Goal: Task Accomplishment & Management: Complete application form

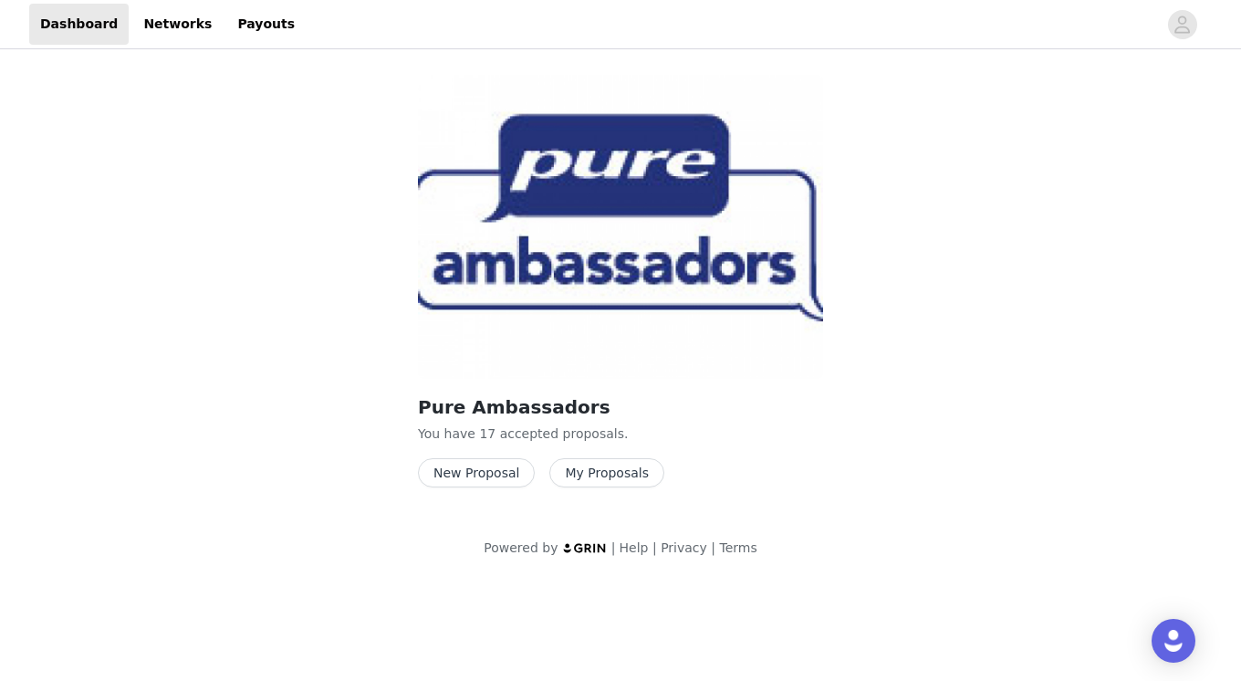
click at [473, 474] on button "New Proposal" at bounding box center [476, 472] width 117 height 29
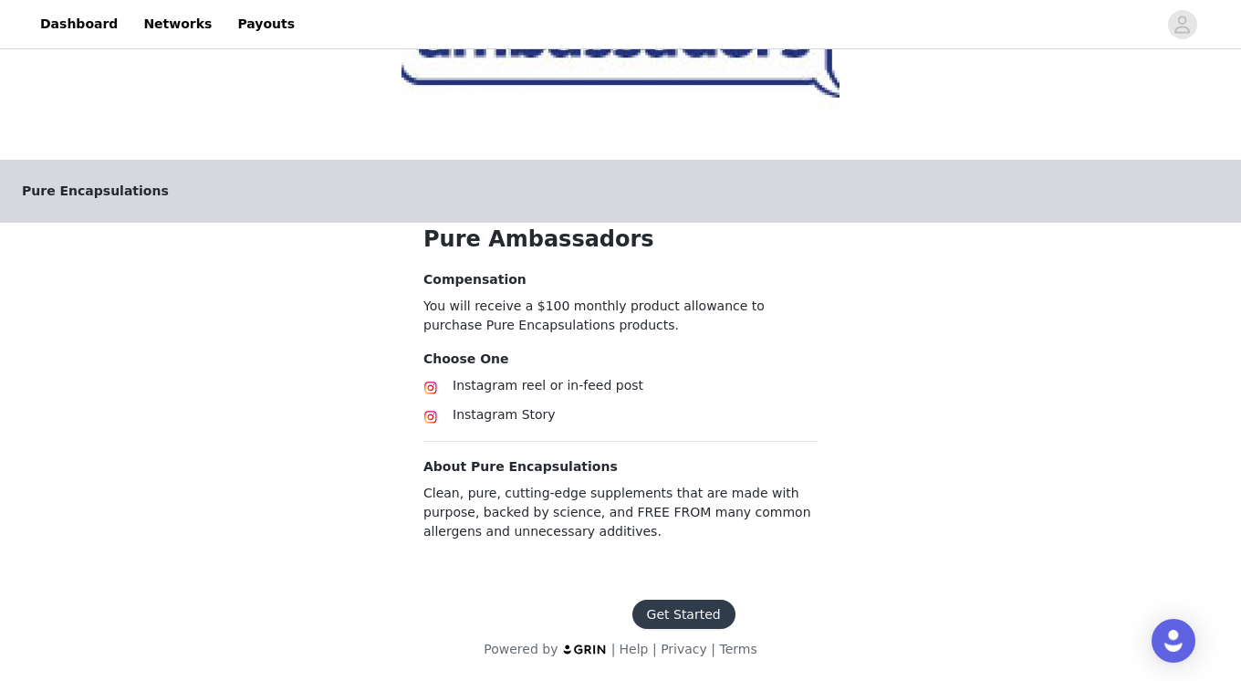
scroll to position [222, 0]
click at [679, 607] on button "Get Started" at bounding box center [683, 613] width 103 height 29
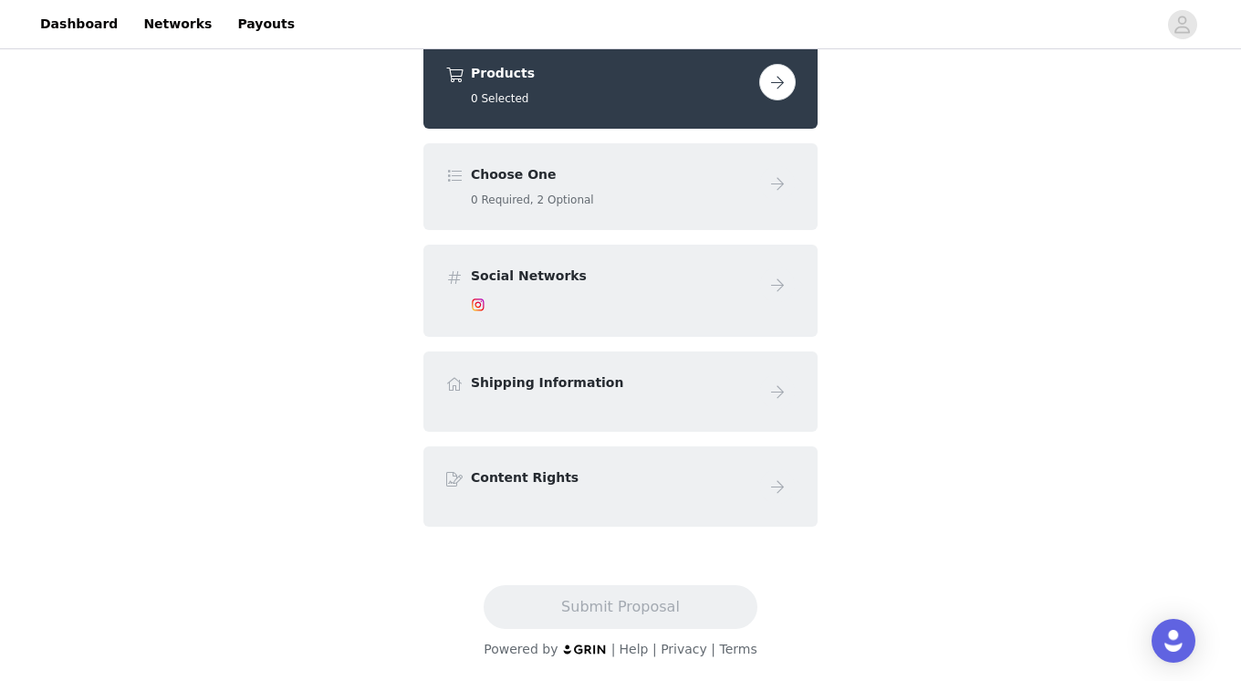
scroll to position [143, 0]
click at [784, 94] on button "button" at bounding box center [777, 82] width 36 height 36
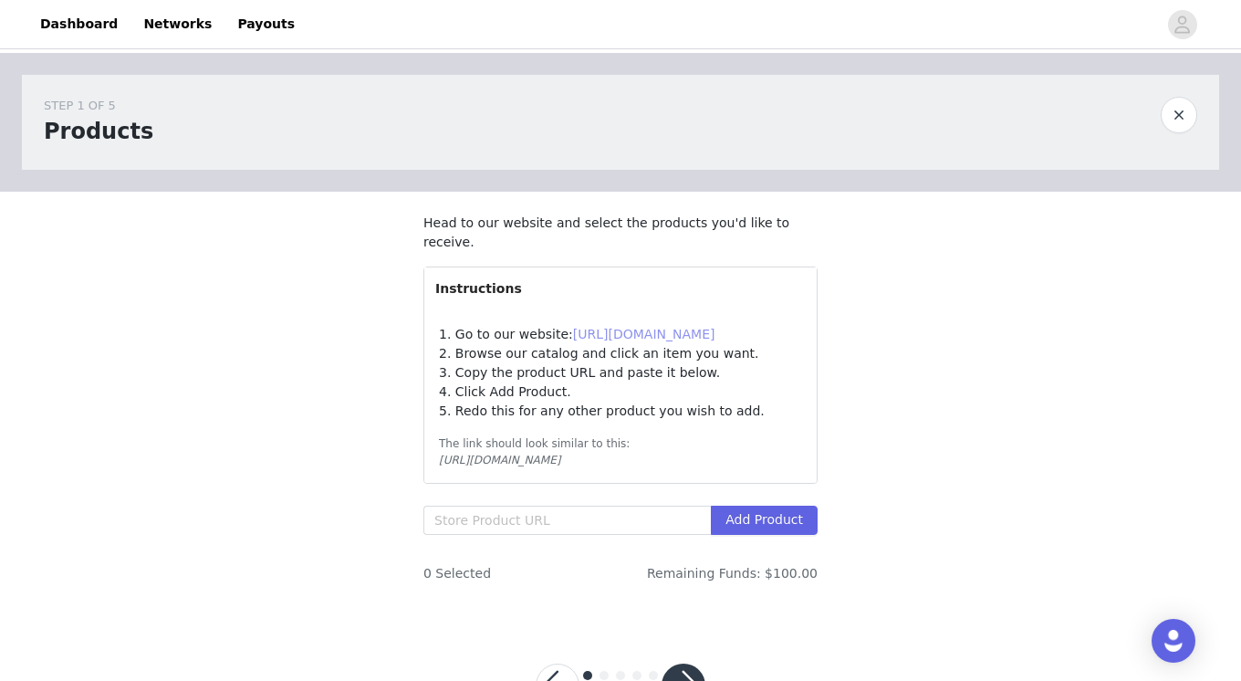
click at [647, 329] on link "[URL][DOMAIN_NAME]" at bounding box center [644, 334] width 142 height 15
click at [565, 519] on input "text" at bounding box center [566, 519] width 287 height 29
paste input "[URL][DOMAIN_NAME]"
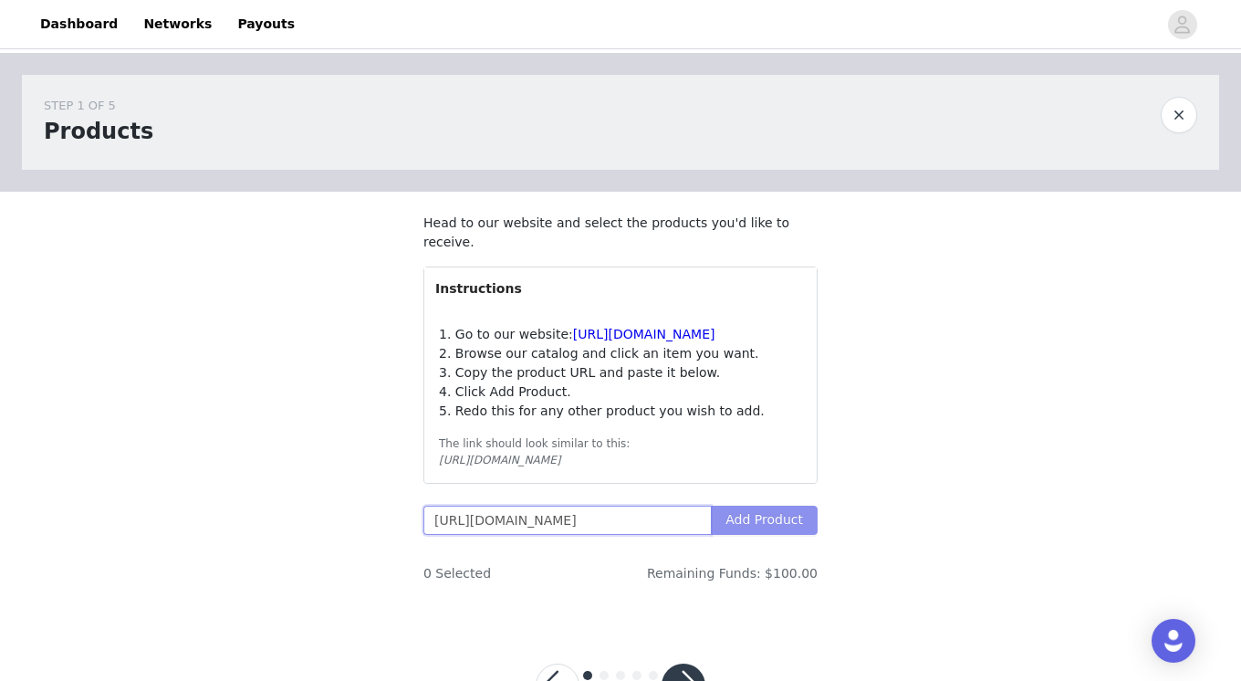
type input "[URL][DOMAIN_NAME]"
click at [789, 518] on button "Add Product" at bounding box center [764, 519] width 107 height 29
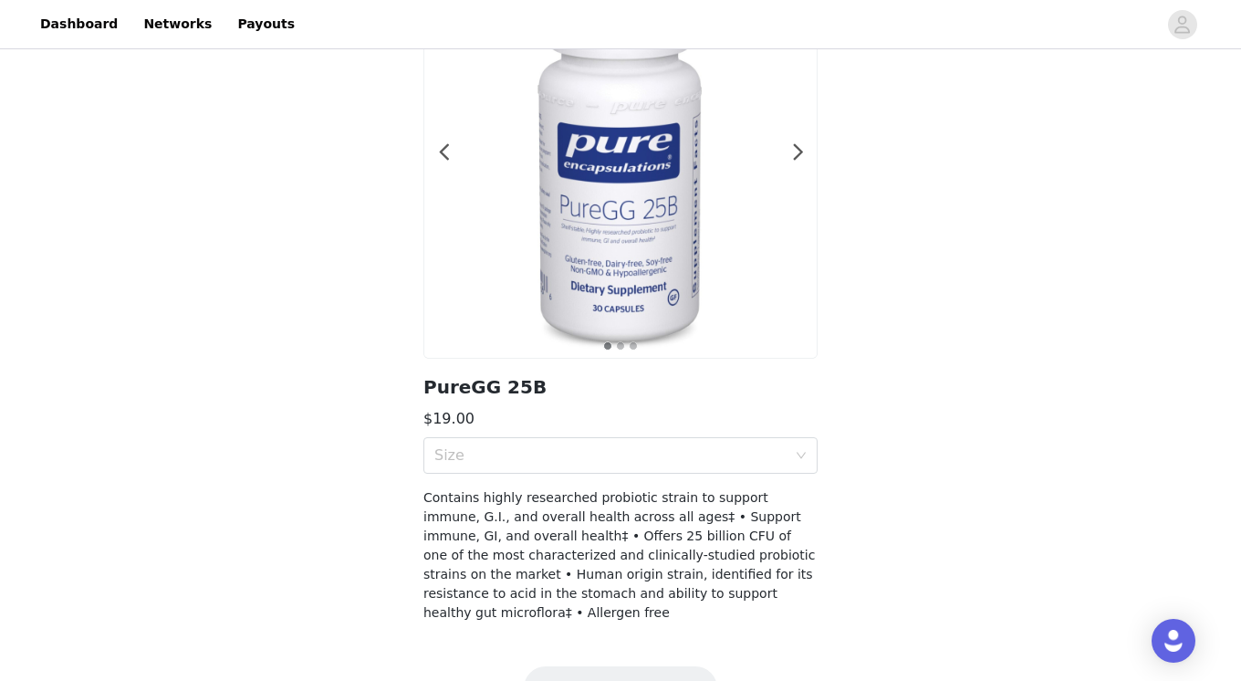
scroll to position [156, 0]
click at [795, 456] on div "Size" at bounding box center [620, 453] width 394 height 36
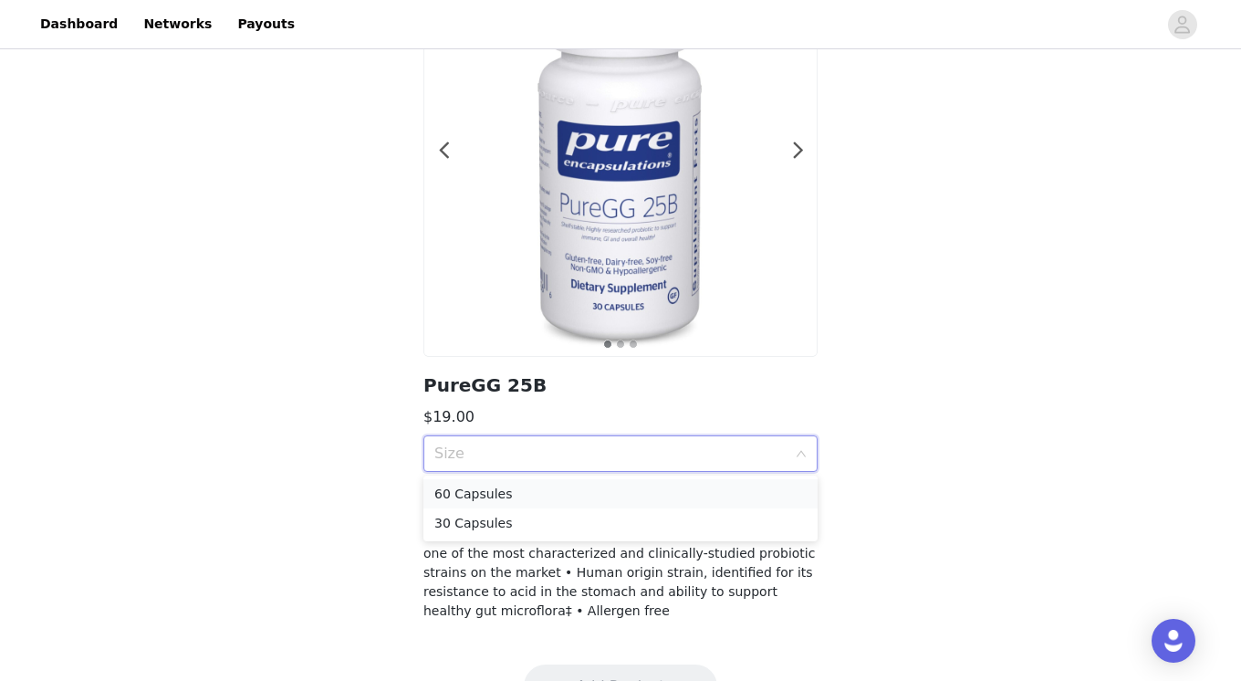
click at [747, 498] on div "60 Capsules" at bounding box center [620, 493] width 372 height 20
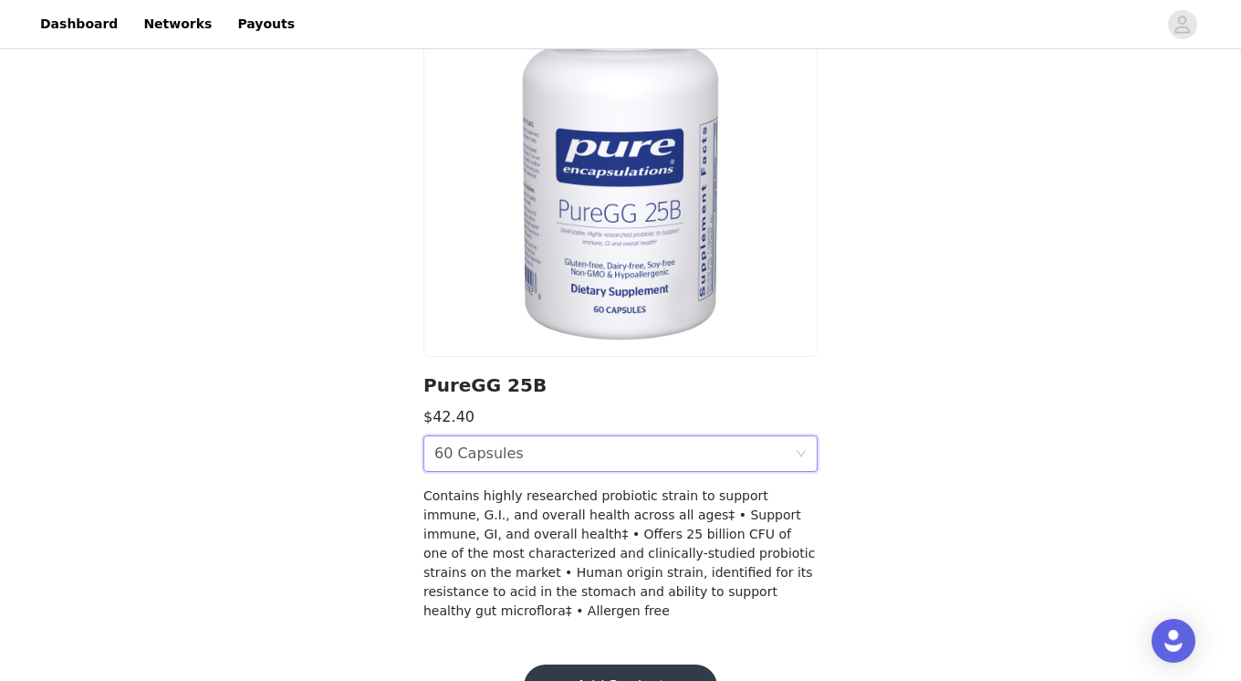
click at [753, 453] on div "Size 60 Capsules" at bounding box center [614, 453] width 360 height 35
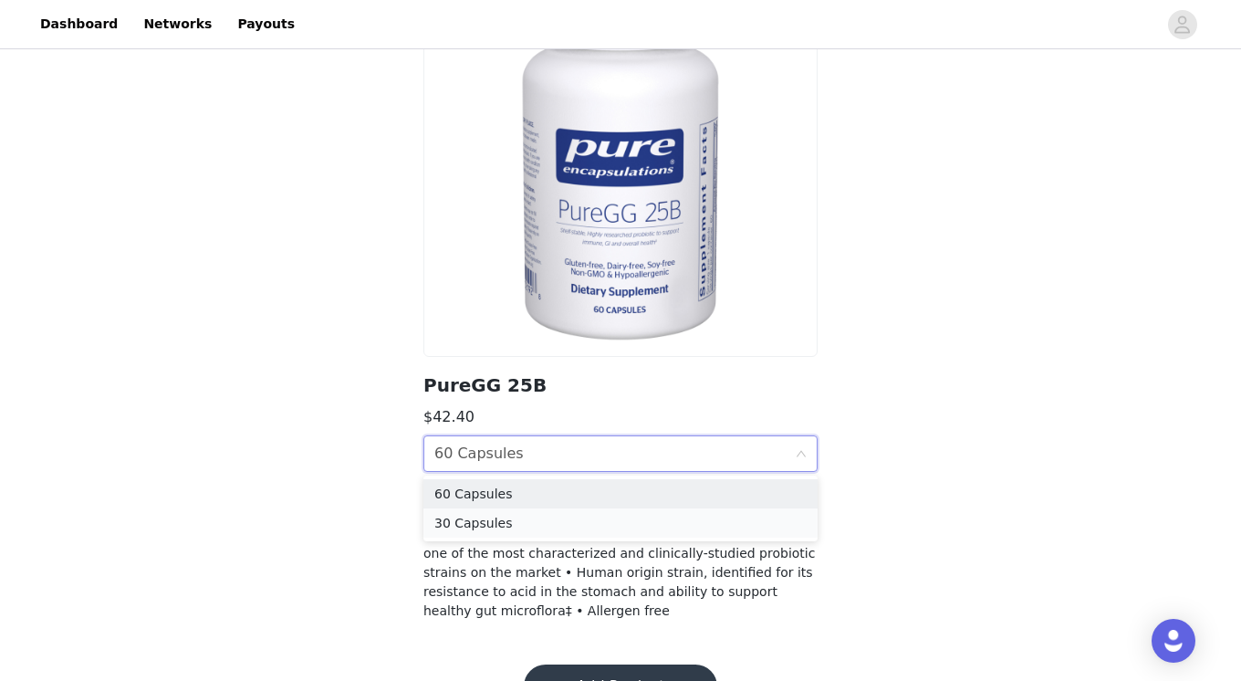
click at [707, 519] on div "30 Capsules" at bounding box center [620, 523] width 372 height 20
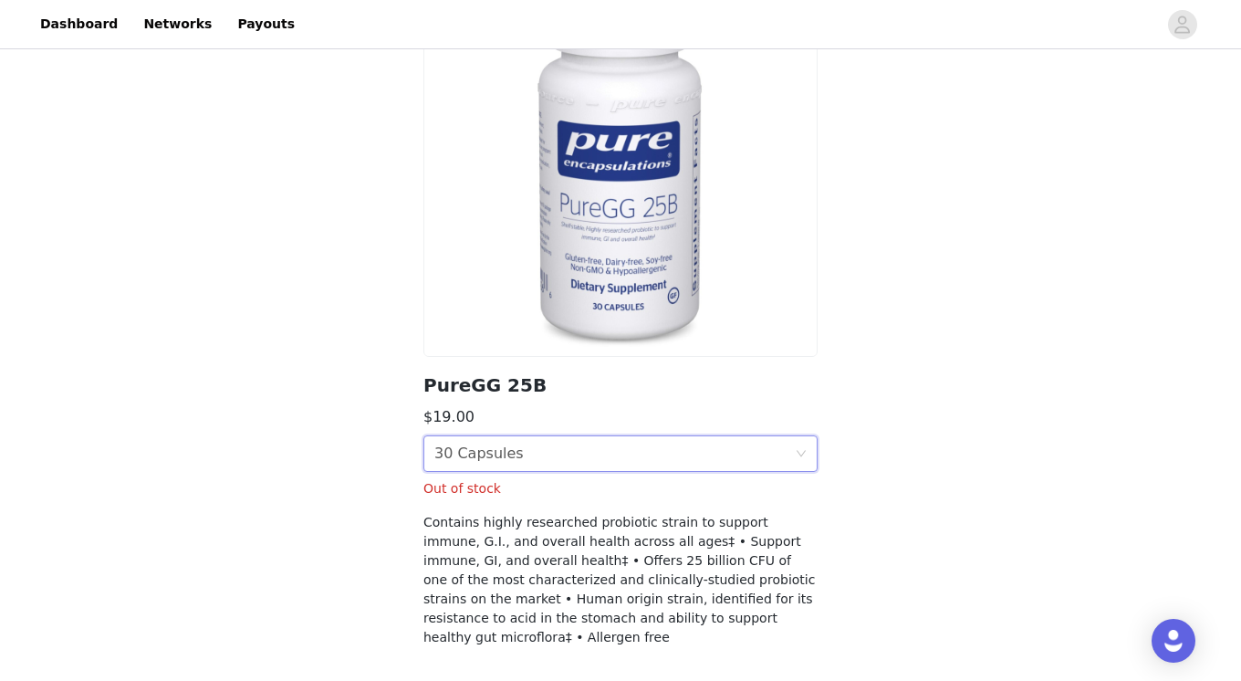
click at [788, 450] on div "Size 30 Capsules" at bounding box center [614, 453] width 360 height 35
click at [594, 499] on div "60 Capsules" at bounding box center [620, 493] width 372 height 20
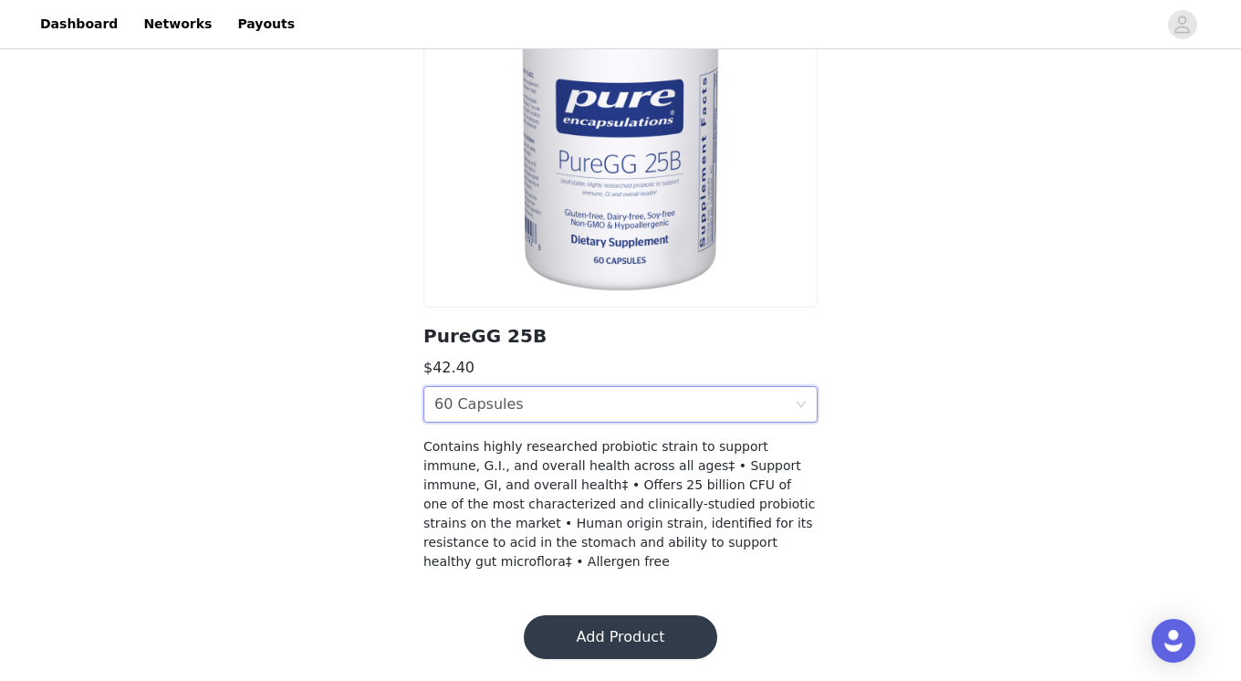
scroll to position [205, 0]
click at [648, 631] on button "Add Product" at bounding box center [620, 637] width 193 height 44
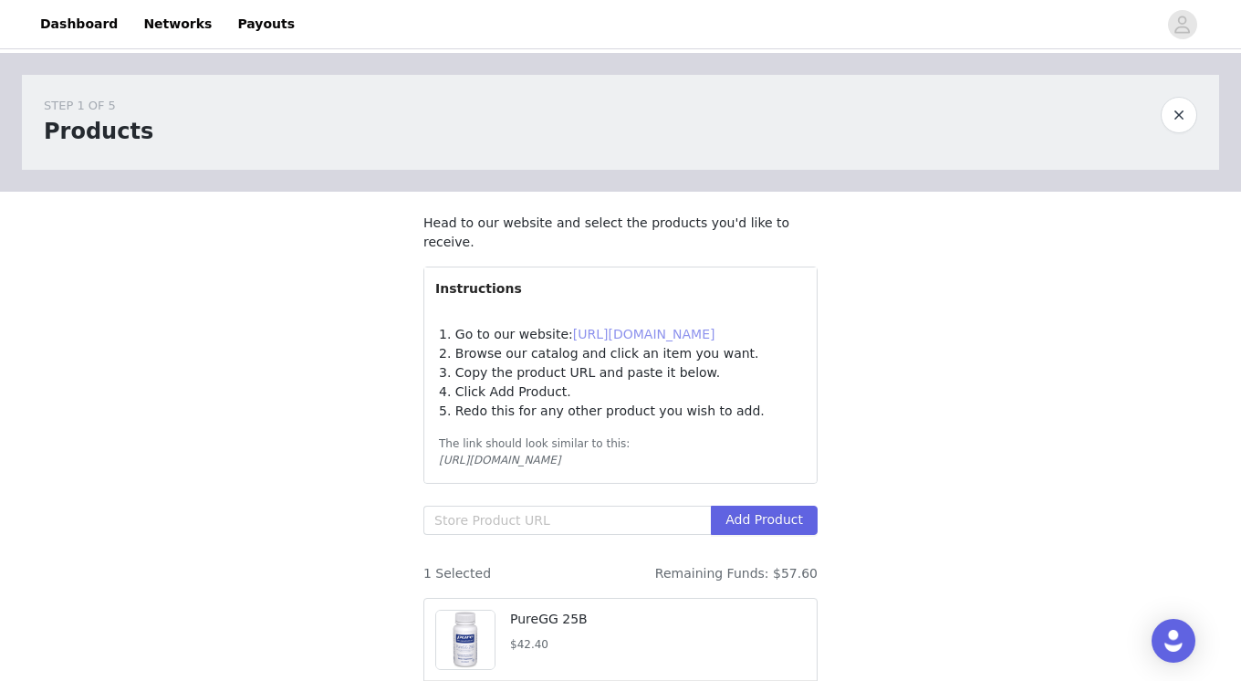
click at [660, 331] on link "[URL][DOMAIN_NAME]" at bounding box center [644, 334] width 142 height 15
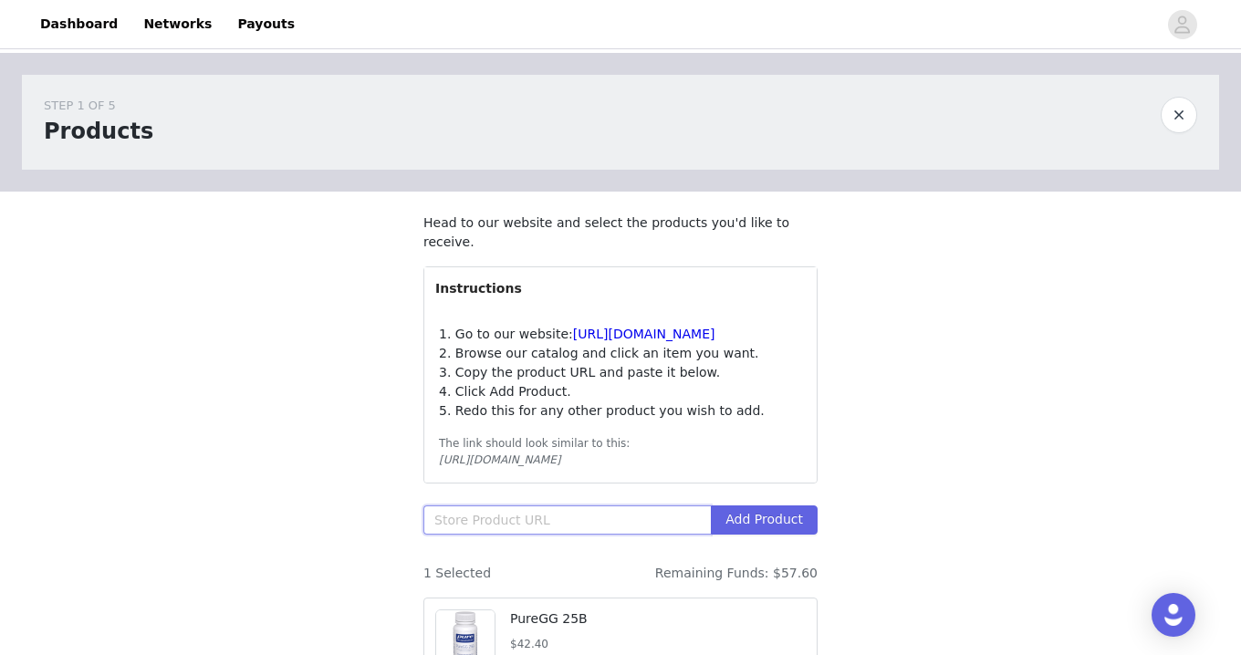
click at [510, 522] on input "text" at bounding box center [566, 519] width 287 height 29
paste input "[URL][DOMAIN_NAME]"
type input "[URL][DOMAIN_NAME]"
click at [762, 520] on button "Add Product" at bounding box center [764, 519] width 107 height 29
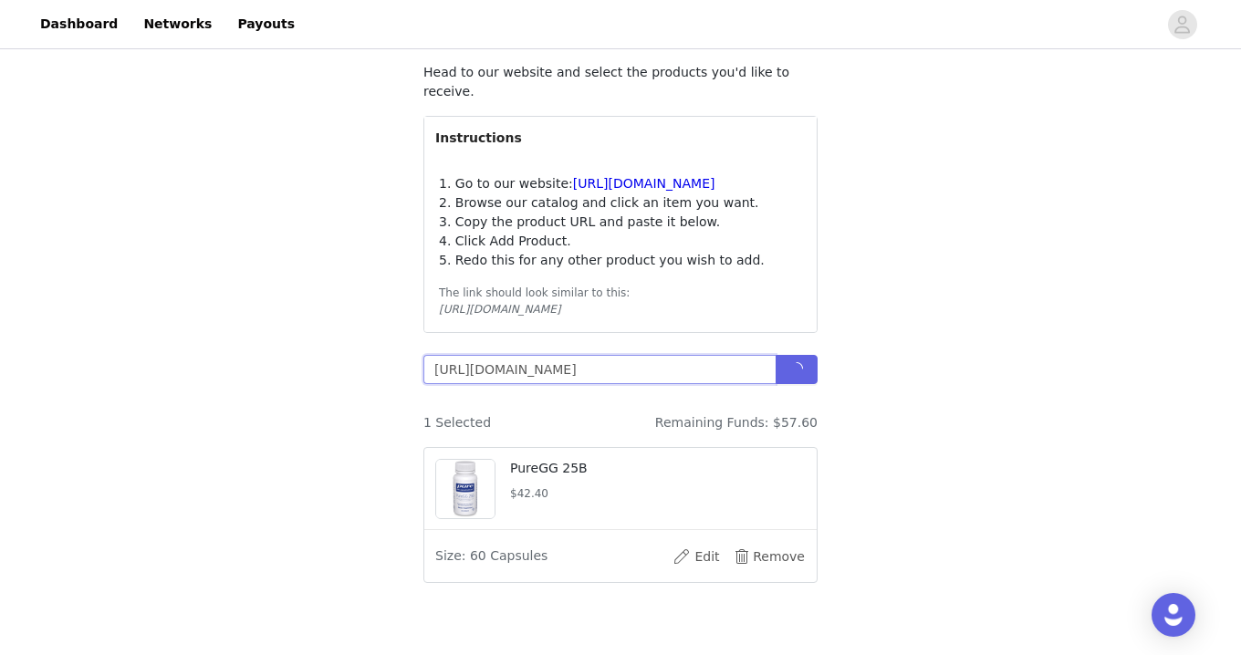
scroll to position [182, 0]
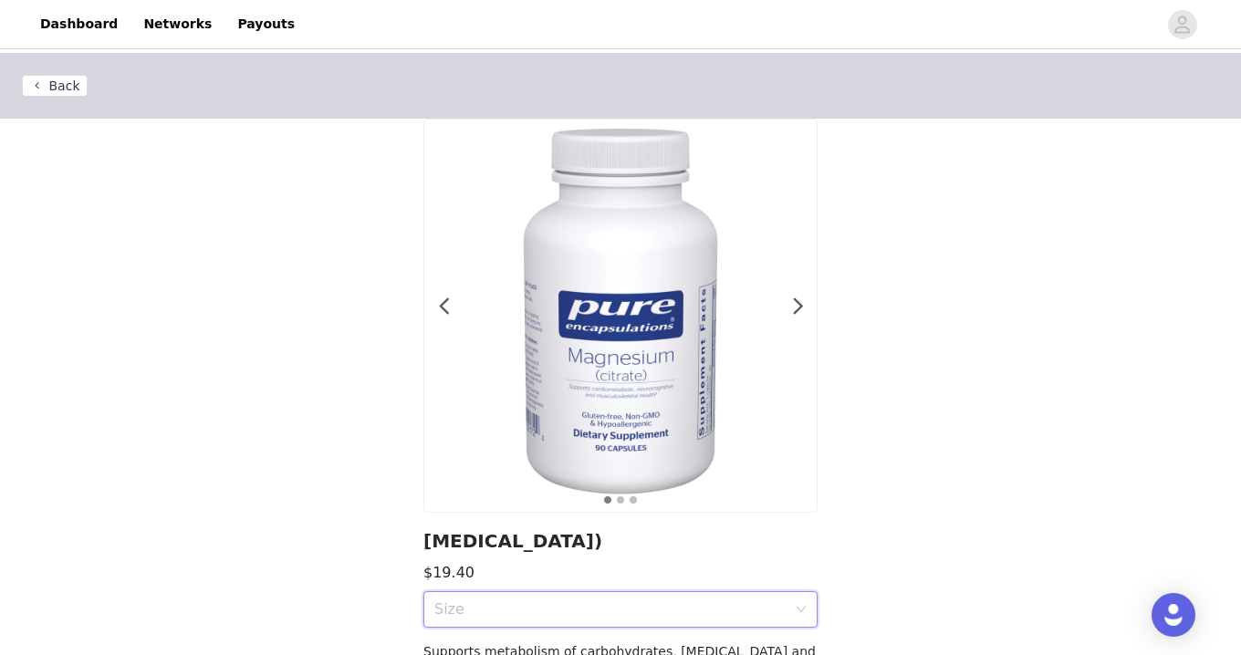
click at [630, 598] on div "Size" at bounding box center [614, 609] width 360 height 35
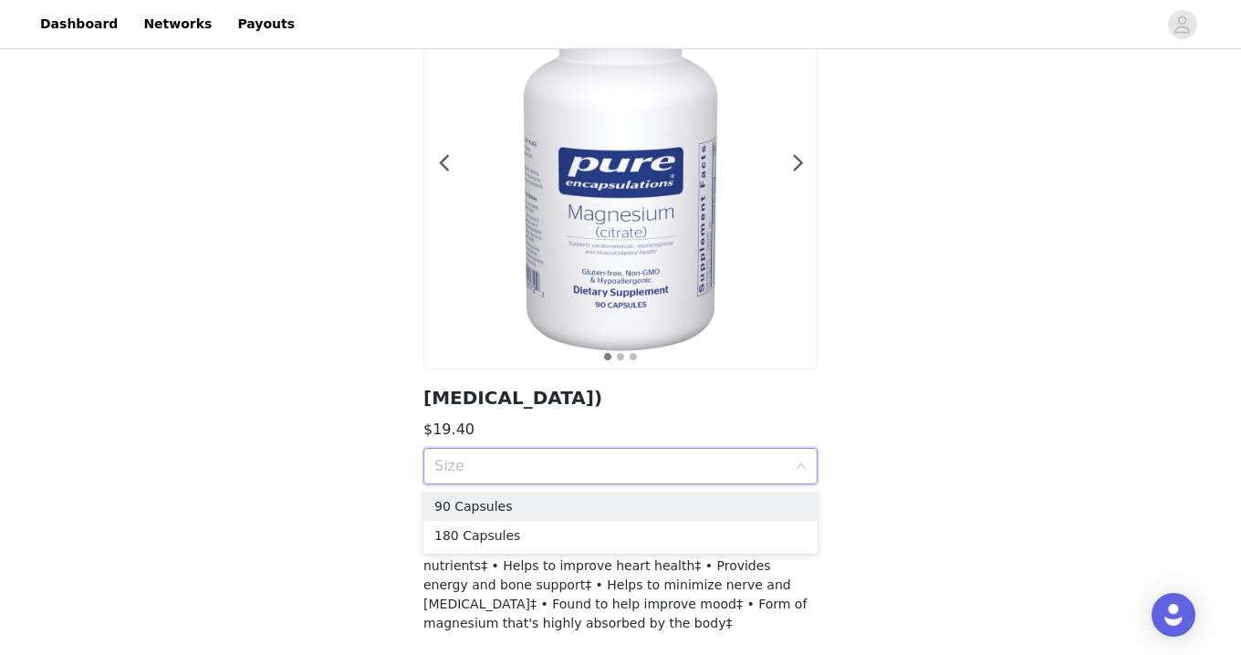
scroll to position [145, 0]
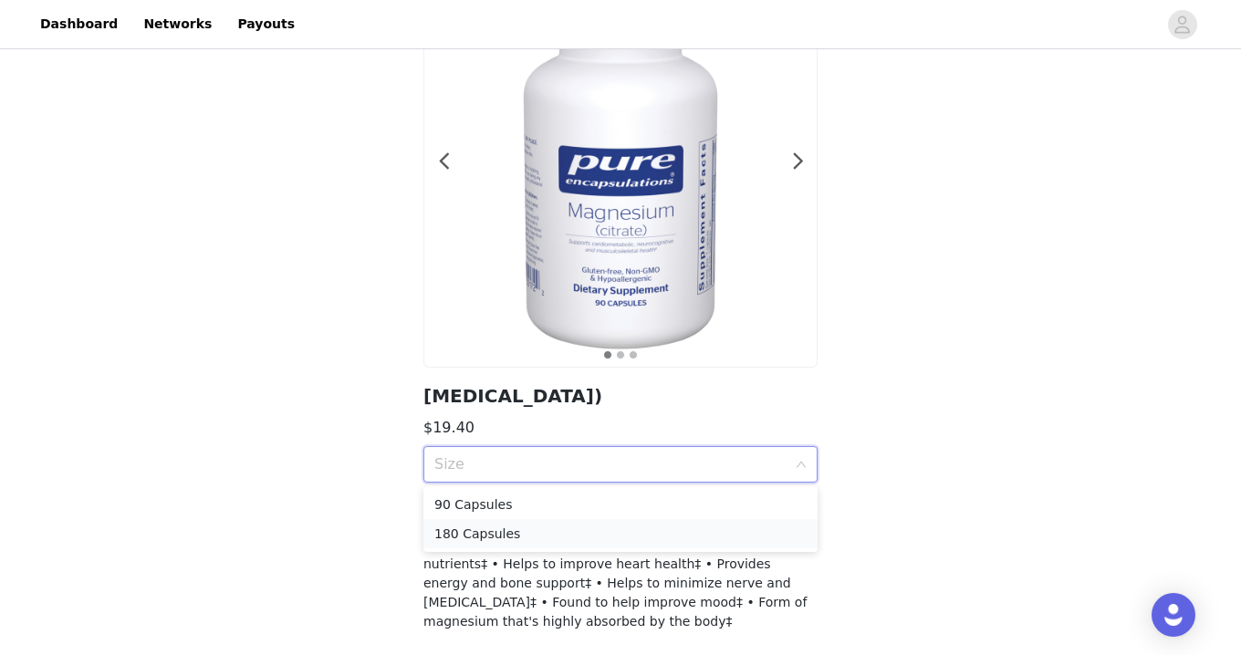
click at [551, 534] on div "180 Capsules" at bounding box center [620, 534] width 372 height 20
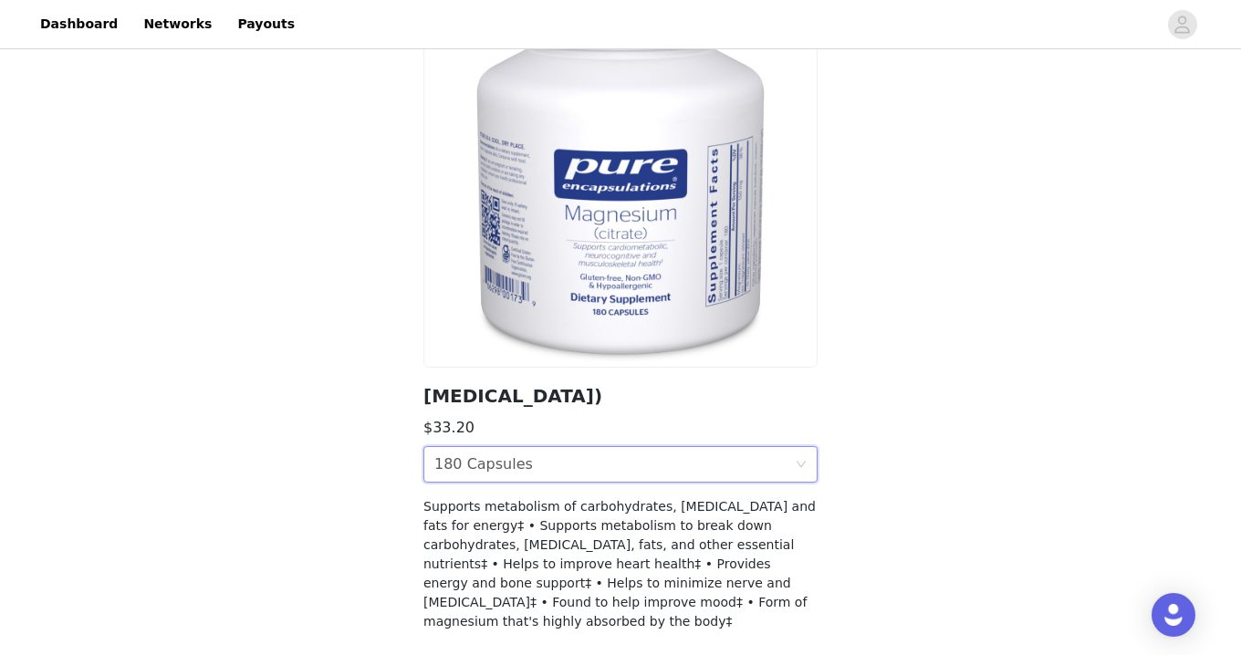
click at [549, 466] on div "Size 180 Capsules" at bounding box center [614, 464] width 360 height 35
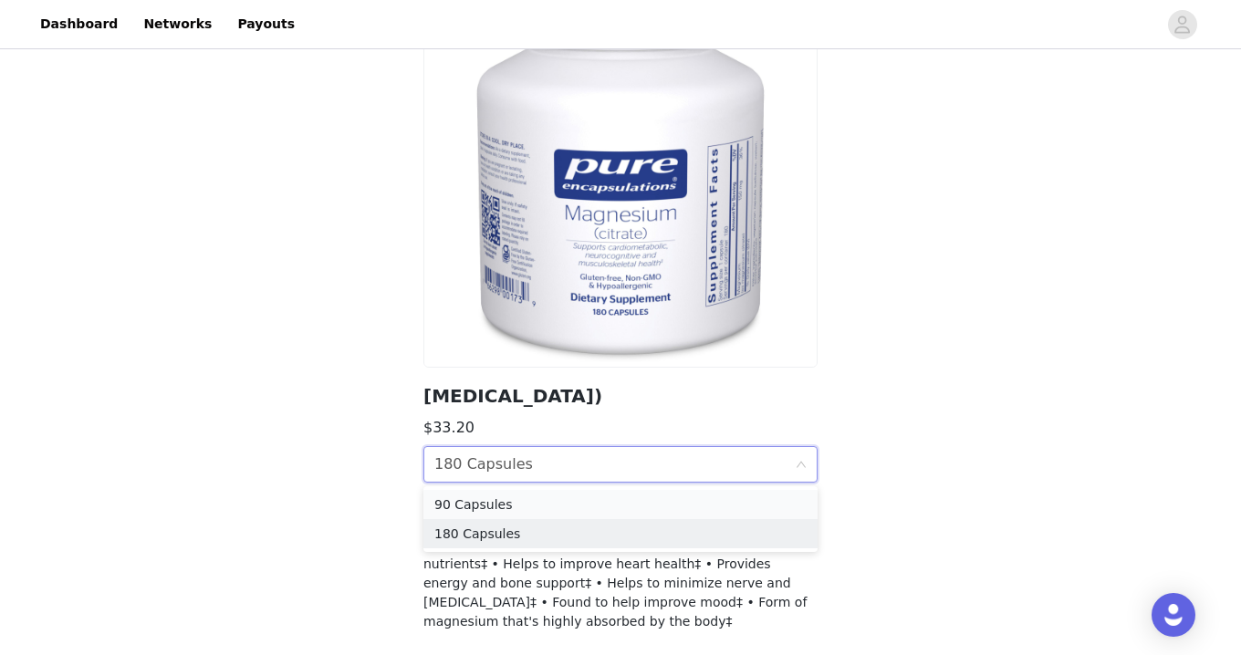
click at [536, 508] on div "90 Capsules" at bounding box center [620, 504] width 372 height 20
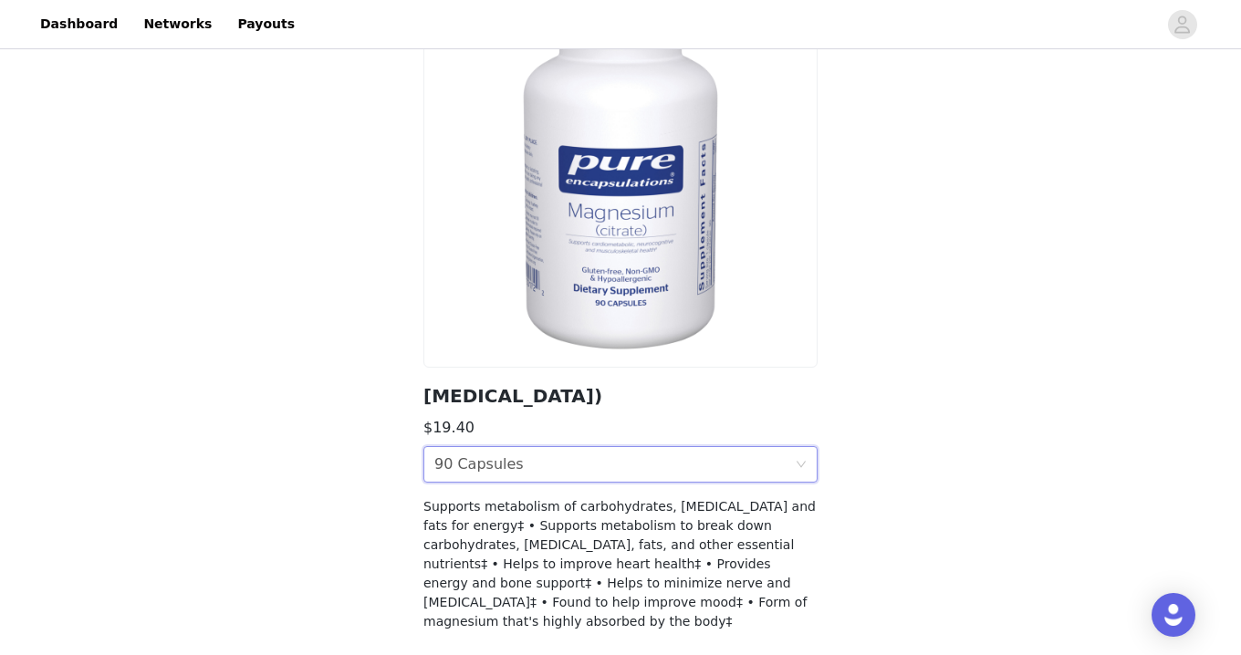
click at [546, 470] on div "Size 90 Capsules" at bounding box center [614, 464] width 360 height 35
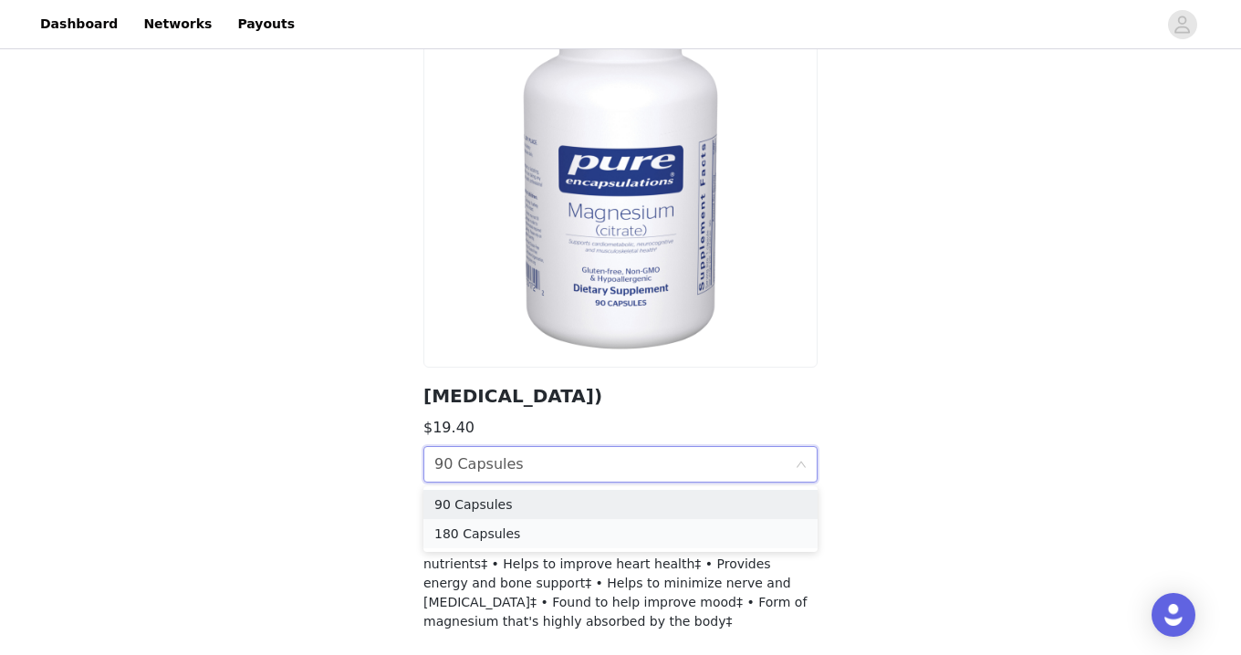
click at [534, 532] on div "180 Capsules" at bounding box center [620, 534] width 372 height 20
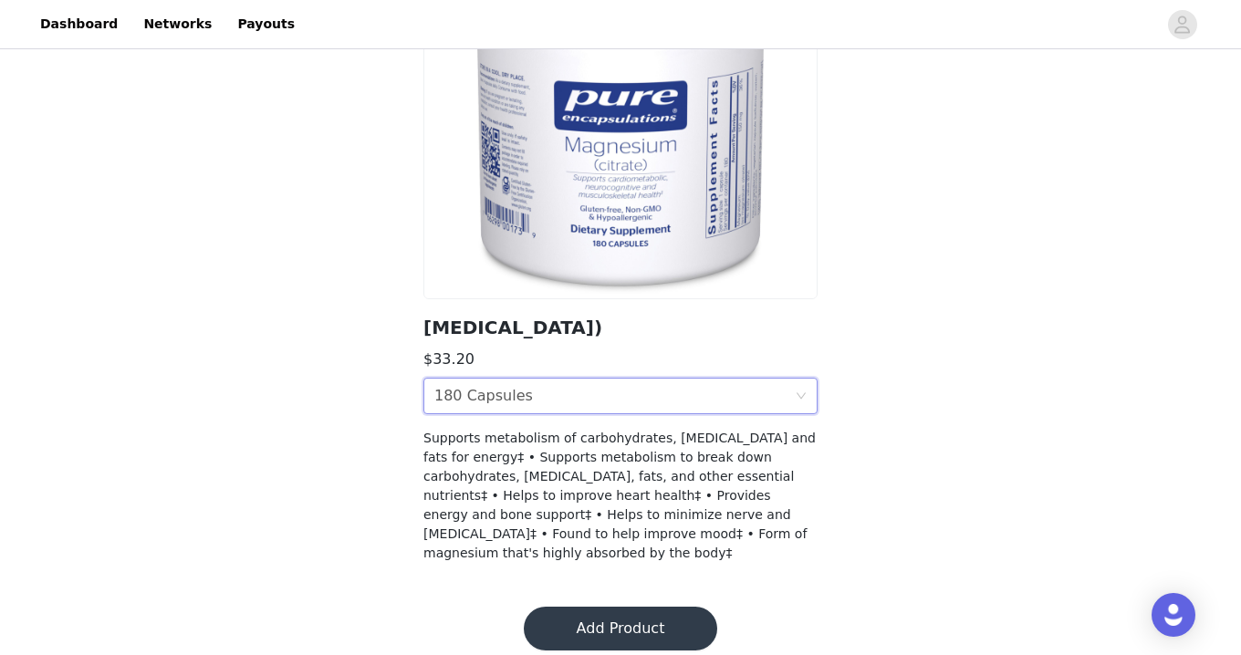
scroll to position [212, 0]
click at [640, 621] on button "Add Product" at bounding box center [620, 630] width 193 height 44
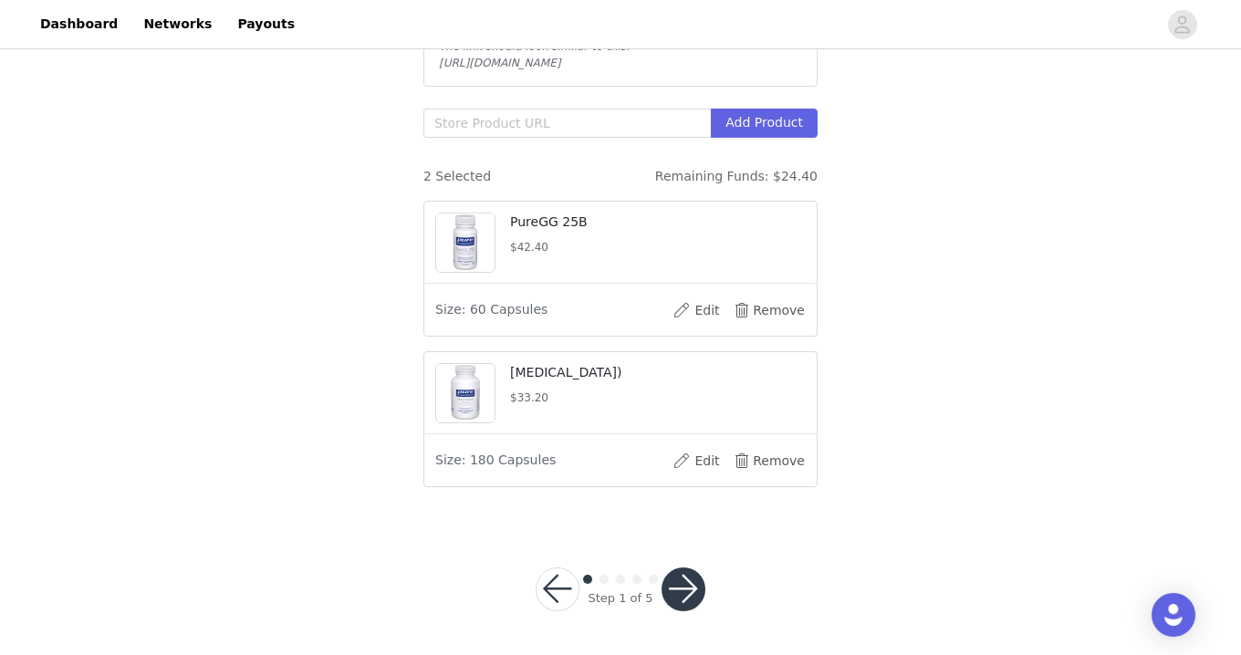
scroll to position [396, 0]
click at [506, 123] on input "text" at bounding box center [566, 123] width 287 height 29
paste input "[URL][DOMAIN_NAME]"
type input "[URL][DOMAIN_NAME]"
click at [778, 126] on button "Add Product" at bounding box center [764, 123] width 107 height 29
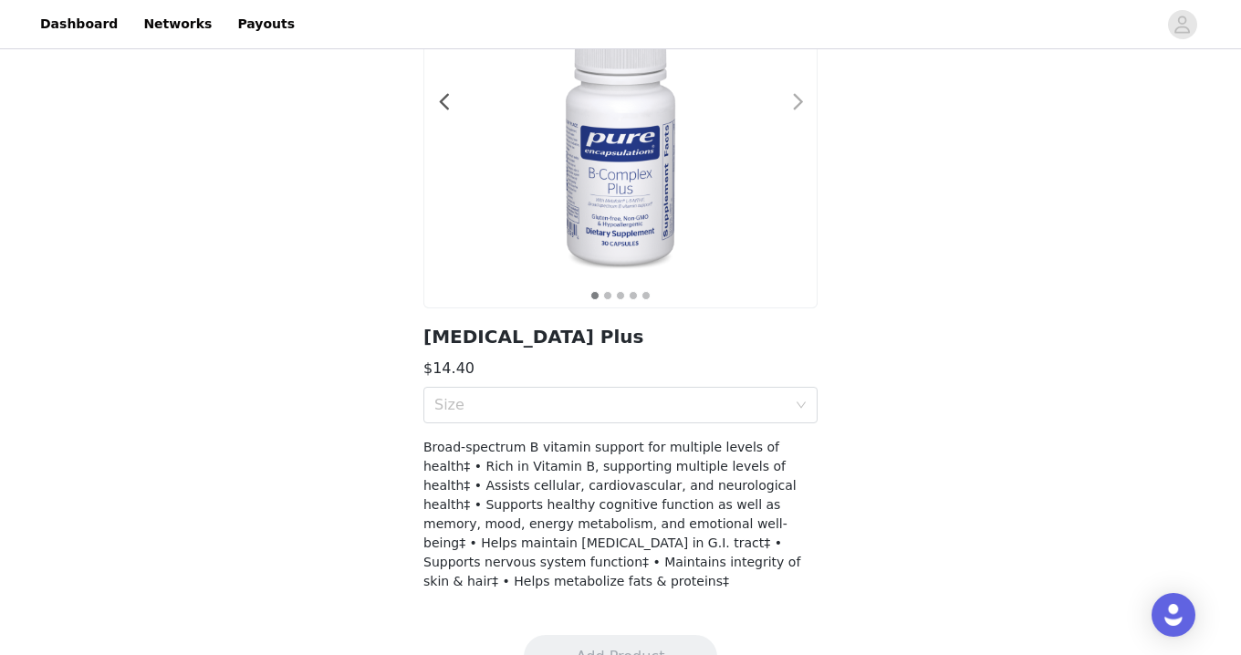
scroll to position [206, 0]
click at [697, 409] on div "Size" at bounding box center [610, 403] width 352 height 18
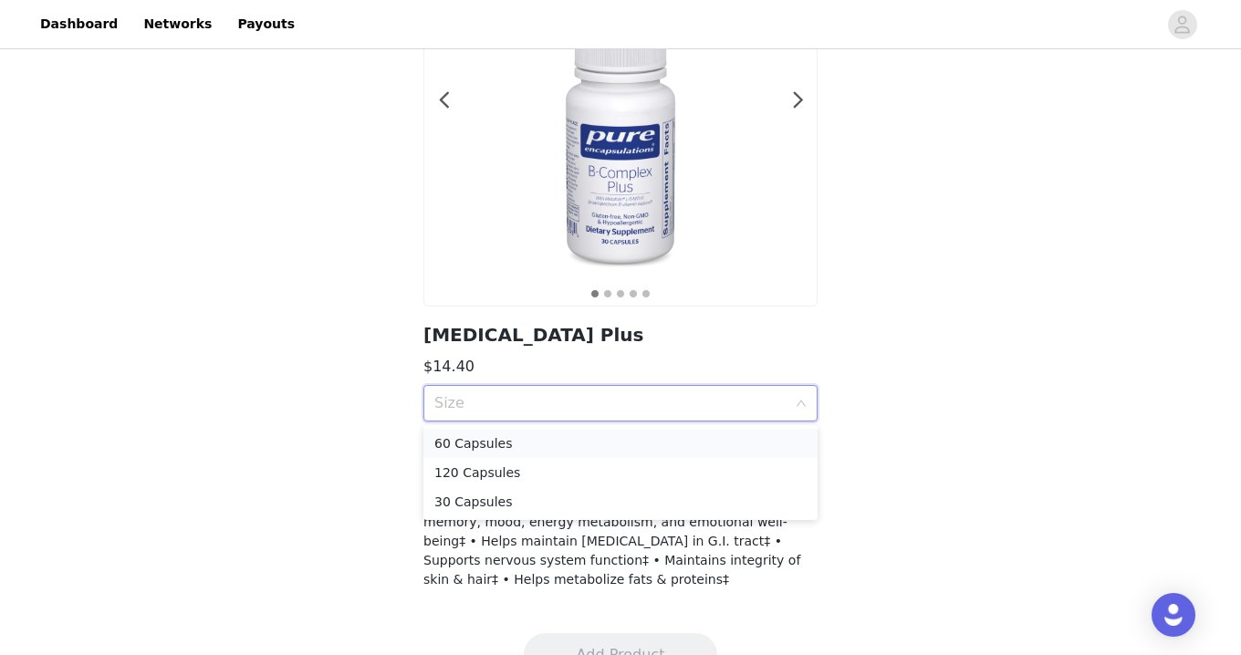
click at [564, 448] on div "60 Capsules" at bounding box center [620, 443] width 372 height 20
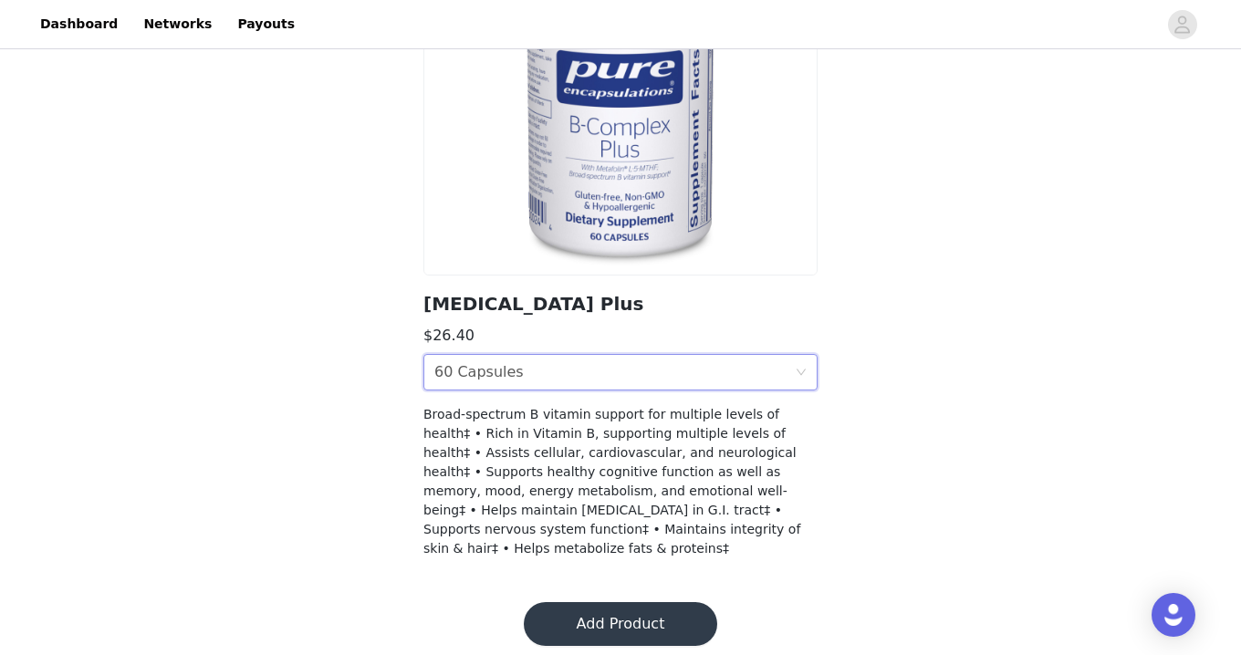
scroll to position [231, 0]
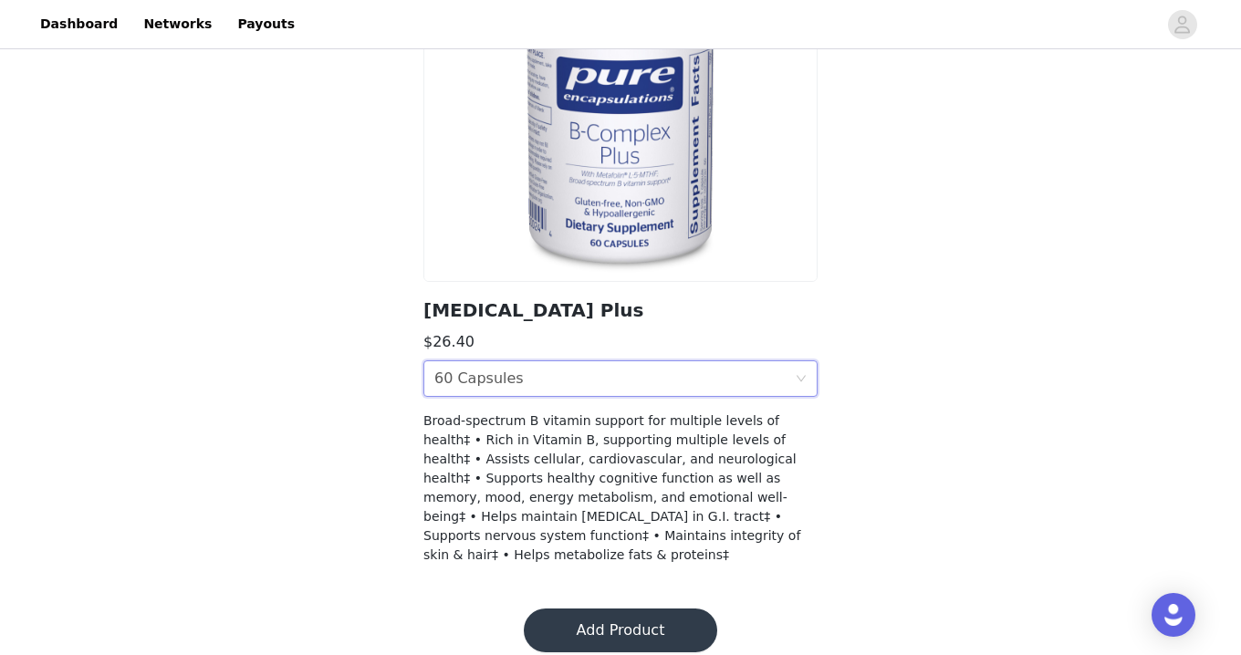
click at [538, 377] on div "Size 60 Capsules" at bounding box center [614, 378] width 360 height 35
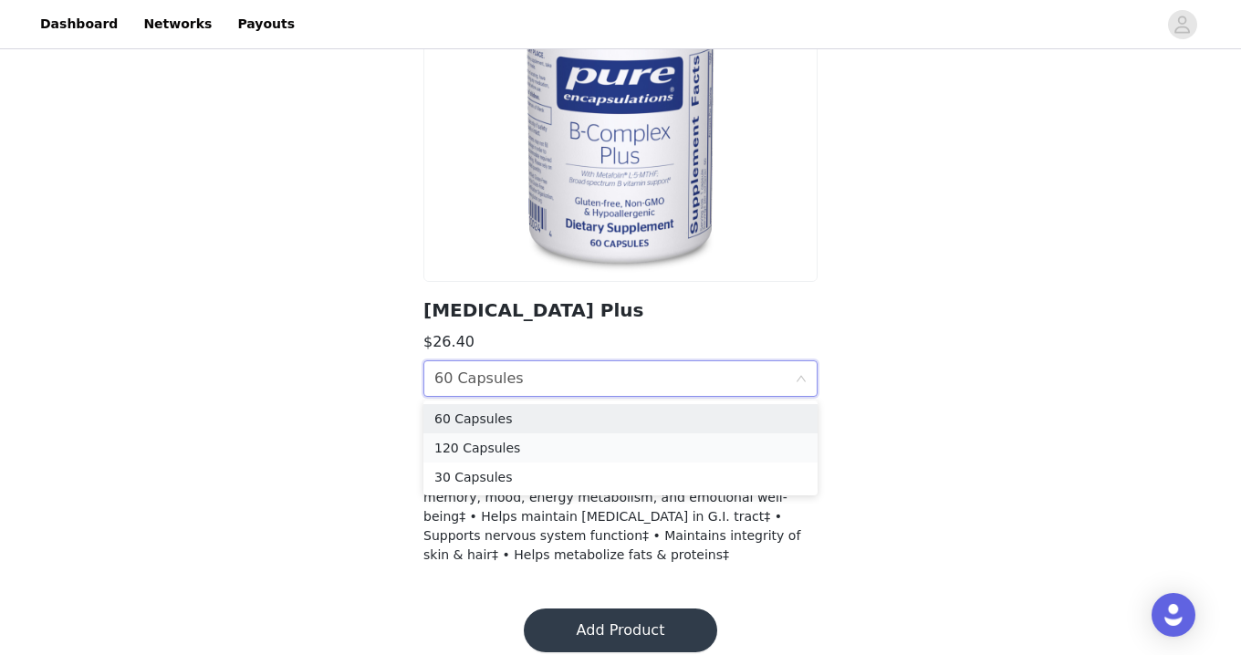
click at [528, 452] on div "120 Capsules" at bounding box center [620, 448] width 372 height 20
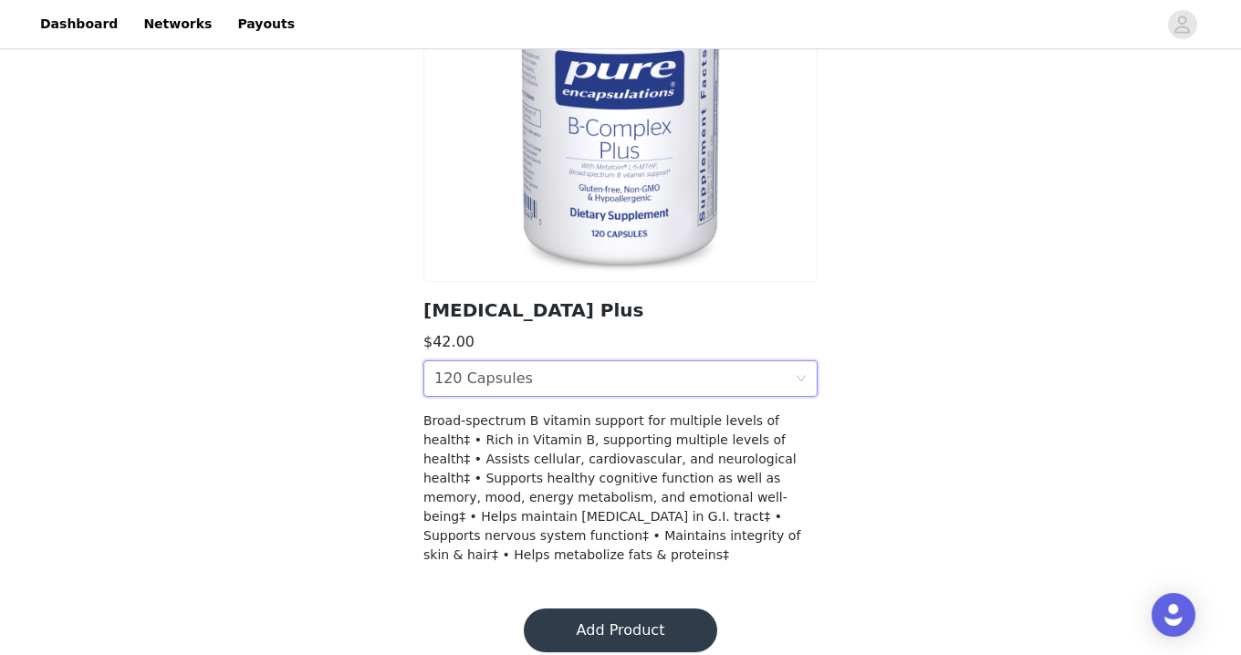
click at [537, 376] on div "Size 120 Capsules" at bounding box center [614, 378] width 360 height 35
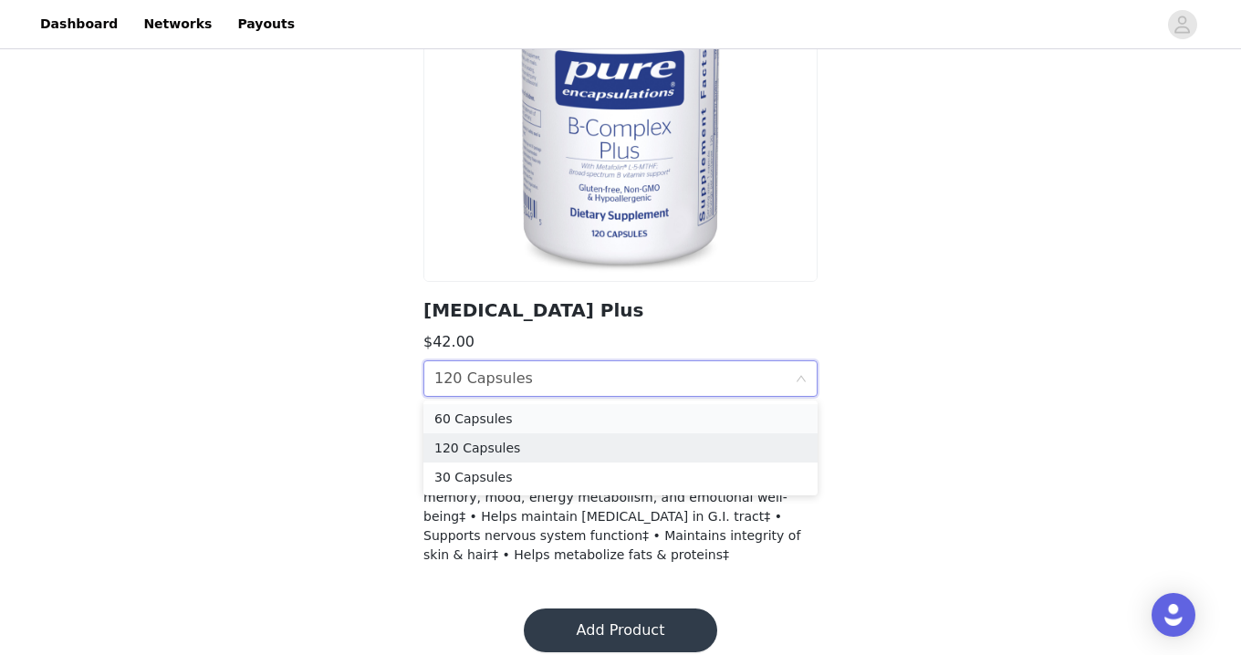
click at [530, 415] on div "60 Capsules" at bounding box center [620, 419] width 372 height 20
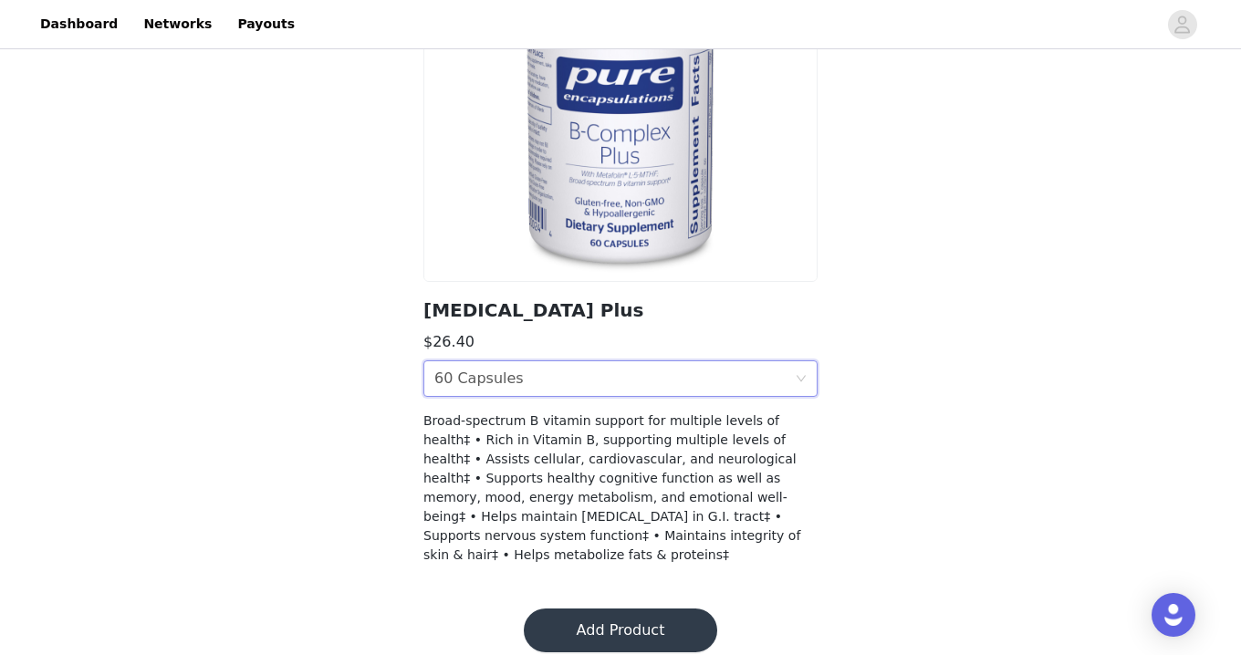
click at [592, 608] on button "Add Product" at bounding box center [620, 630] width 193 height 44
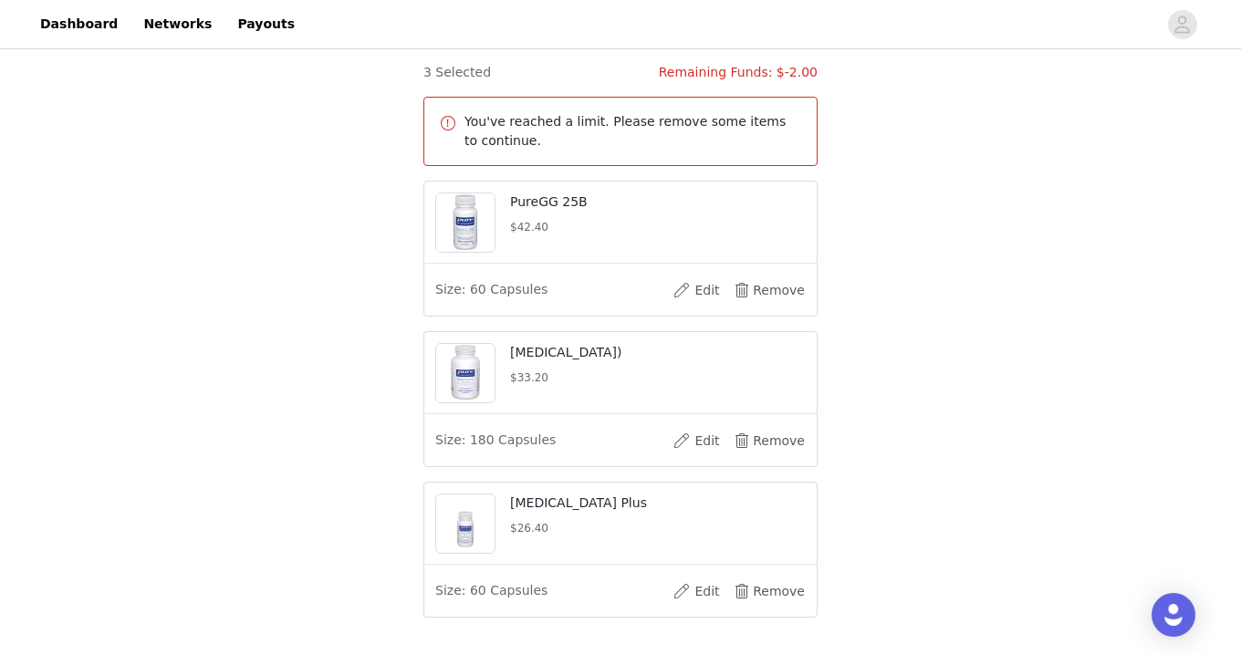
scroll to position [503, 0]
click at [694, 441] on button "Edit" at bounding box center [696, 438] width 73 height 29
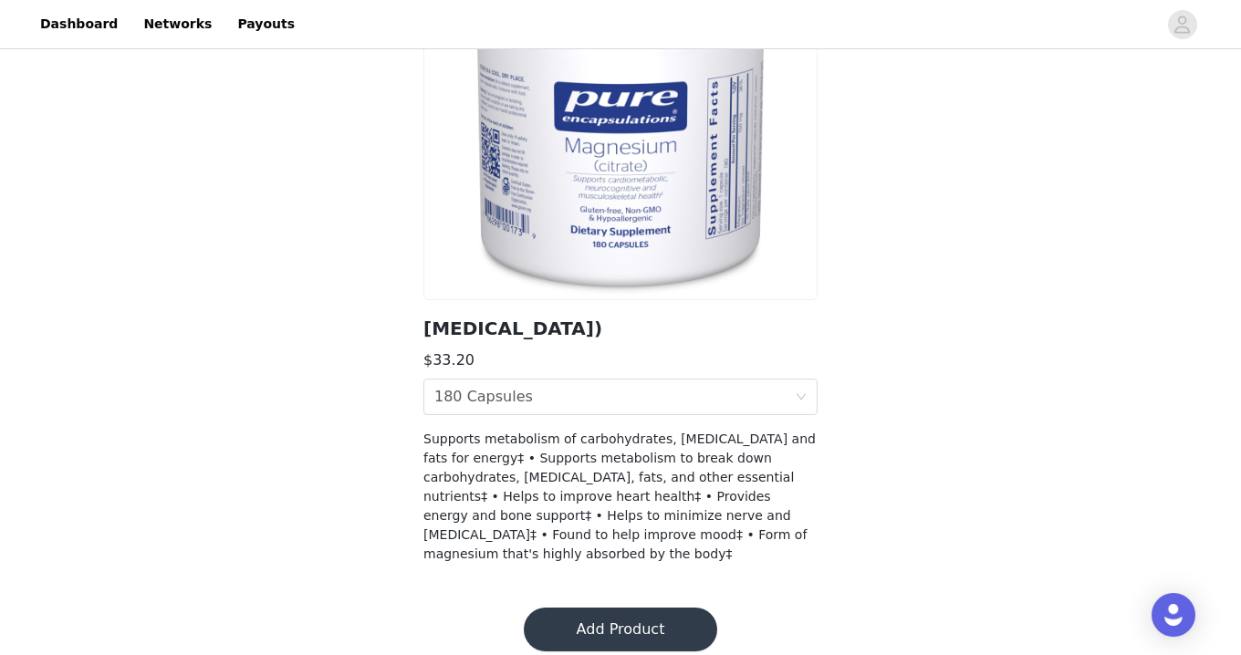
scroll to position [212, 0]
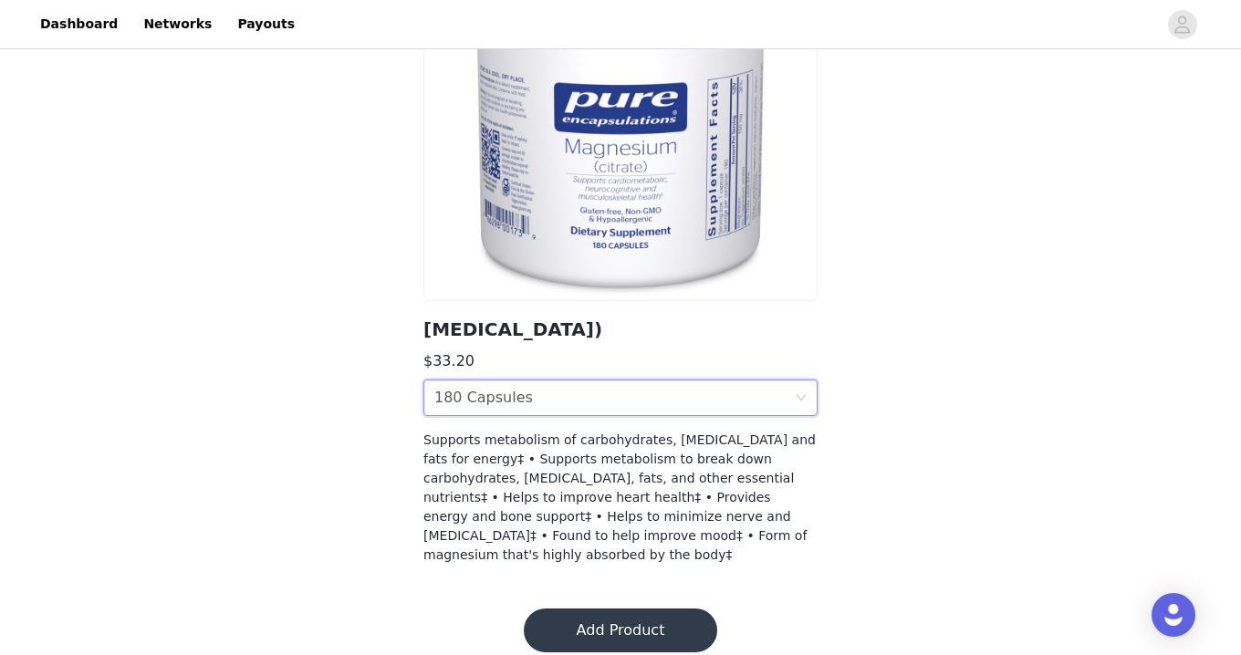
click at [658, 392] on div "Size 180 Capsules" at bounding box center [614, 397] width 360 height 35
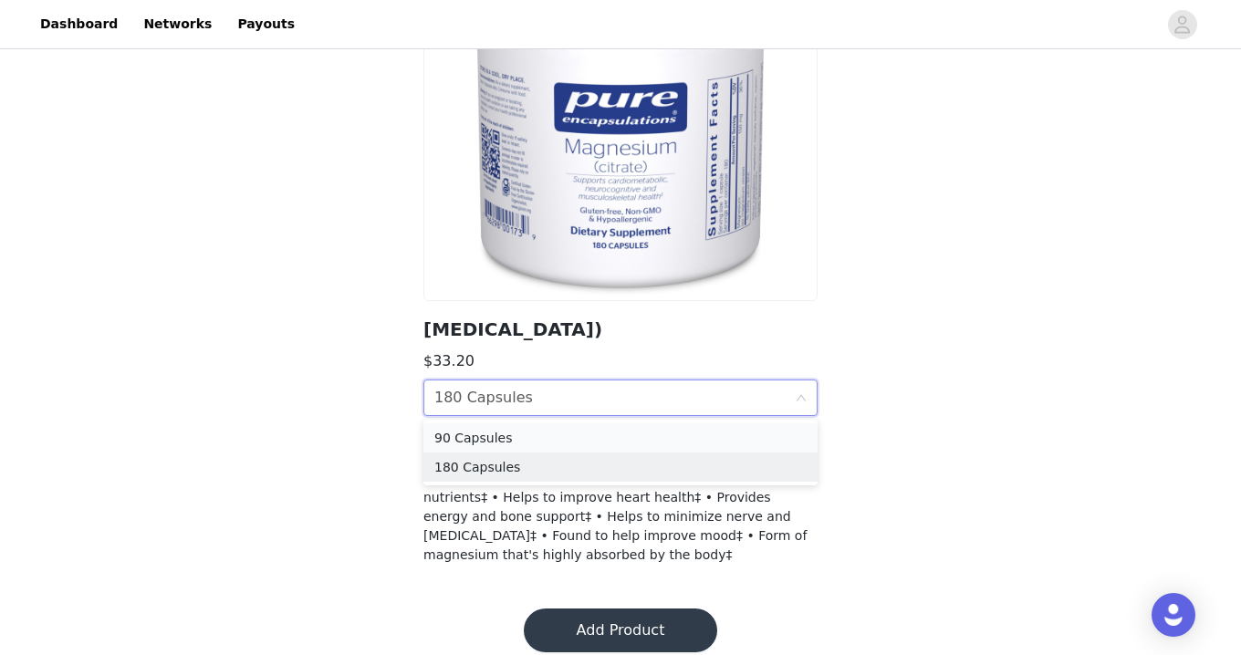
click at [562, 441] on div "90 Capsules" at bounding box center [620, 438] width 372 height 20
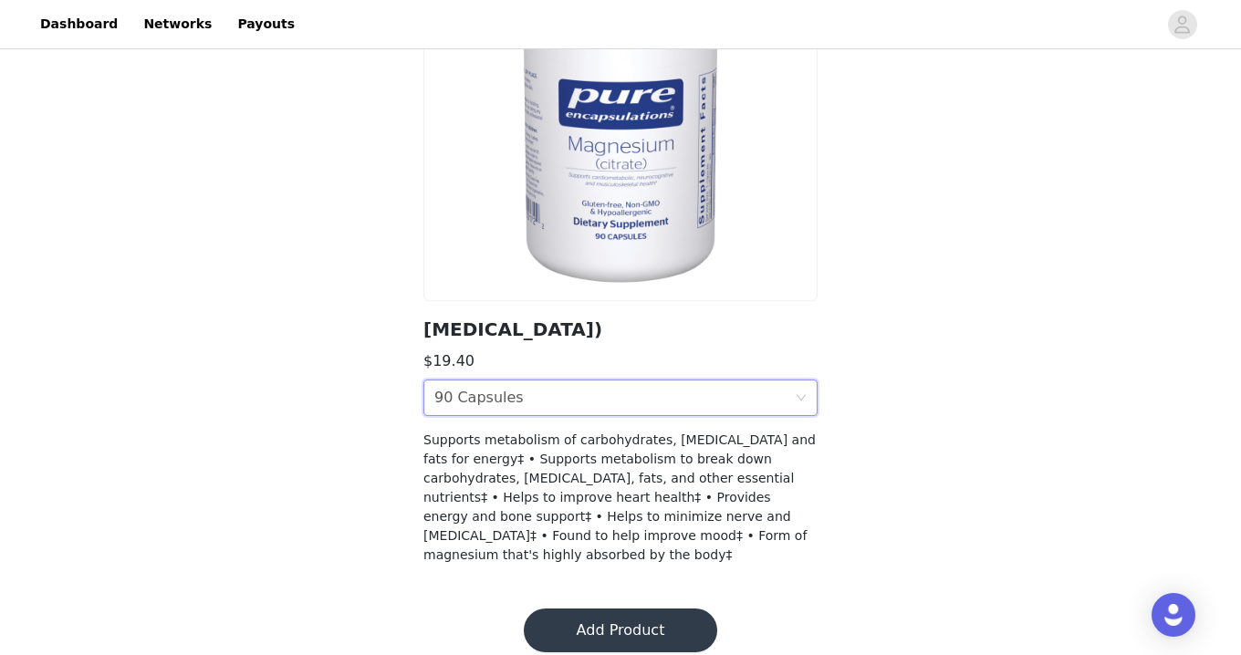
click at [556, 406] on div "Size 90 Capsules" at bounding box center [614, 397] width 360 height 35
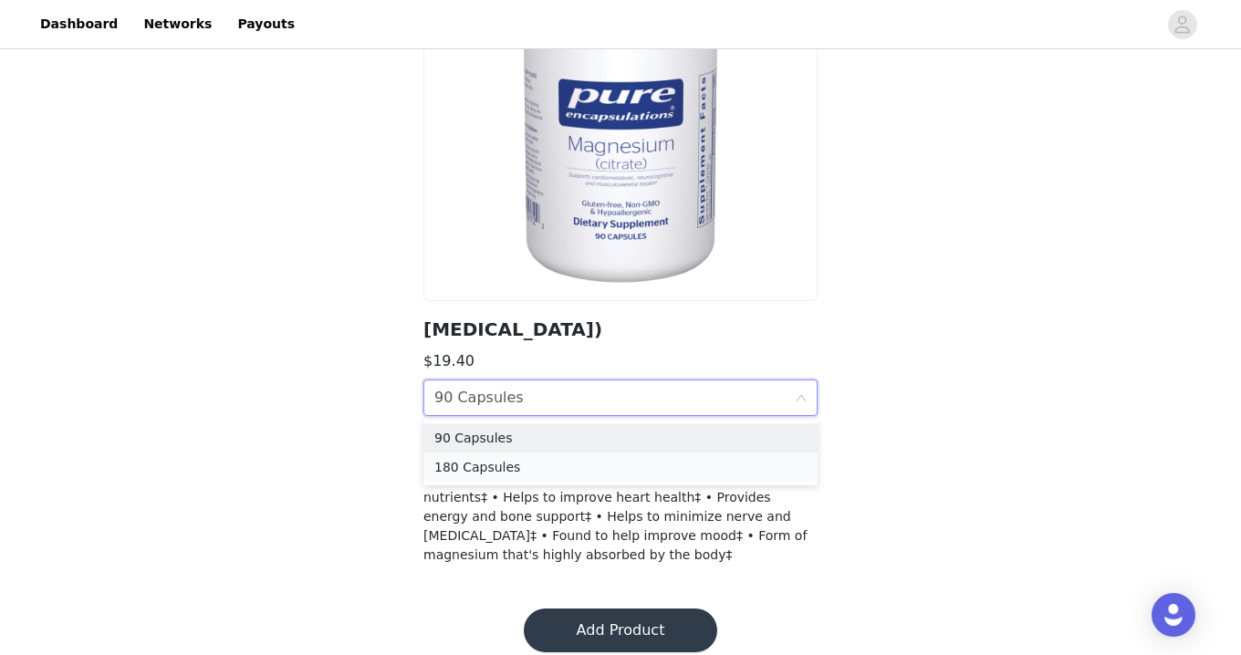
click at [521, 473] on div "180 Capsules" at bounding box center [620, 467] width 372 height 20
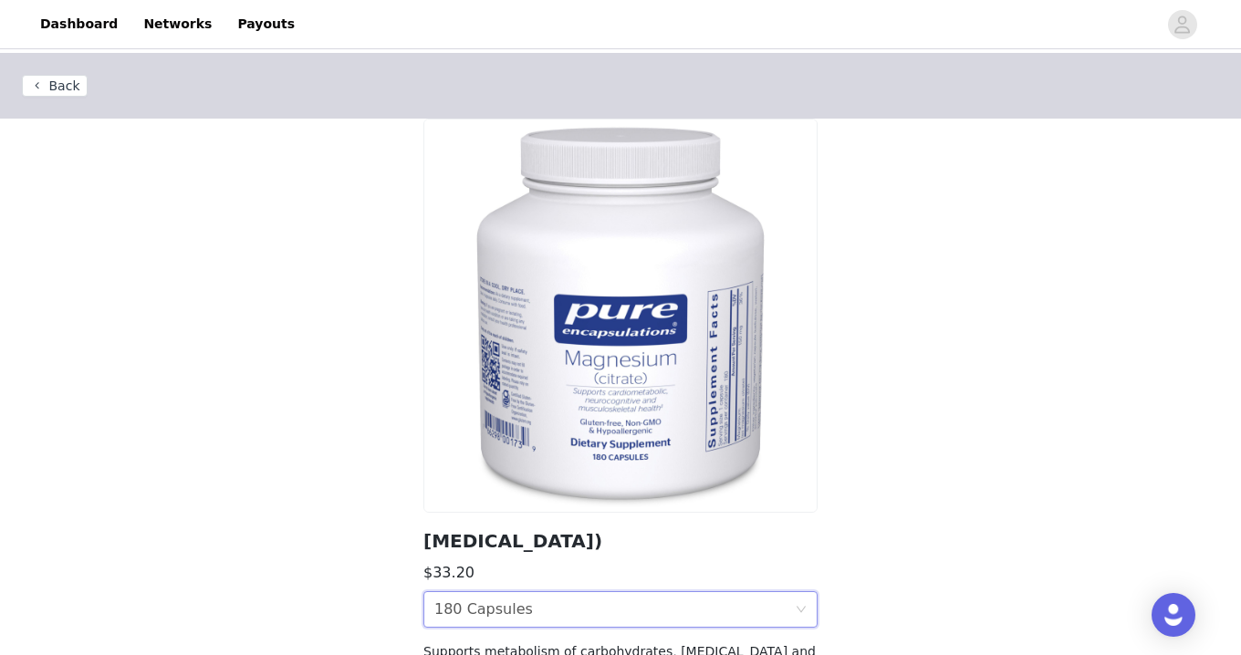
scroll to position [0, 0]
click at [47, 82] on button "Back" at bounding box center [55, 86] width 66 height 22
click at [58, 83] on button "Back" at bounding box center [55, 86] width 66 height 22
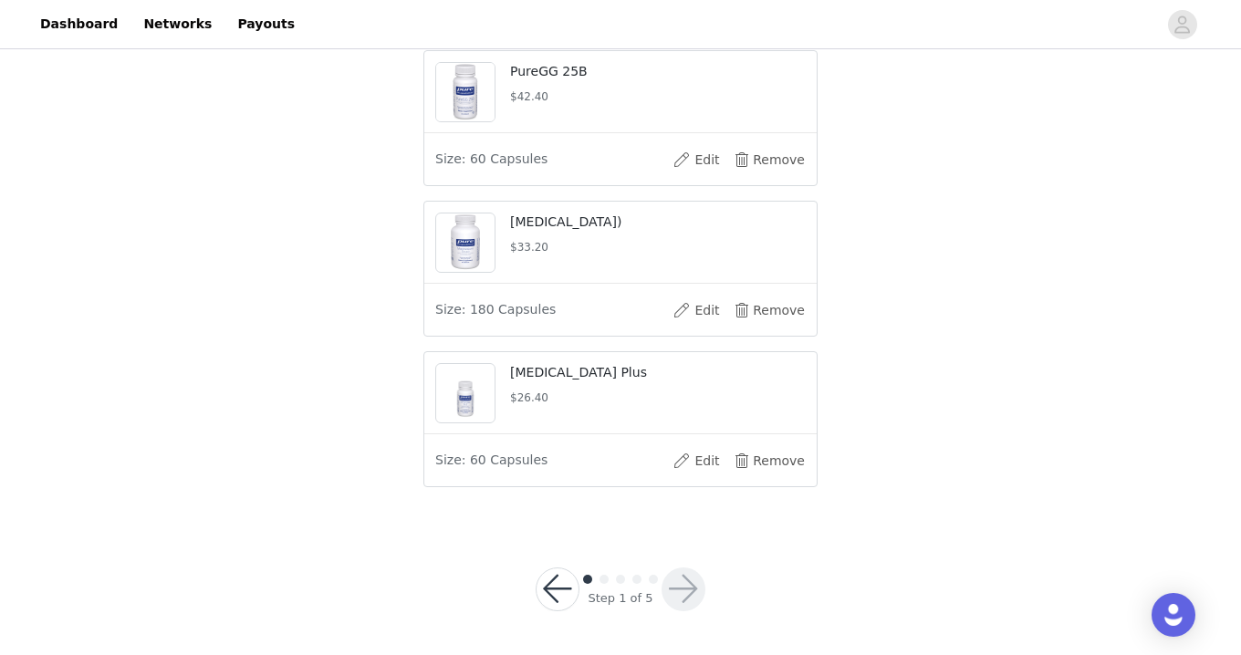
scroll to position [630, 0]
click at [693, 459] on button "Edit" at bounding box center [696, 461] width 73 height 29
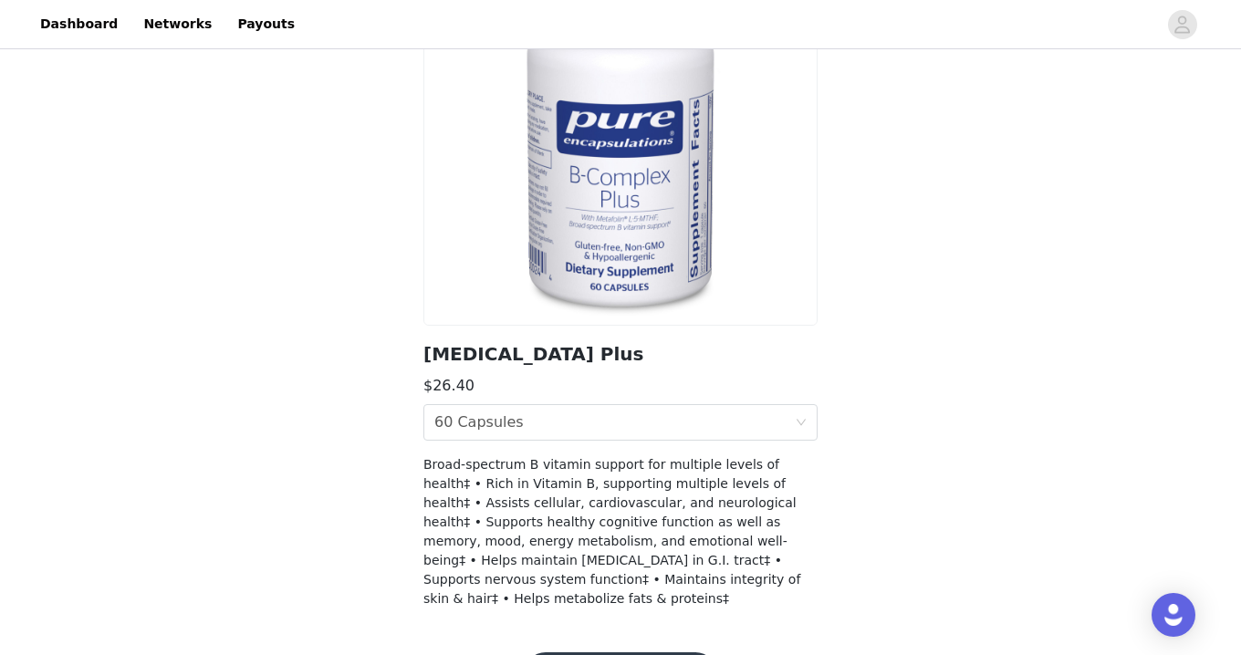
scroll to position [186, 0]
click at [685, 413] on div "Size 60 Capsules" at bounding box center [614, 423] width 360 height 35
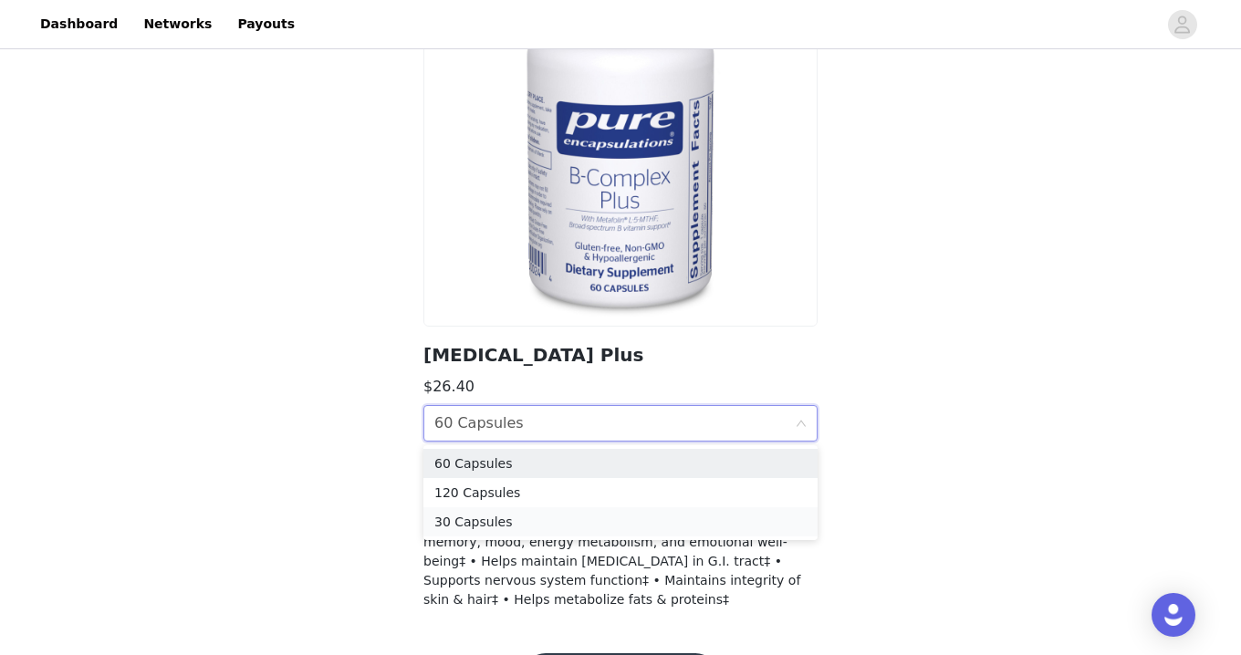
click at [484, 518] on div "30 Capsules" at bounding box center [620, 522] width 372 height 20
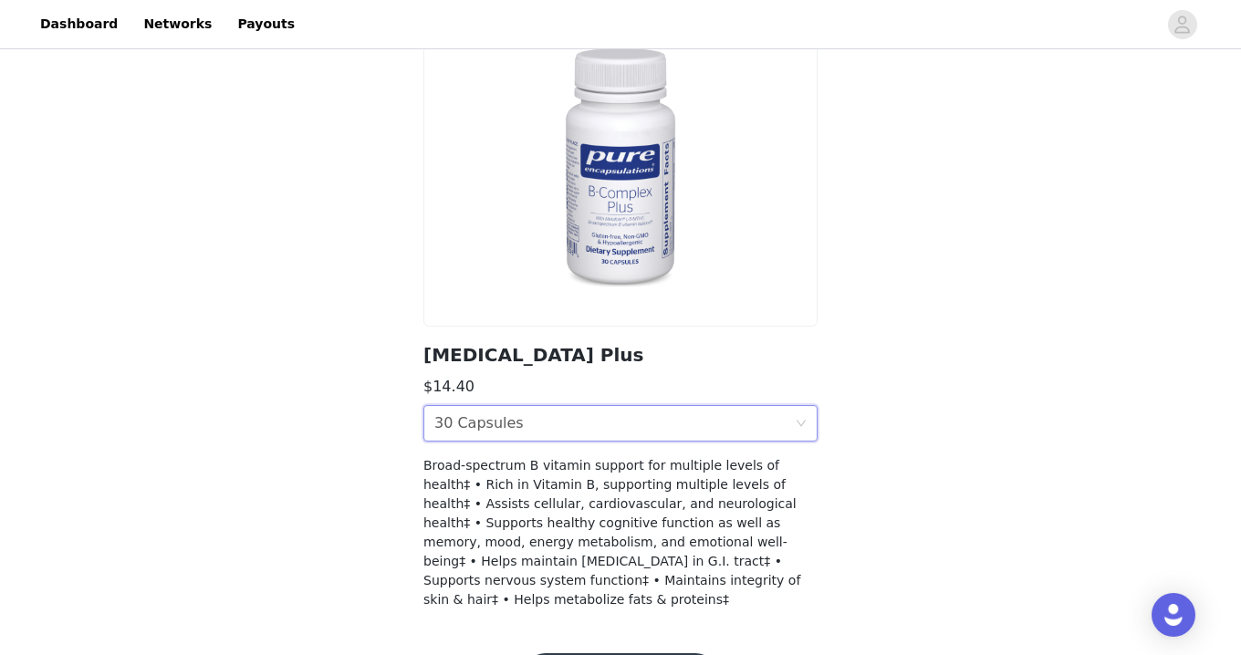
click at [555, 414] on div "Size 30 Capsules" at bounding box center [614, 423] width 360 height 35
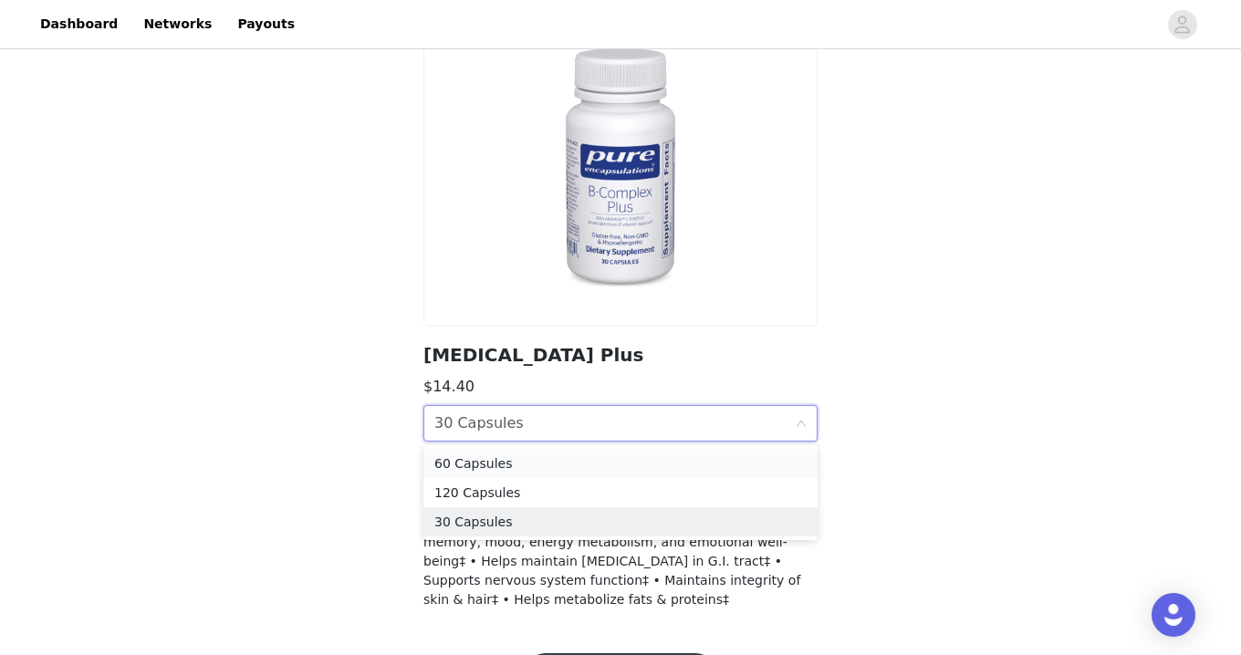
click at [517, 464] on div "60 Capsules" at bounding box center [620, 463] width 372 height 20
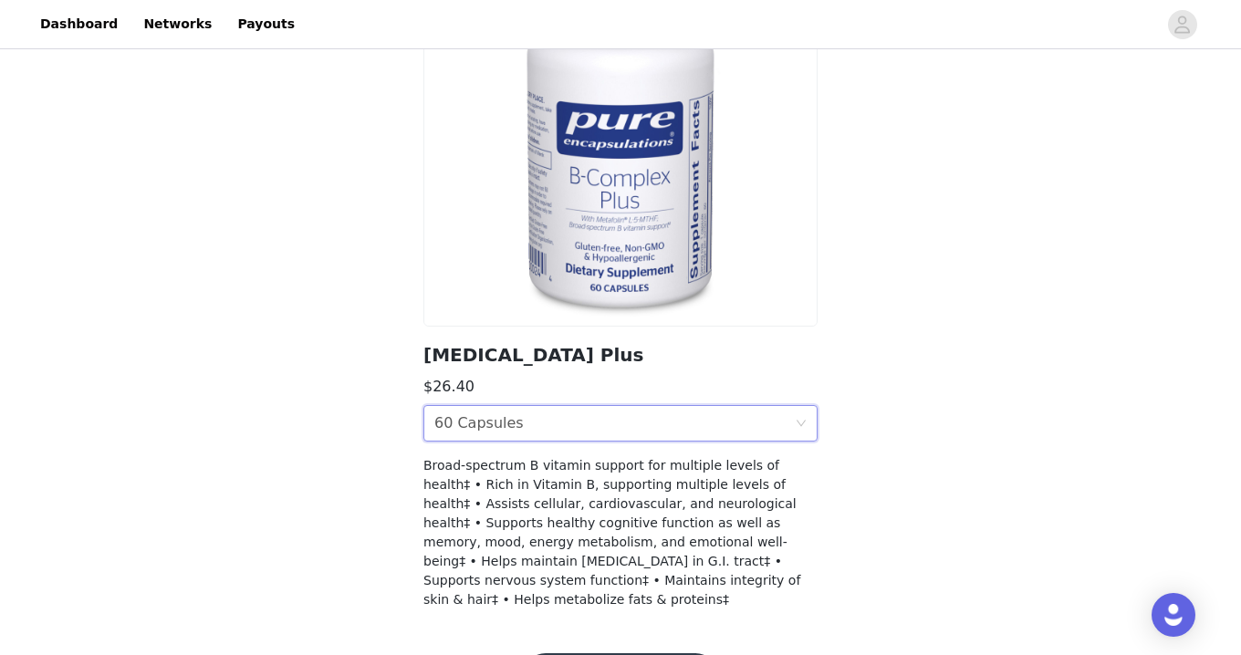
click at [542, 411] on div "Size 60 Capsules" at bounding box center [614, 423] width 360 height 35
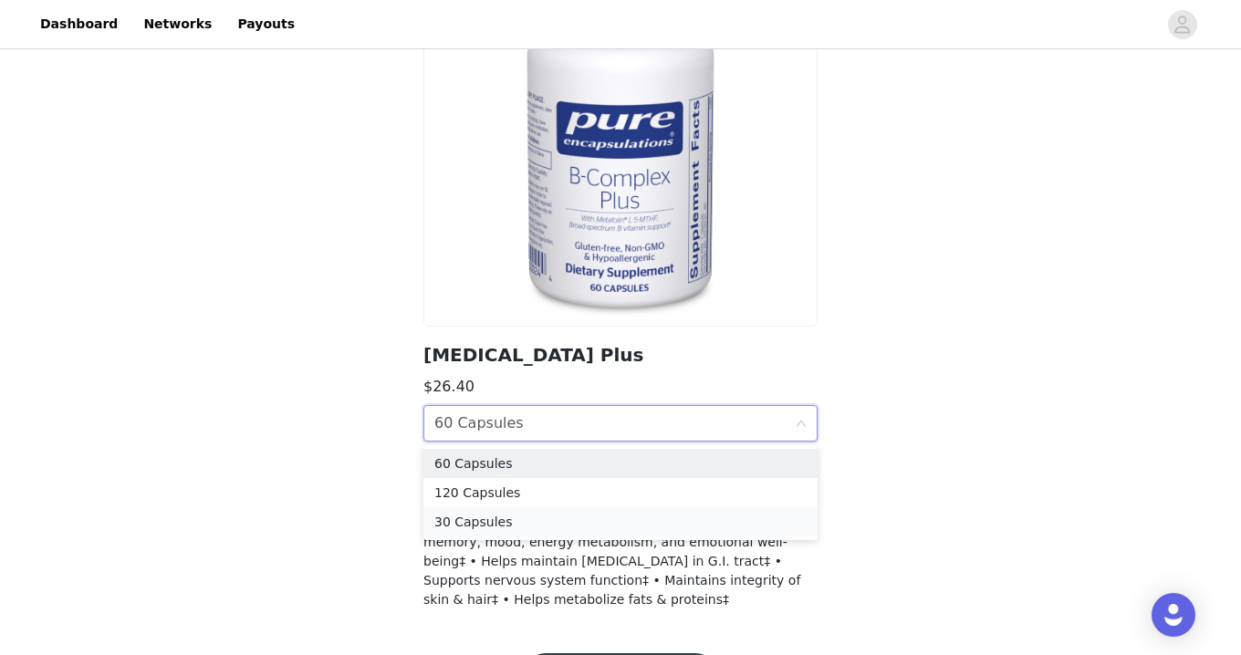
click at [480, 521] on div "30 Capsules" at bounding box center [620, 522] width 372 height 20
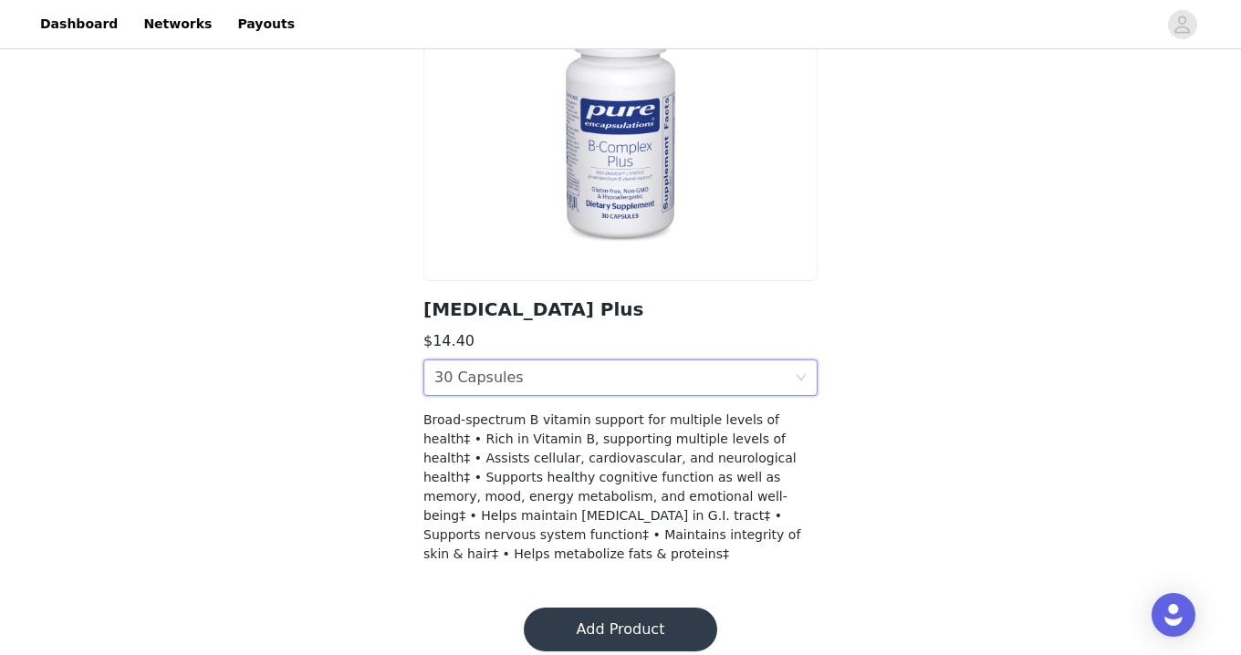
scroll to position [231, 0]
click at [605, 609] on button "Add Product" at bounding box center [620, 630] width 193 height 44
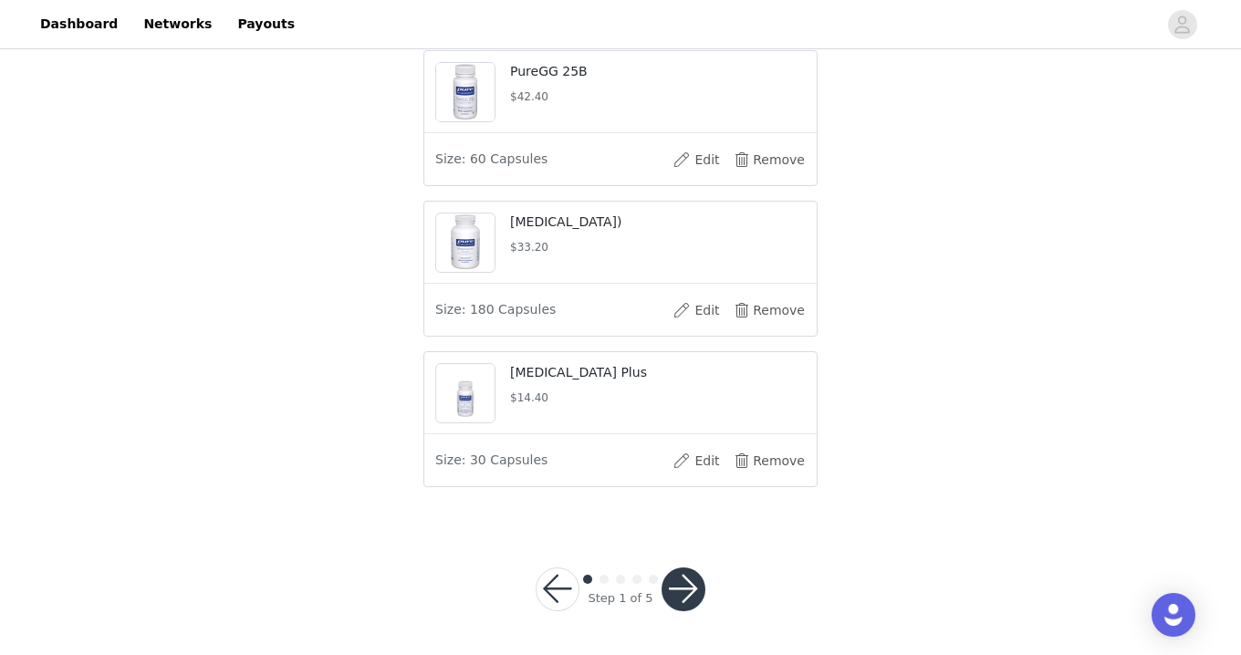
scroll to position [546, 0]
click at [698, 160] on button "Edit" at bounding box center [696, 160] width 73 height 29
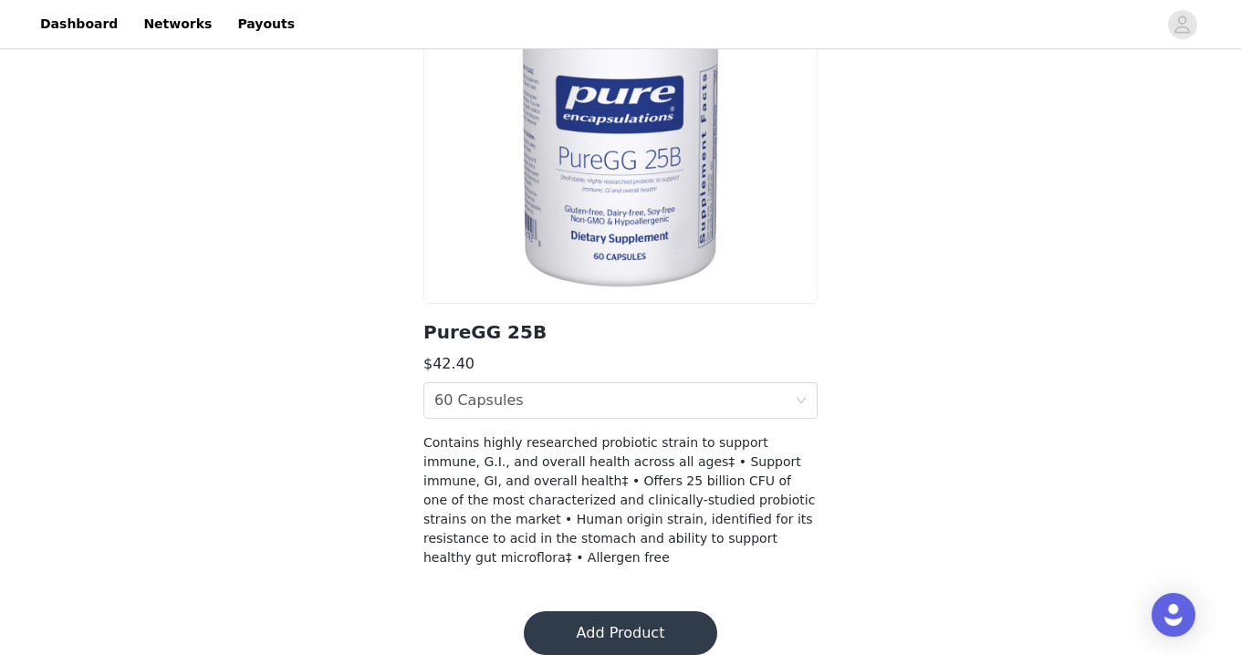
scroll to position [210, 0]
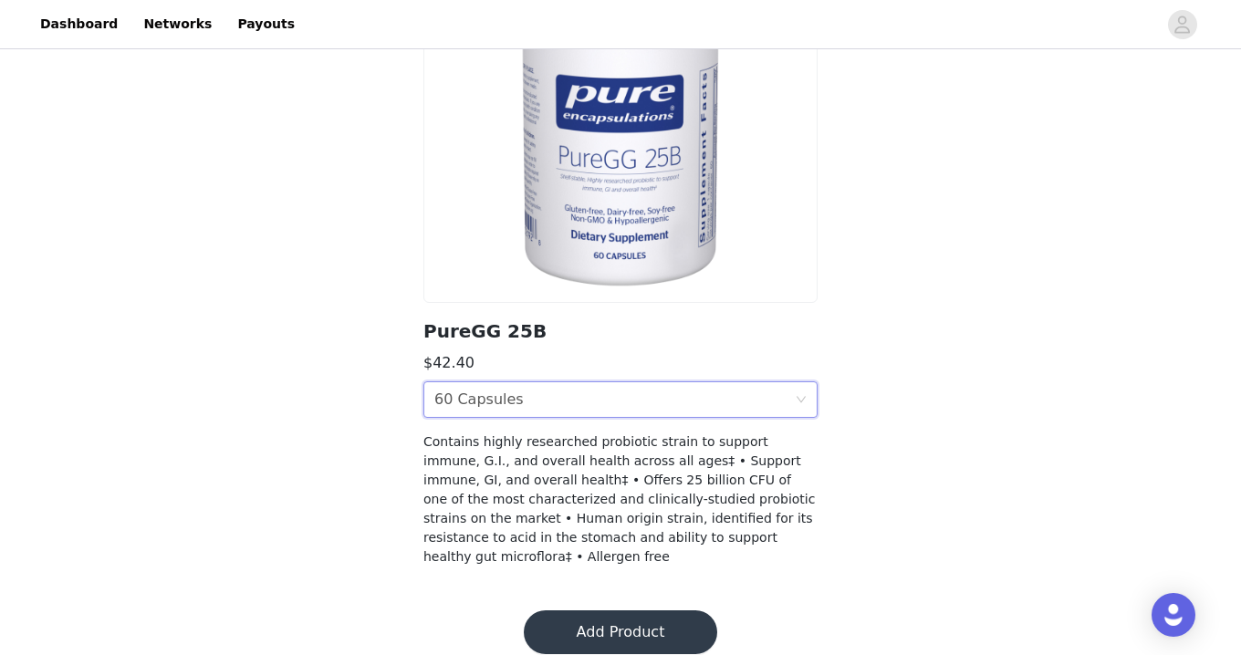
click at [554, 401] on div "Size 60 Capsules" at bounding box center [614, 399] width 360 height 35
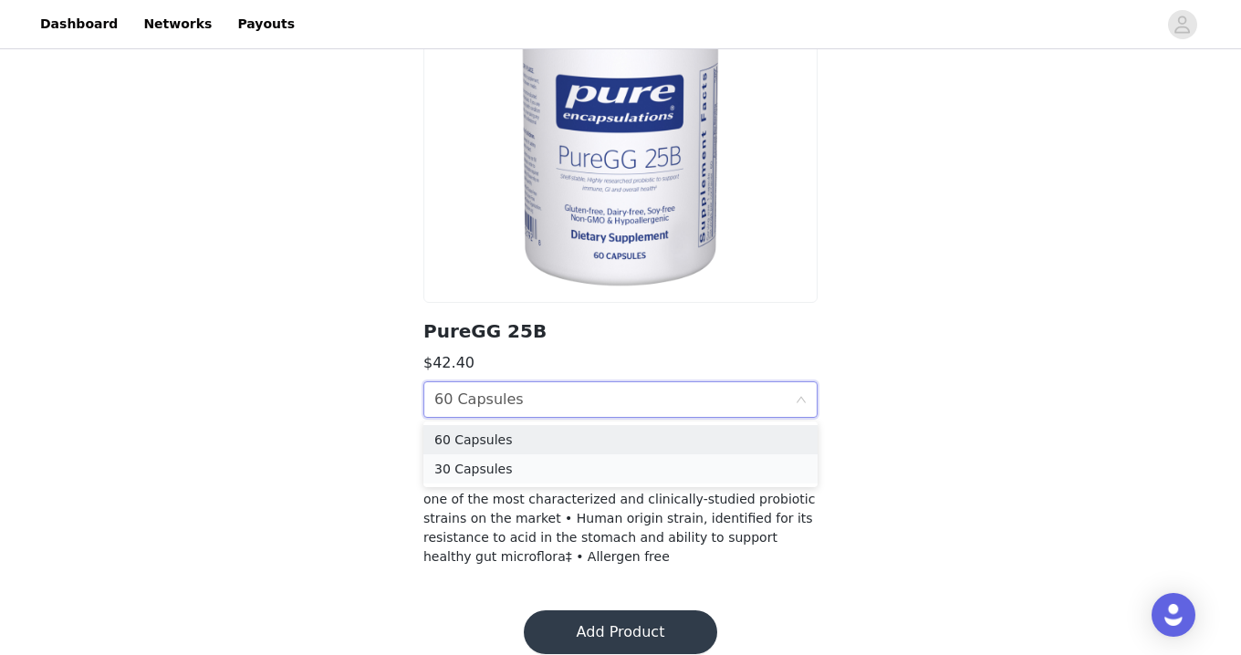
click at [519, 467] on div "30 Capsules" at bounding box center [620, 469] width 372 height 20
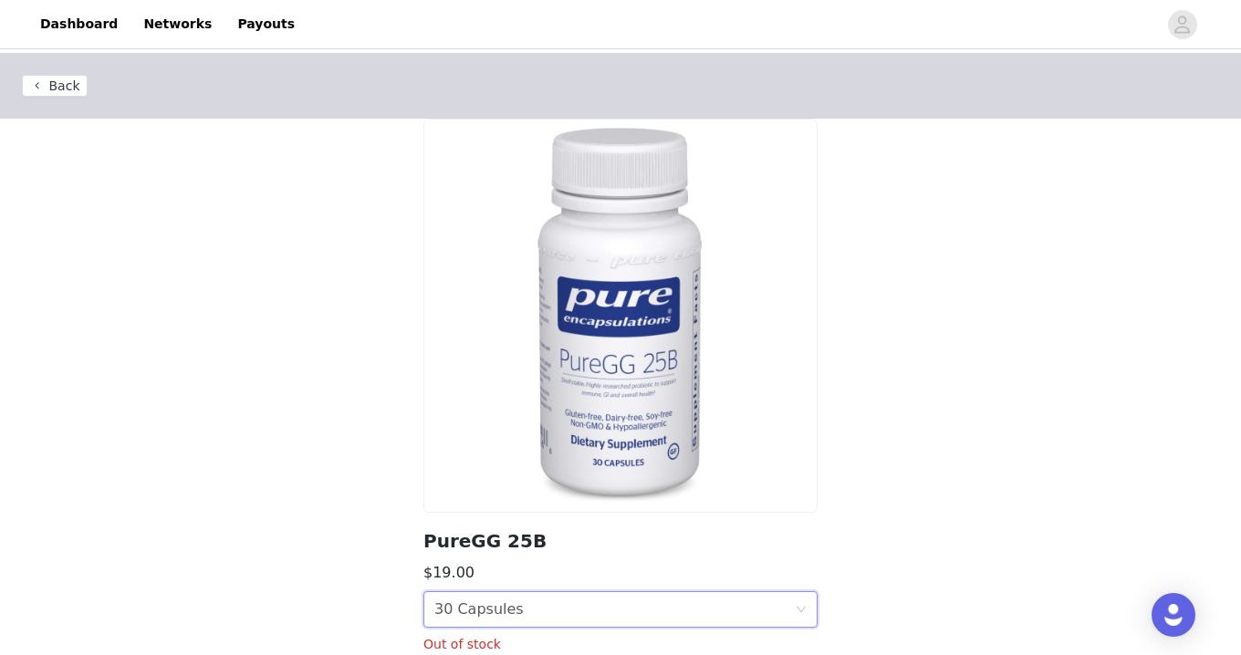
scroll to position [0, 0]
click at [62, 88] on button "Back" at bounding box center [55, 86] width 66 height 22
click at [60, 75] on button "Back" at bounding box center [55, 86] width 66 height 22
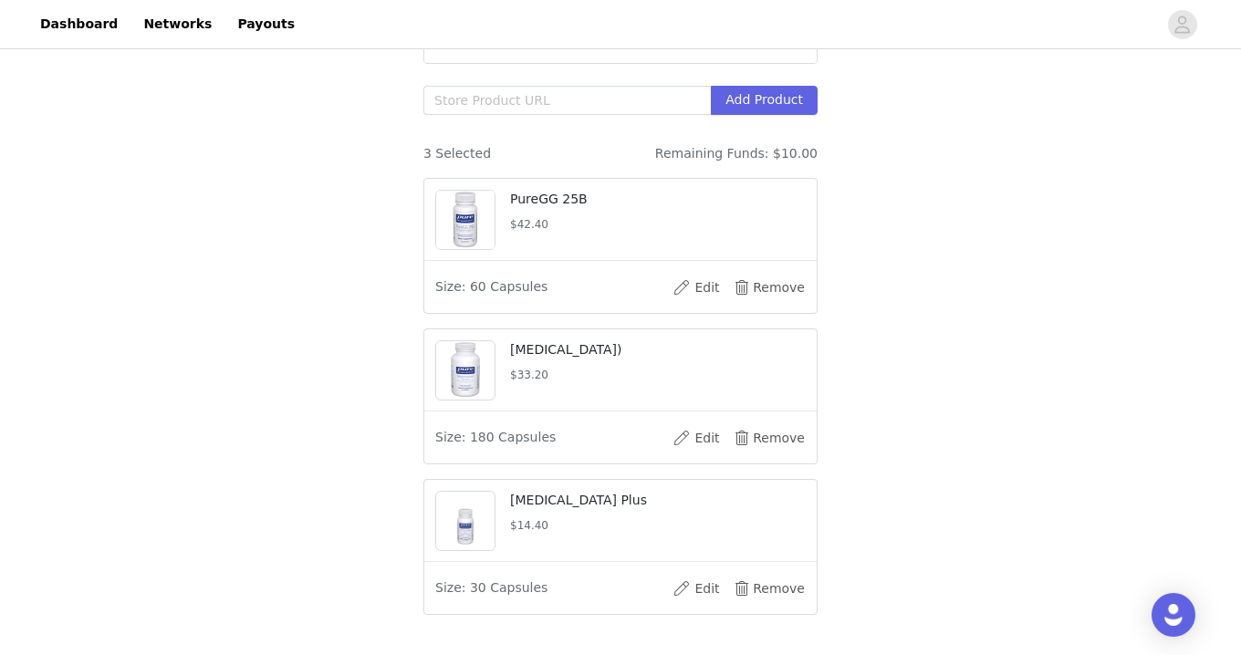
scroll to position [421, 0]
click at [694, 437] on button "Edit" at bounding box center [696, 435] width 73 height 29
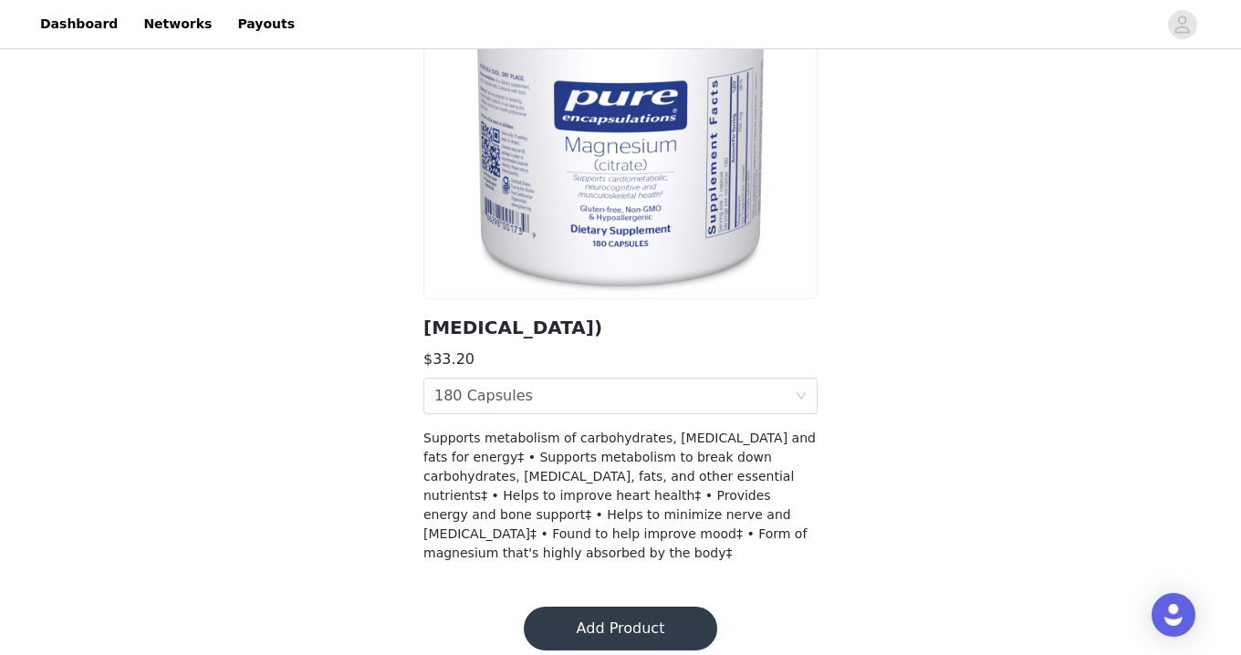
scroll to position [212, 0]
click at [627, 376] on section "[MEDICAL_DATA]) $33.20 Size 180 Capsules Supports metabolism of carbohydrates, …" at bounding box center [620, 247] width 438 height 680
click at [627, 386] on div "Size 180 Capsules" at bounding box center [614, 397] width 360 height 35
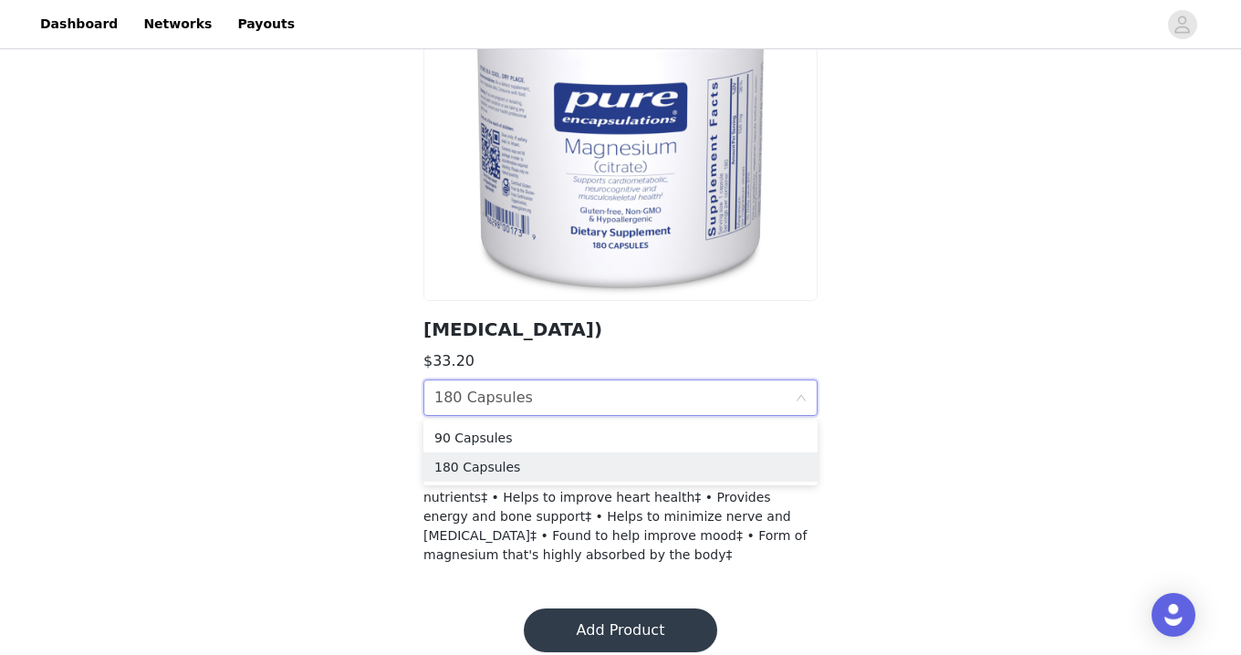
click at [268, 319] on div "Back [MEDICAL_DATA]) $33.20 Size 180 Capsules Supports metabolism of carbohydra…" at bounding box center [620, 213] width 1241 height 745
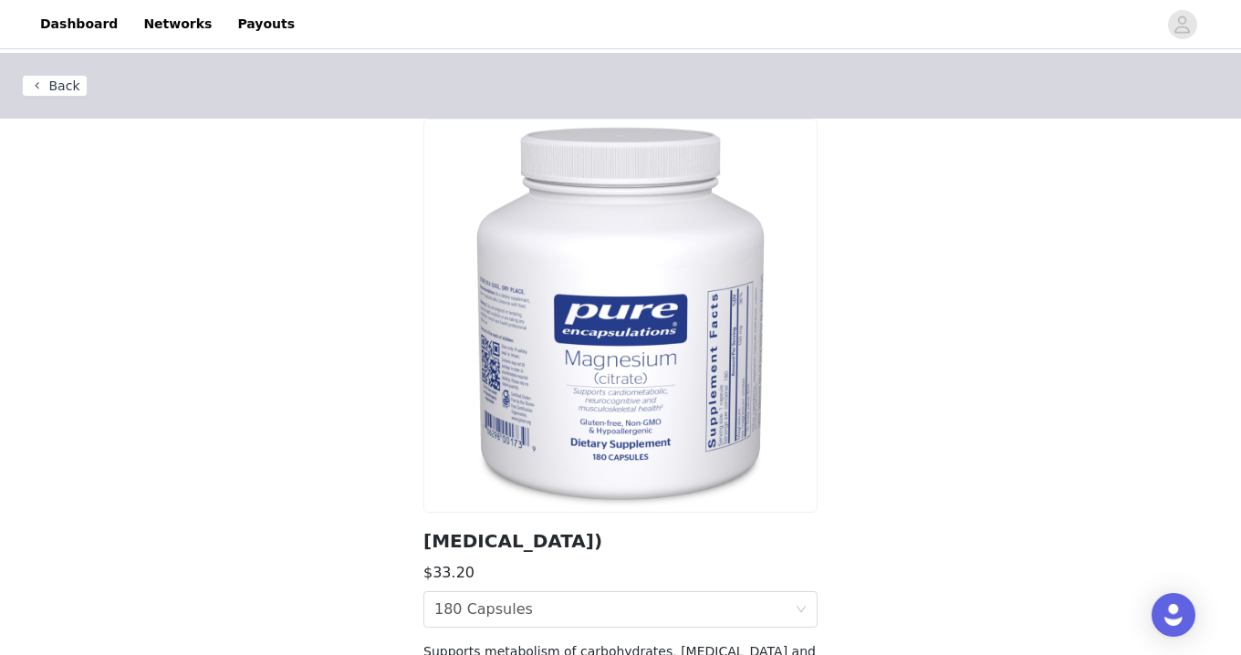
scroll to position [0, 0]
click at [44, 88] on button "Back" at bounding box center [55, 86] width 66 height 22
click at [46, 85] on button "Back" at bounding box center [55, 86] width 66 height 22
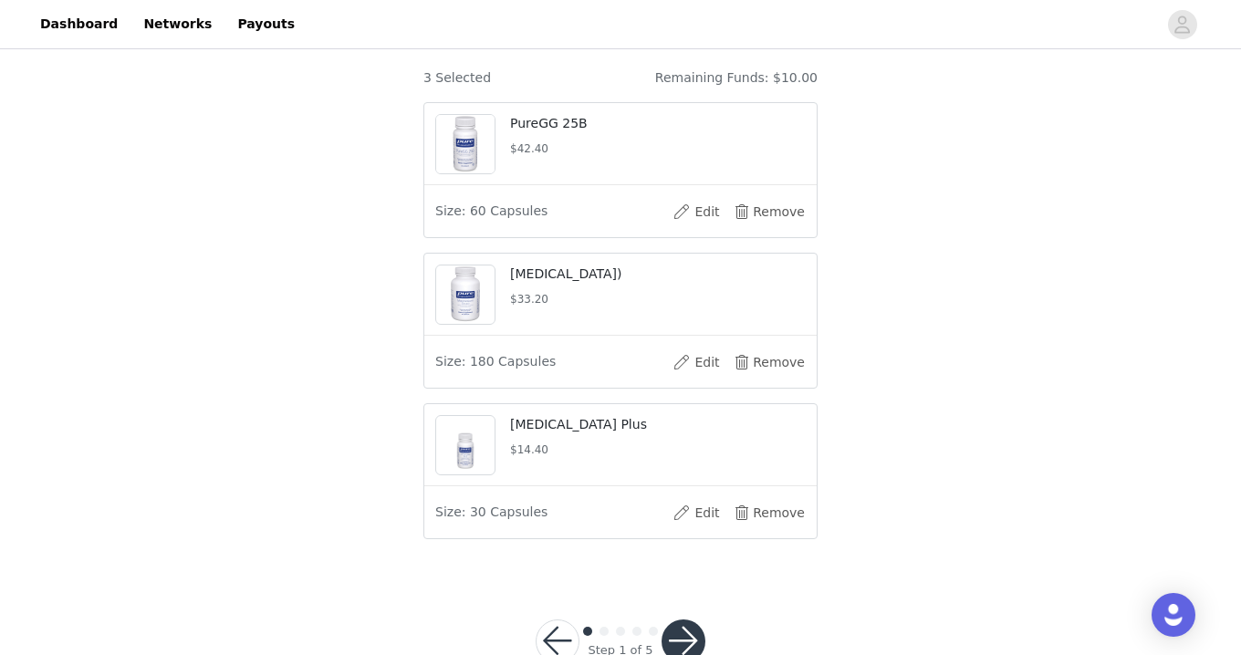
scroll to position [500, 0]
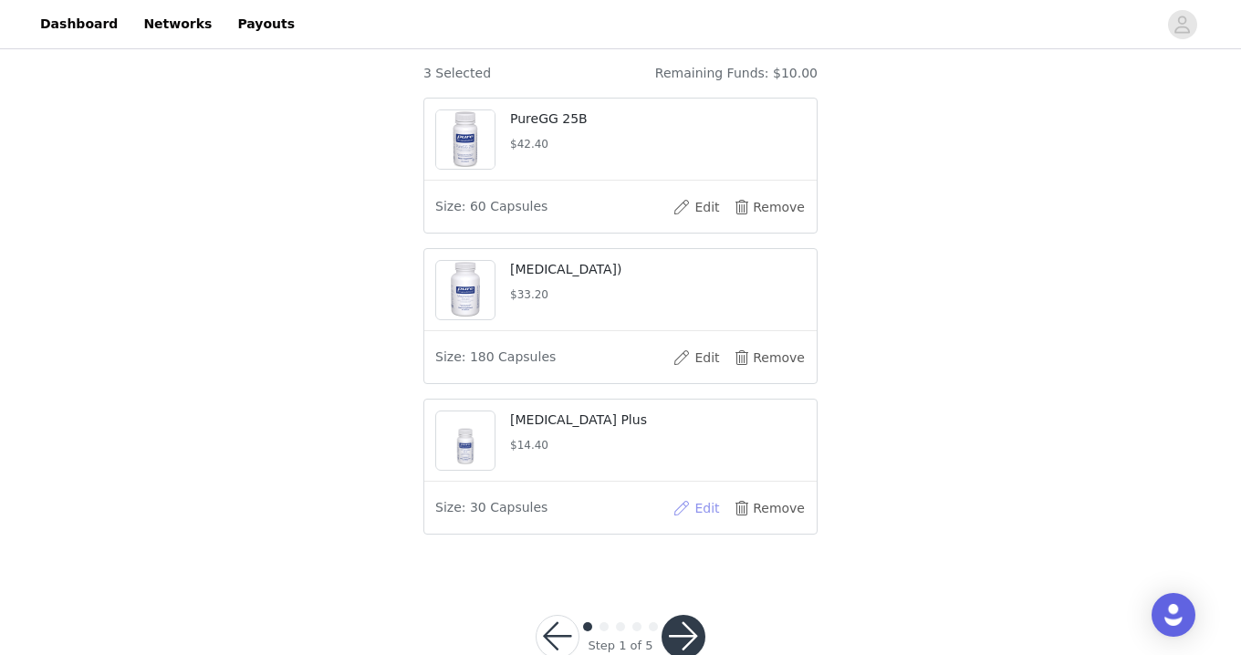
click at [691, 507] on button "Edit" at bounding box center [696, 508] width 73 height 29
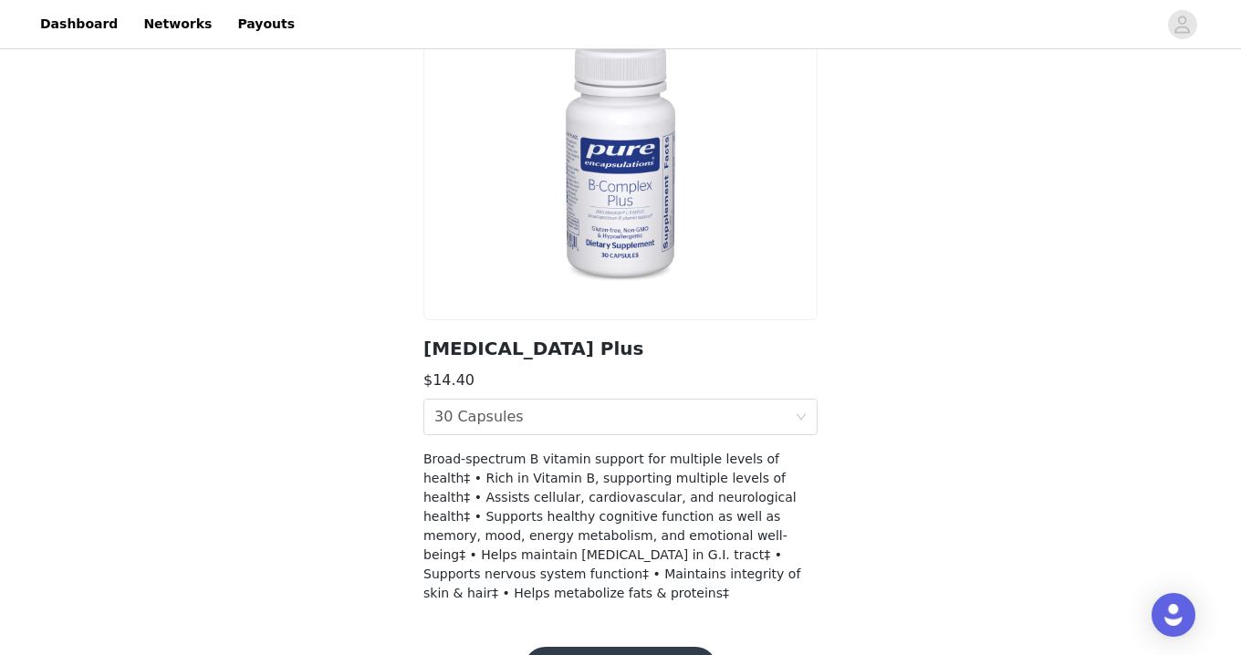
scroll to position [192, 0]
click at [592, 424] on div "Size 30 Capsules" at bounding box center [614, 417] width 360 height 35
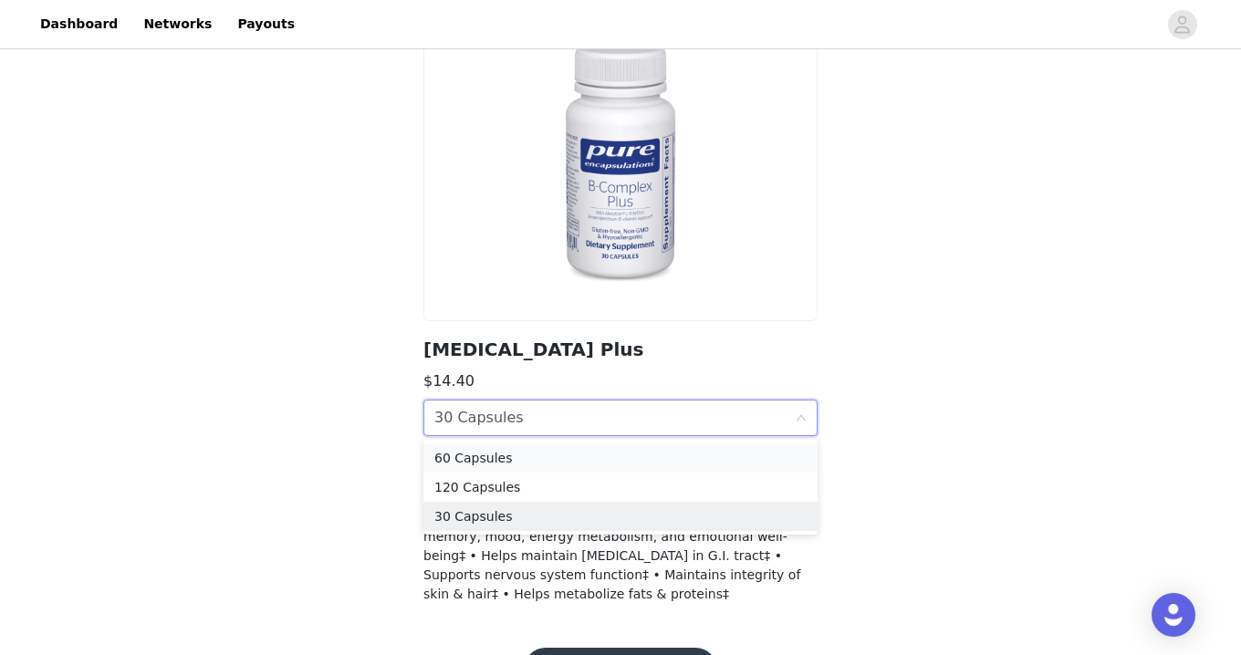
click at [528, 465] on div "60 Capsules" at bounding box center [620, 458] width 372 height 20
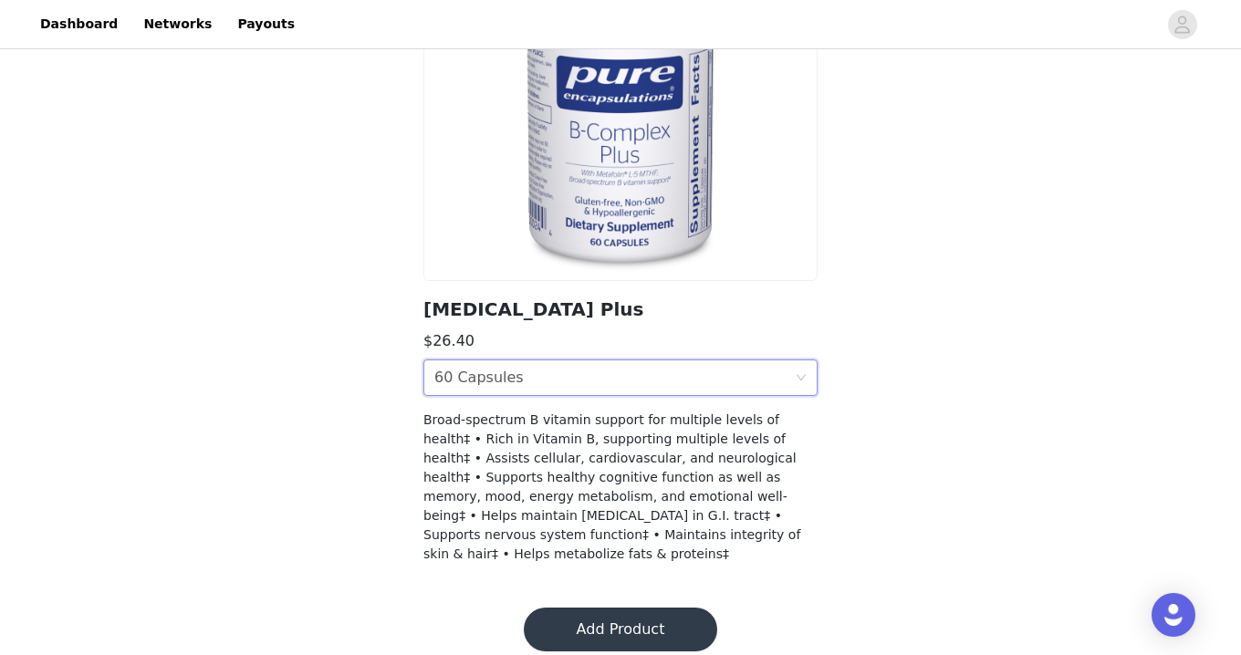
scroll to position [231, 0]
click at [507, 377] on div "60 Capsules" at bounding box center [478, 378] width 89 height 35
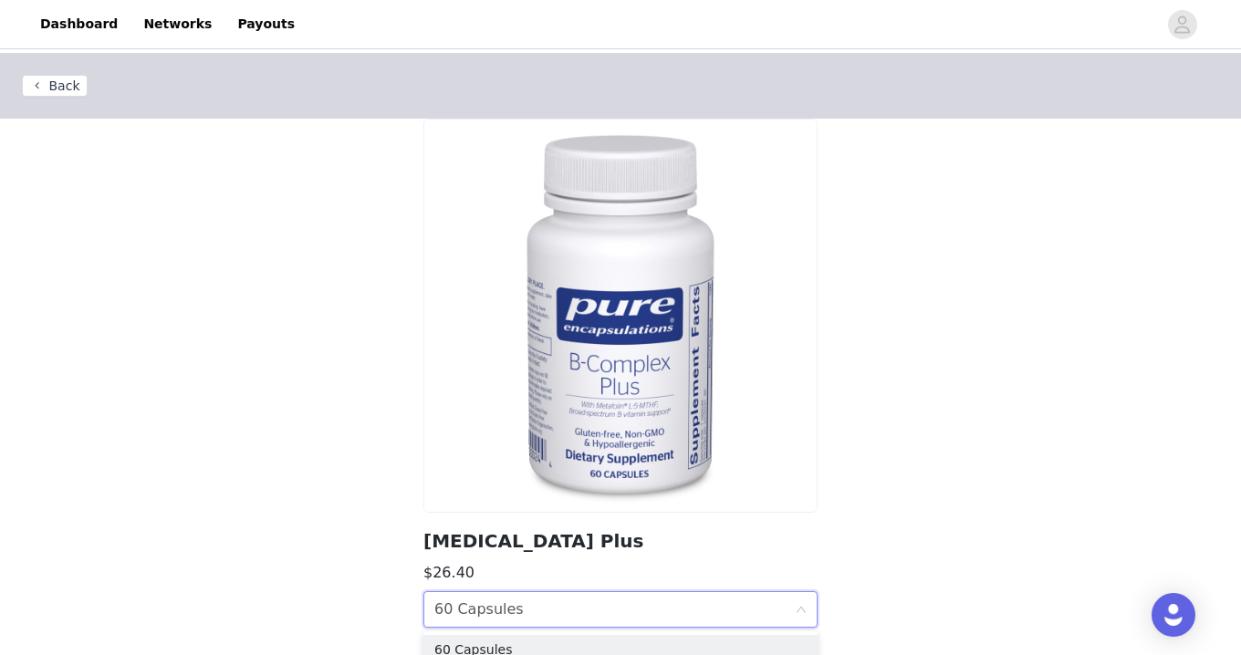
scroll to position [0, 0]
click at [47, 88] on button "Back" at bounding box center [55, 86] width 66 height 22
click at [60, 86] on button "Back" at bounding box center [55, 86] width 66 height 22
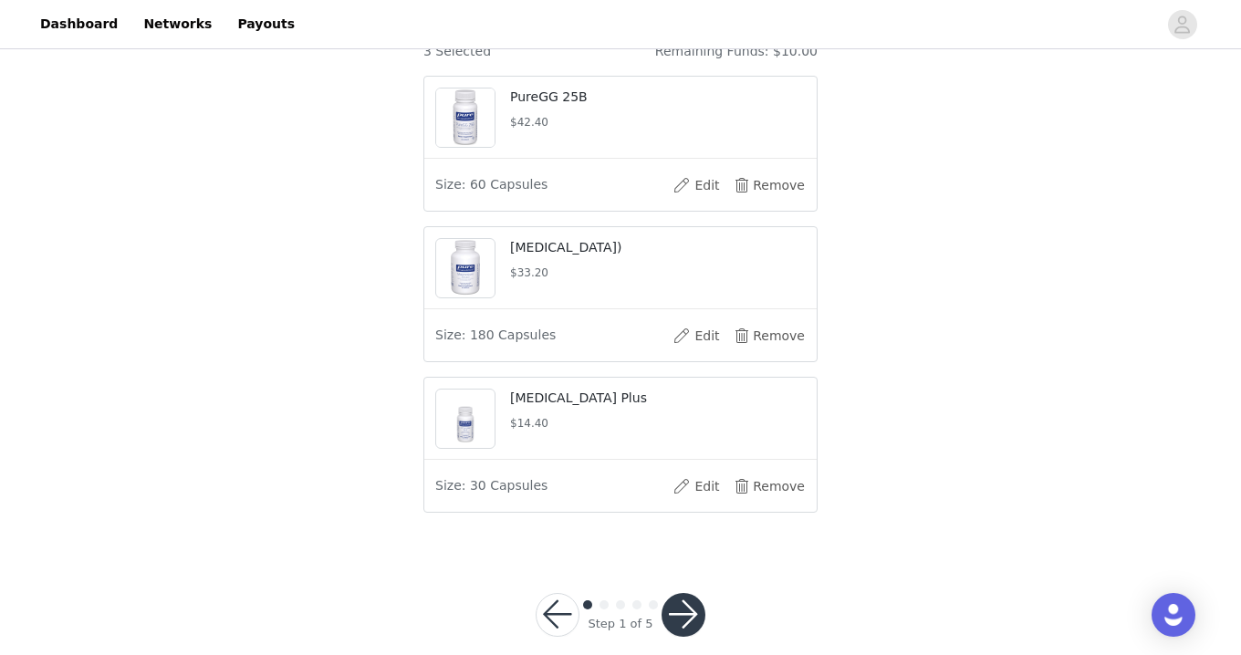
scroll to position [531, 0]
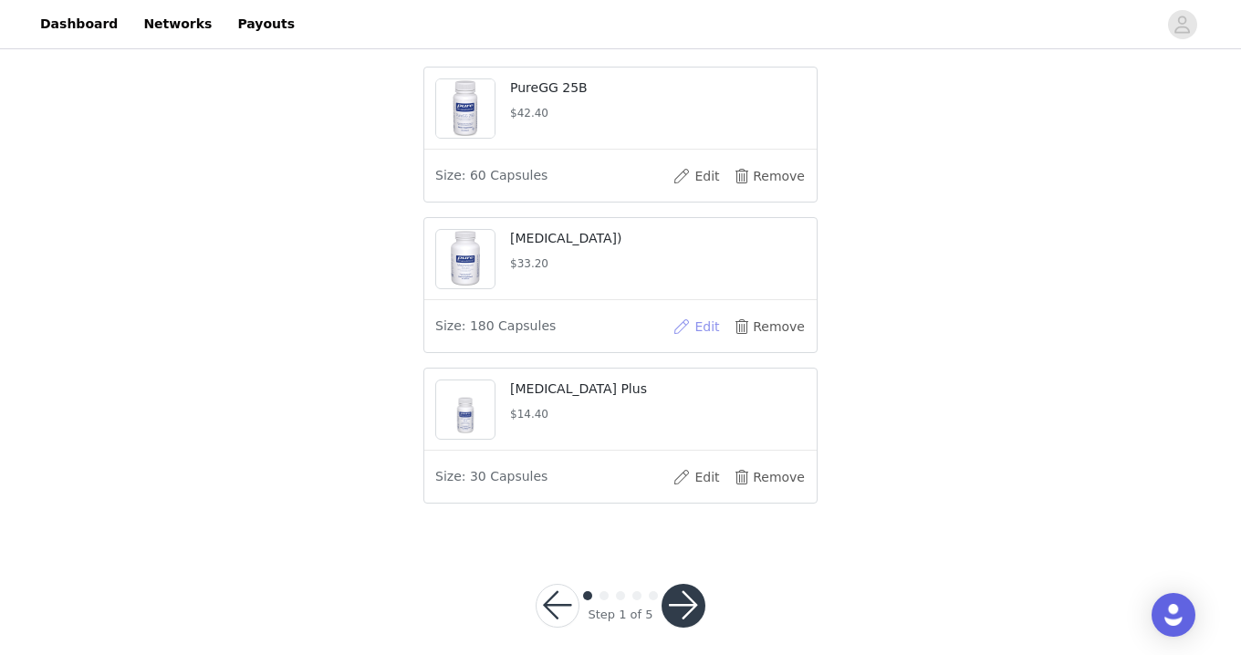
click at [699, 328] on button "Edit" at bounding box center [696, 326] width 73 height 29
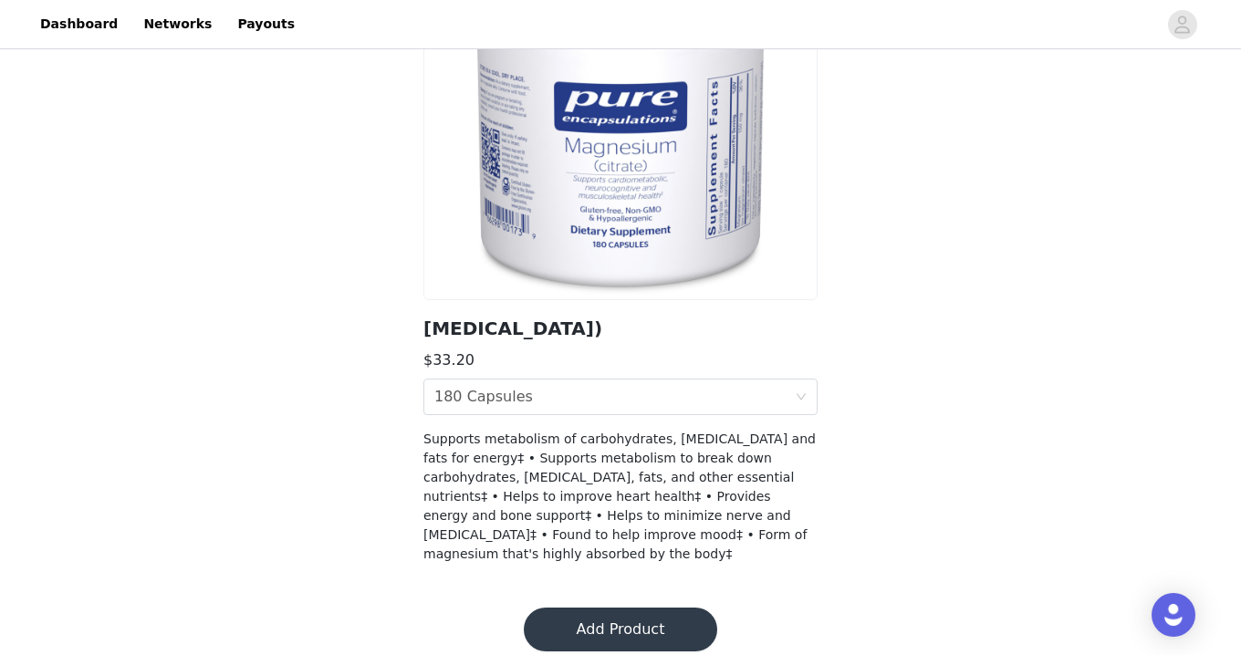
scroll to position [212, 0]
click at [651, 372] on section "[MEDICAL_DATA]) $33.20 Size 180 Capsules Supports metabolism of carbohydrates, …" at bounding box center [620, 247] width 438 height 680
click at [652, 400] on div "Size 180 Capsules" at bounding box center [614, 397] width 360 height 35
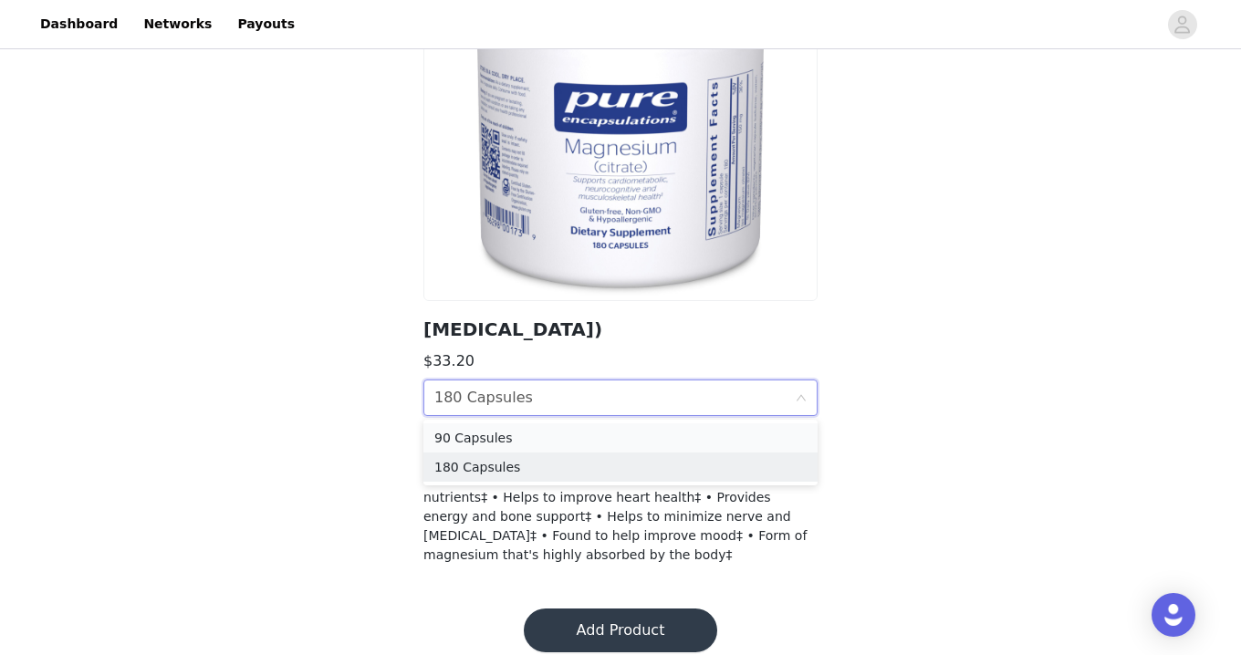
click at [582, 437] on div "90 Capsules" at bounding box center [620, 438] width 372 height 20
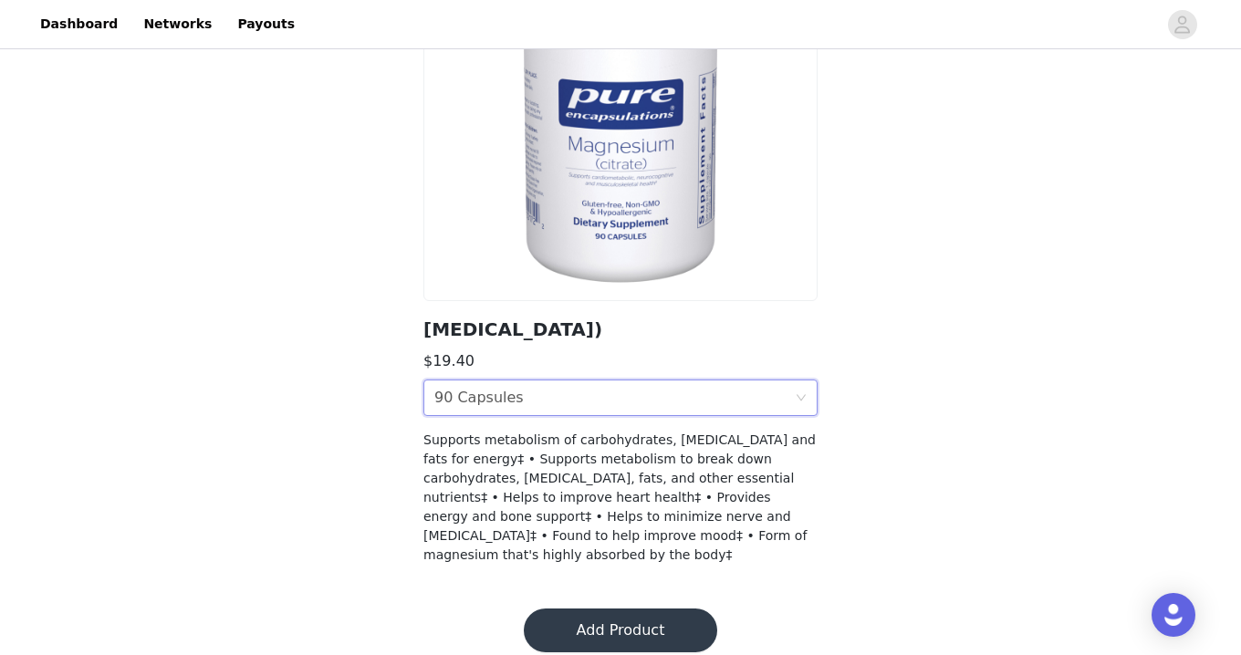
click at [597, 400] on div "Size 90 Capsules" at bounding box center [614, 397] width 360 height 35
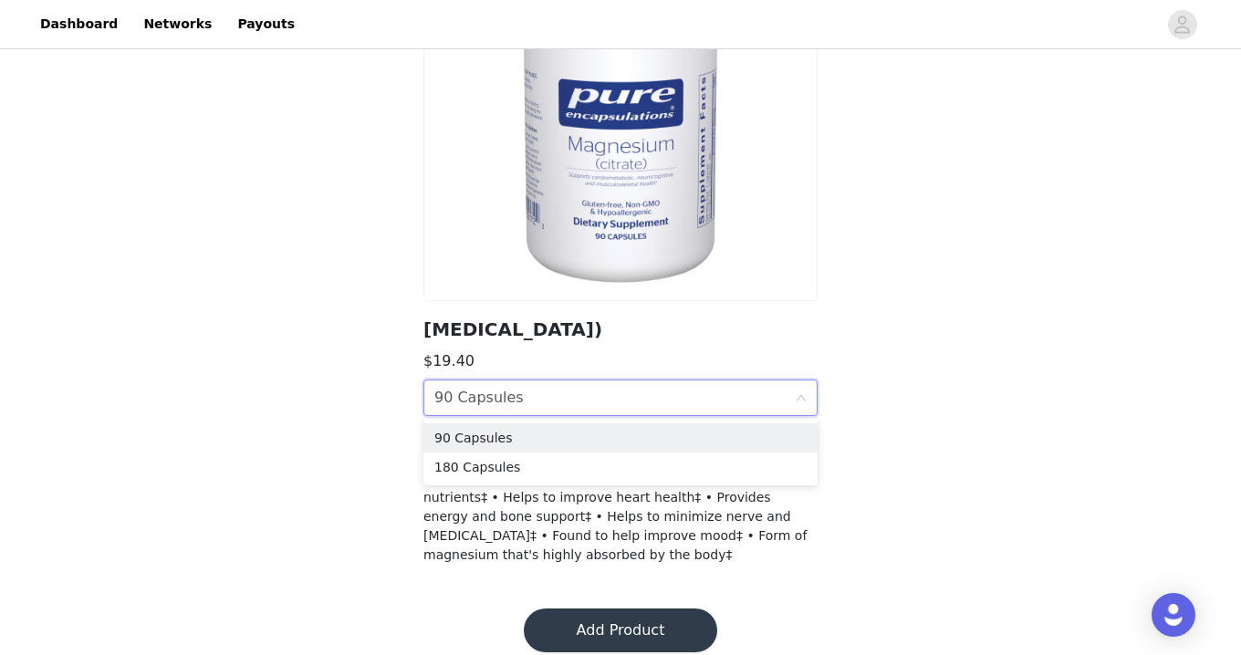
click at [257, 192] on div "Back [MEDICAL_DATA]) $19.40 Size 90 Capsules Supports metabolism of carbohydrat…" at bounding box center [620, 213] width 1241 height 745
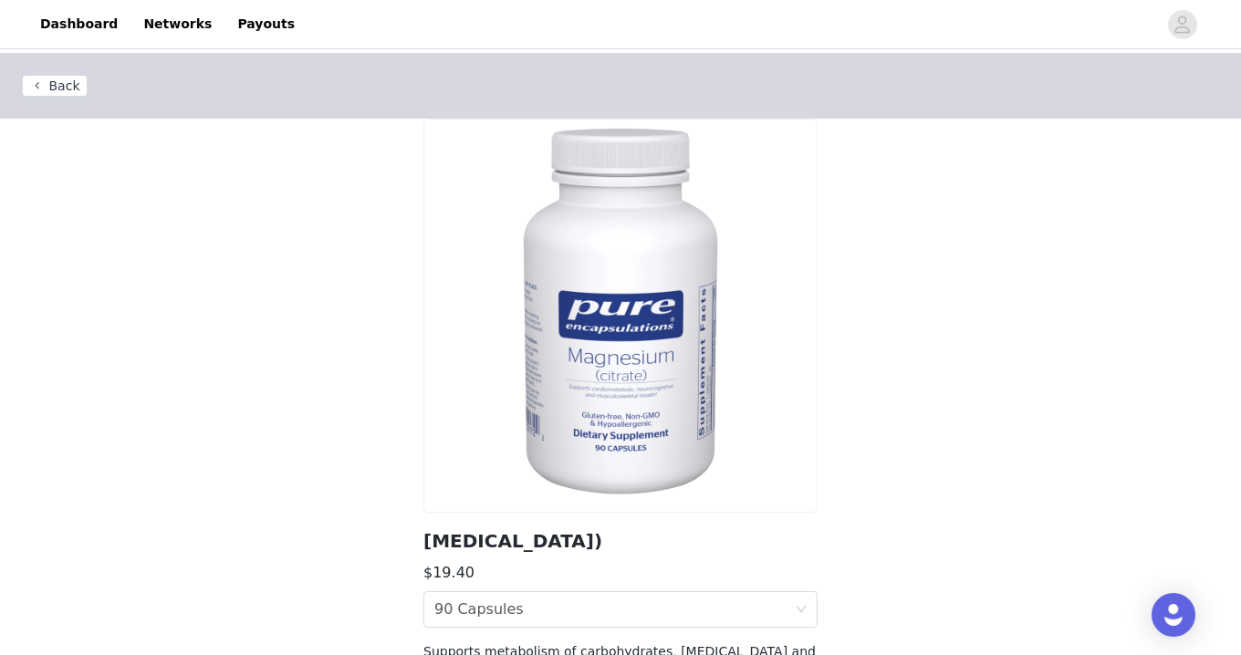
scroll to position [0, 0]
click at [40, 83] on button "Back" at bounding box center [55, 86] width 66 height 22
click at [63, 86] on button "Back" at bounding box center [55, 86] width 66 height 22
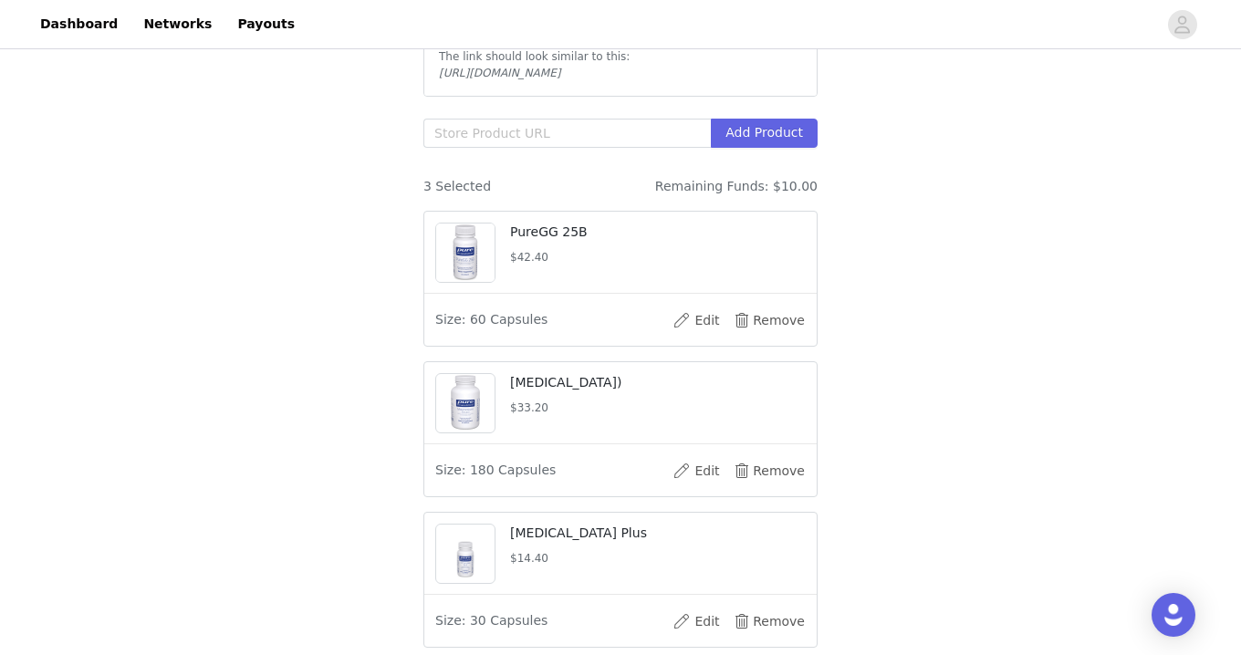
scroll to position [384, 0]
click at [609, 128] on input "text" at bounding box center [566, 135] width 287 height 29
paste input "[URL][DOMAIN_NAME]"
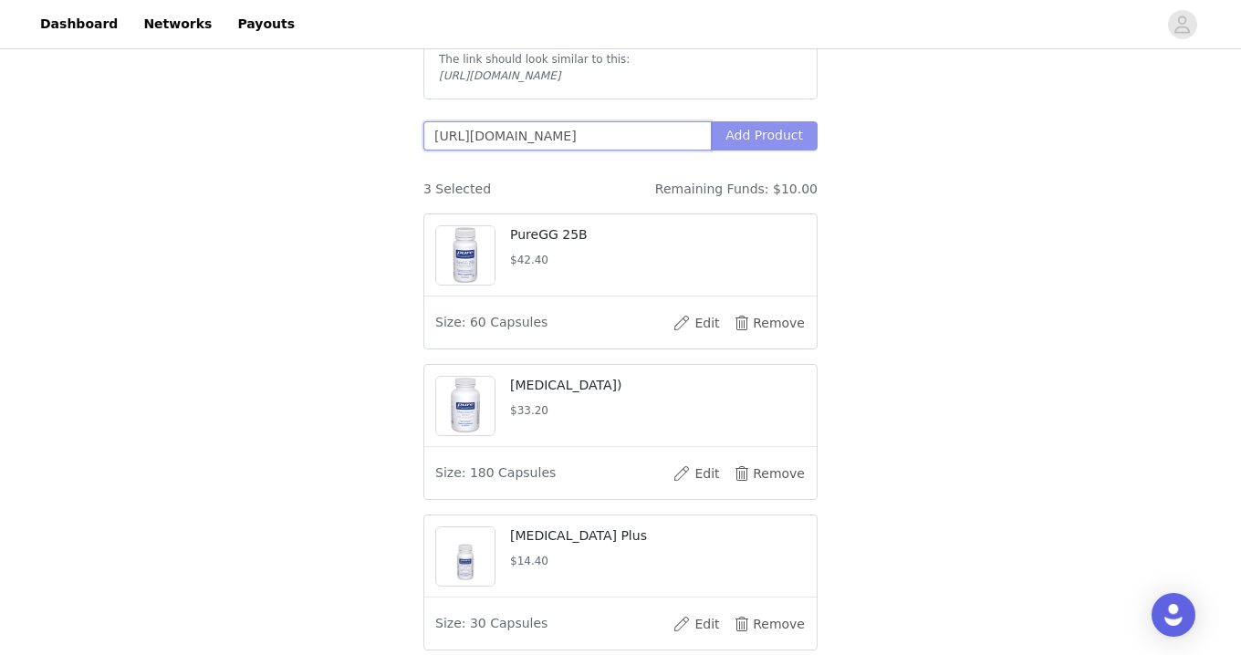
type input "[URL][DOMAIN_NAME]"
click at [785, 130] on button "Add Product" at bounding box center [764, 135] width 107 height 29
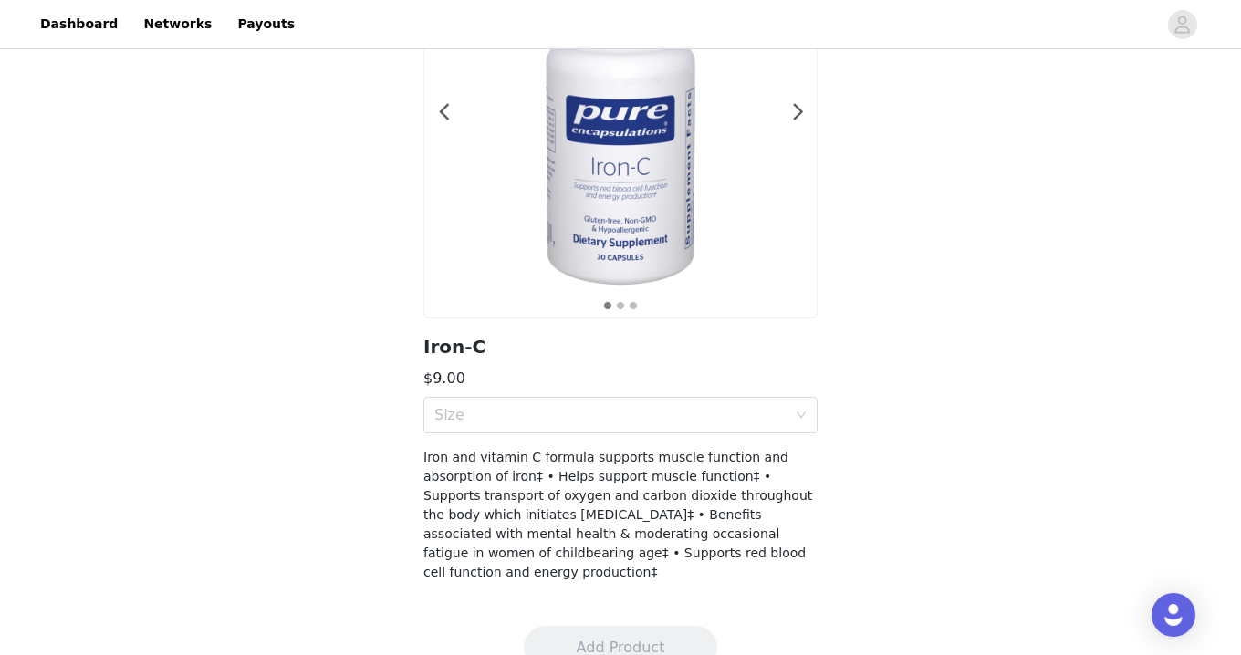
scroll to position [195, 0]
click at [627, 418] on div "Size" at bounding box center [610, 414] width 352 height 18
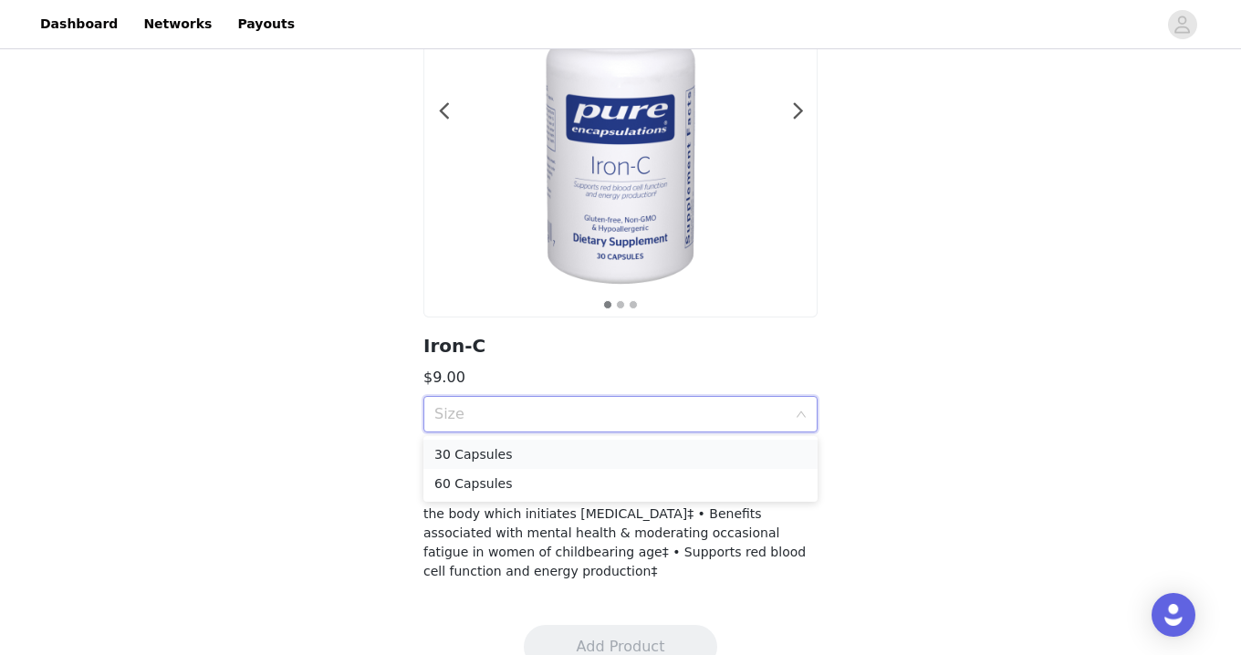
click at [562, 461] on div "30 Capsules" at bounding box center [620, 454] width 372 height 20
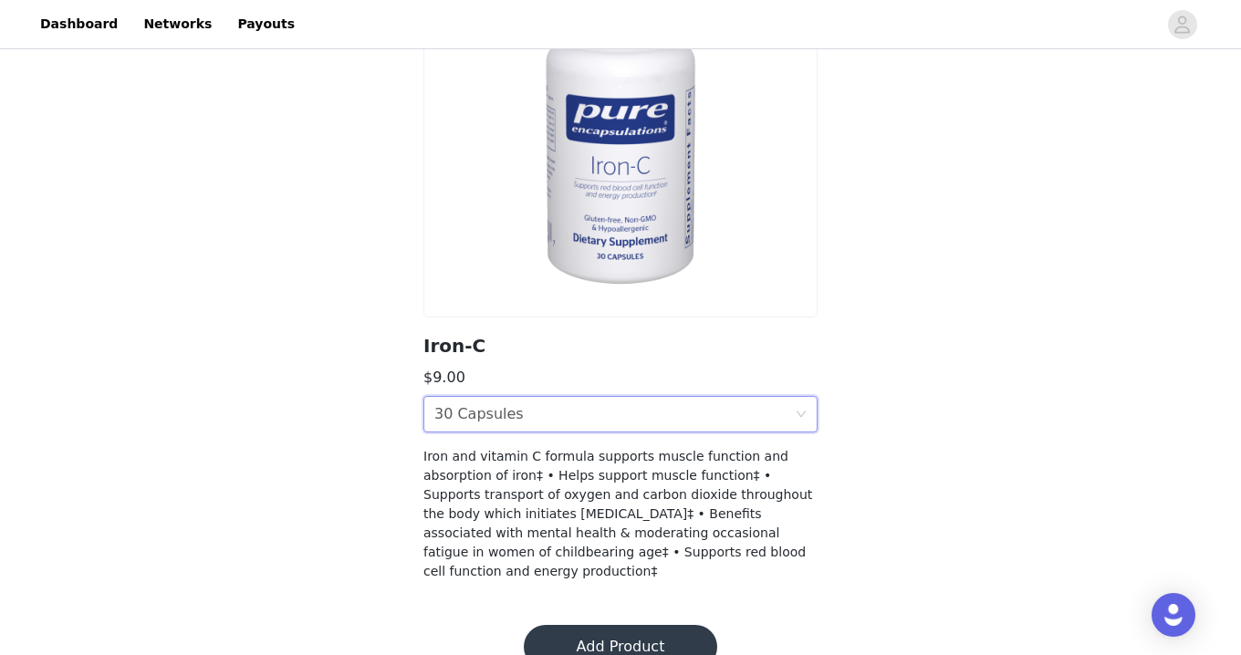
click at [566, 414] on div "Size 30 Capsules" at bounding box center [614, 414] width 360 height 35
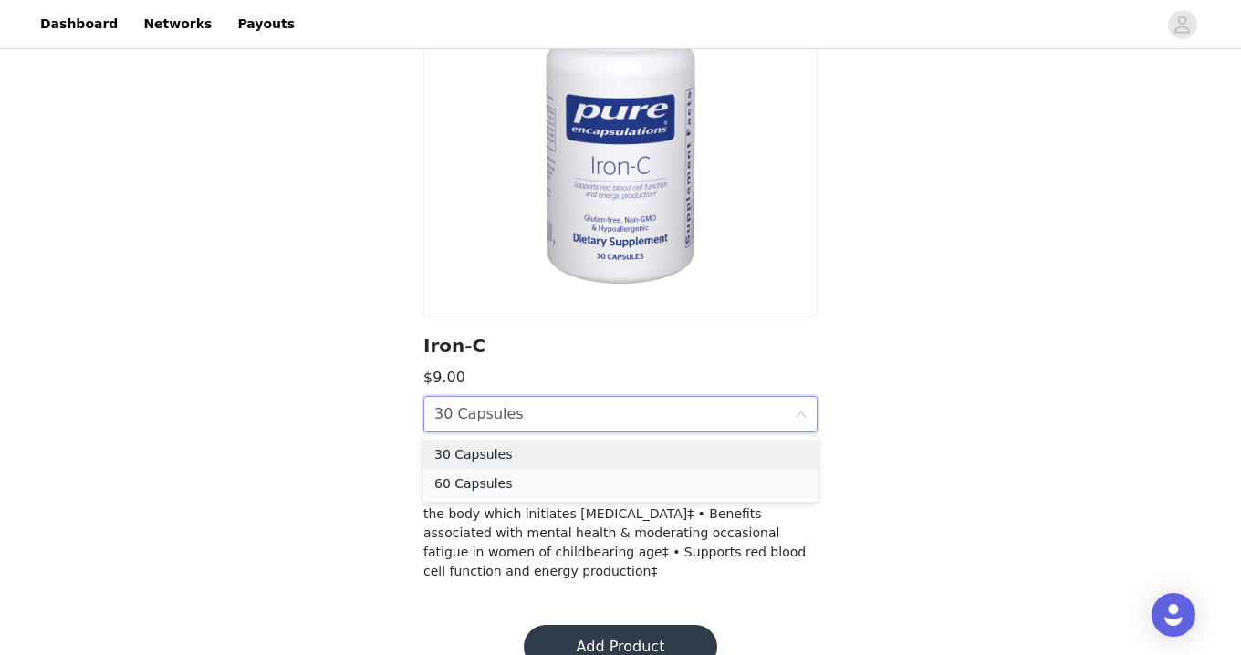
click at [530, 491] on div "60 Capsules" at bounding box center [620, 483] width 372 height 20
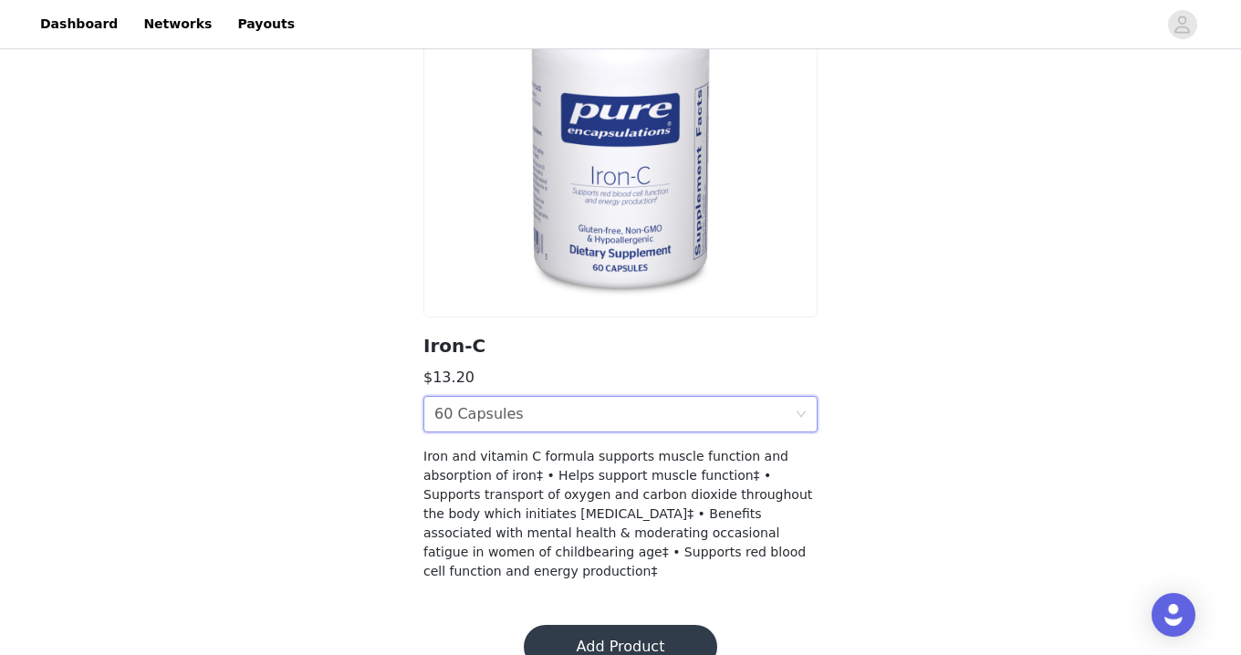
click at [551, 404] on div "Size 60 Capsules" at bounding box center [614, 414] width 360 height 35
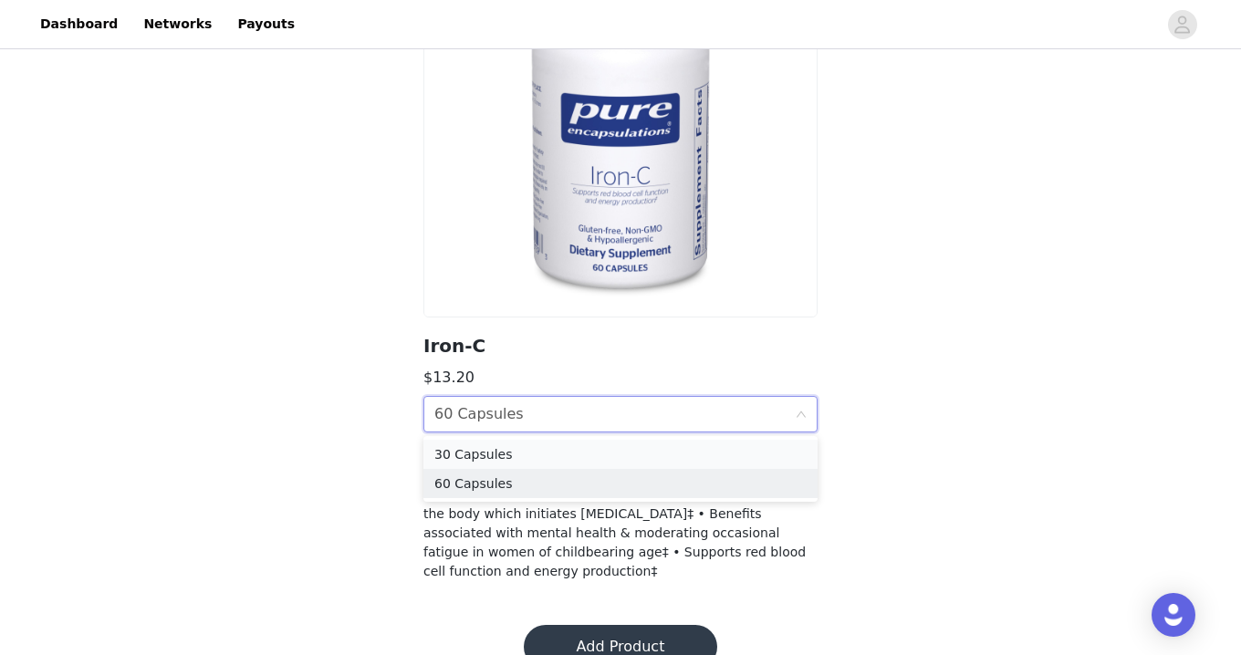
click at [530, 459] on div "30 Capsules" at bounding box center [620, 454] width 372 height 20
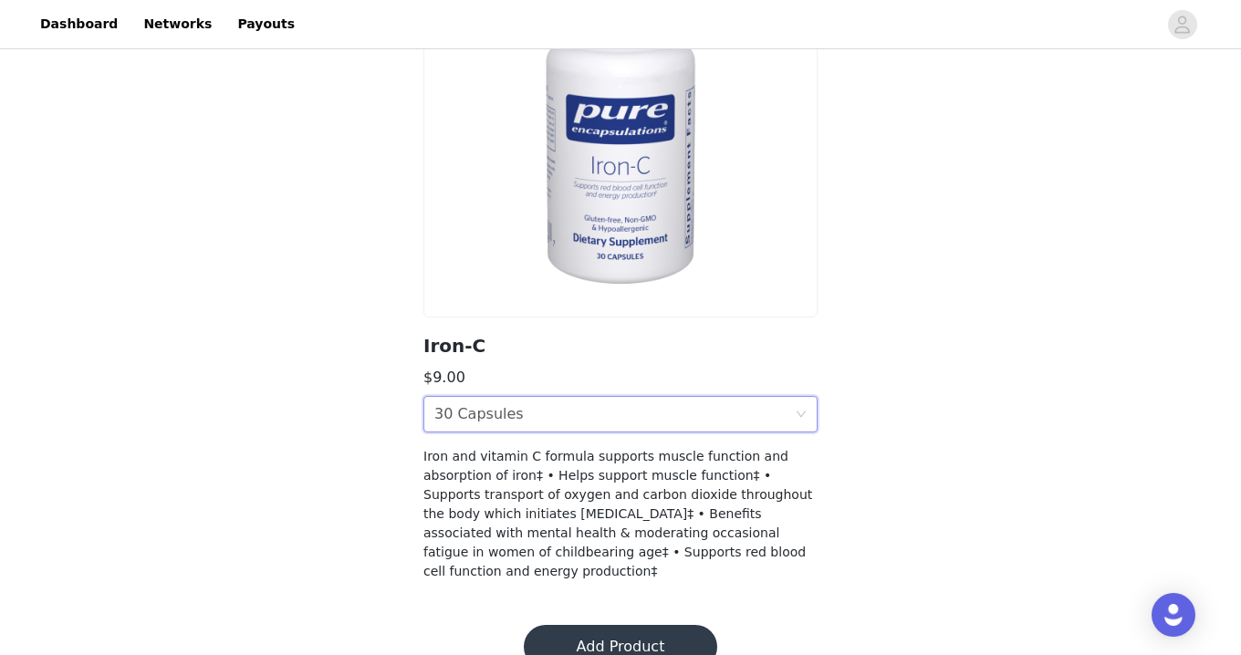
click at [598, 625] on button "Add Product" at bounding box center [620, 647] width 193 height 44
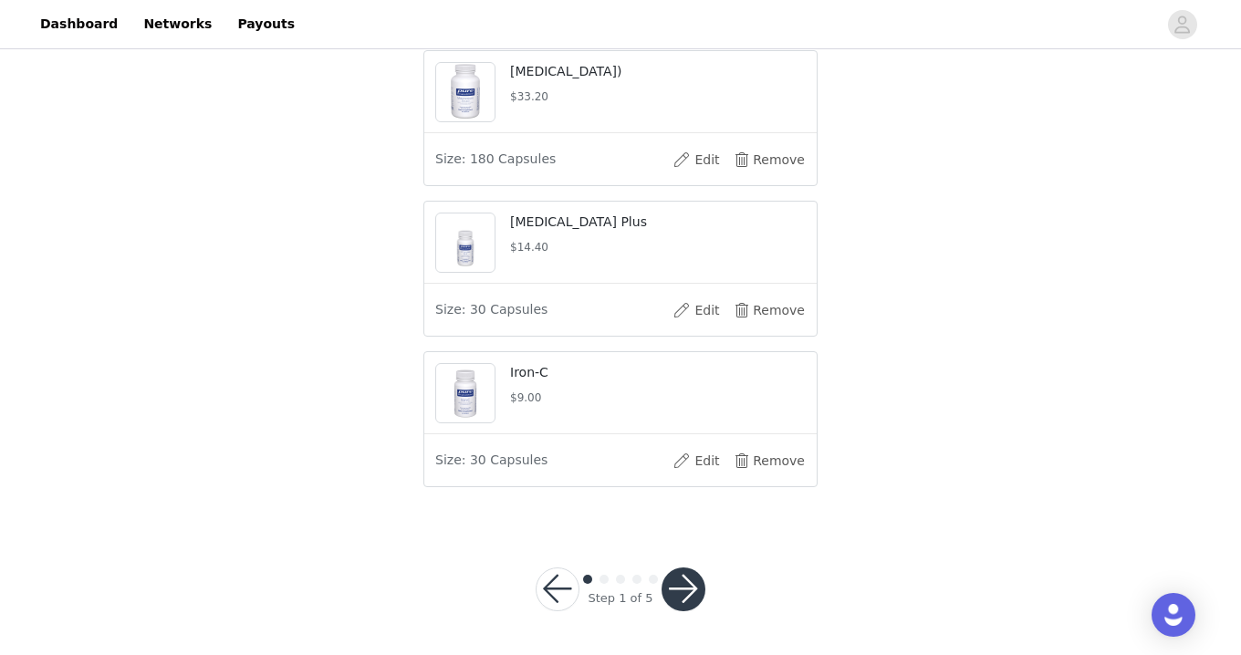
scroll to position [697, 0]
click at [686, 588] on button "button" at bounding box center [683, 590] width 44 height 44
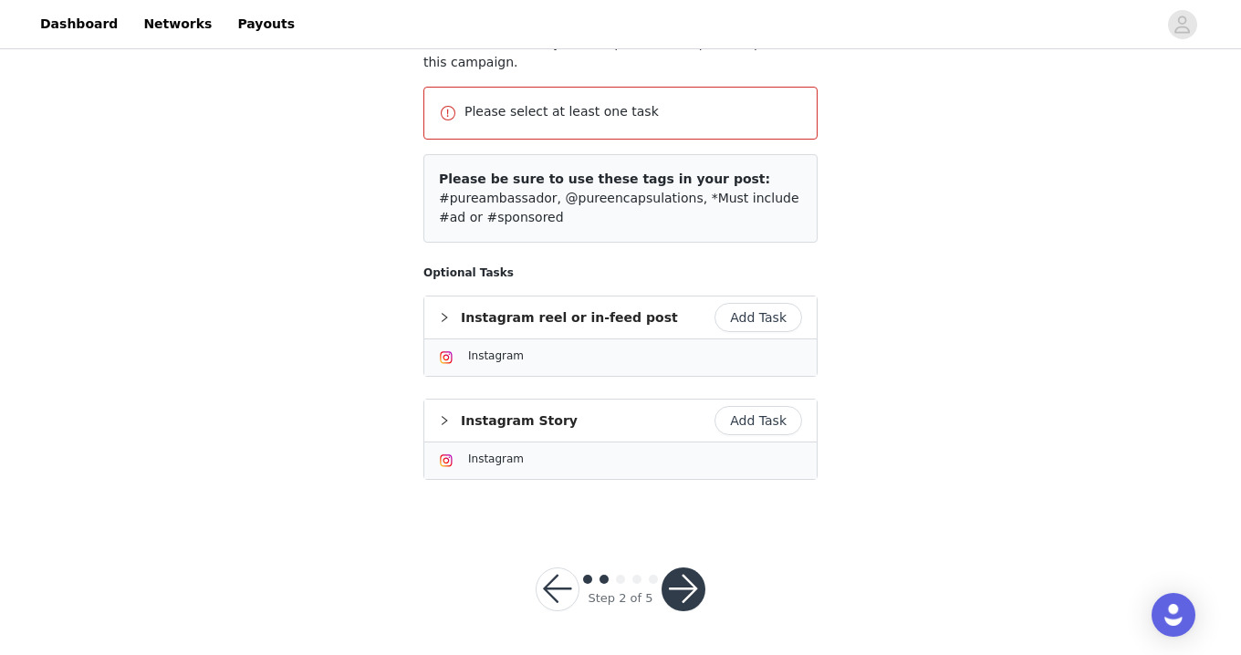
scroll to position [179, 0]
click at [751, 422] on button "Add Task" at bounding box center [758, 421] width 88 height 29
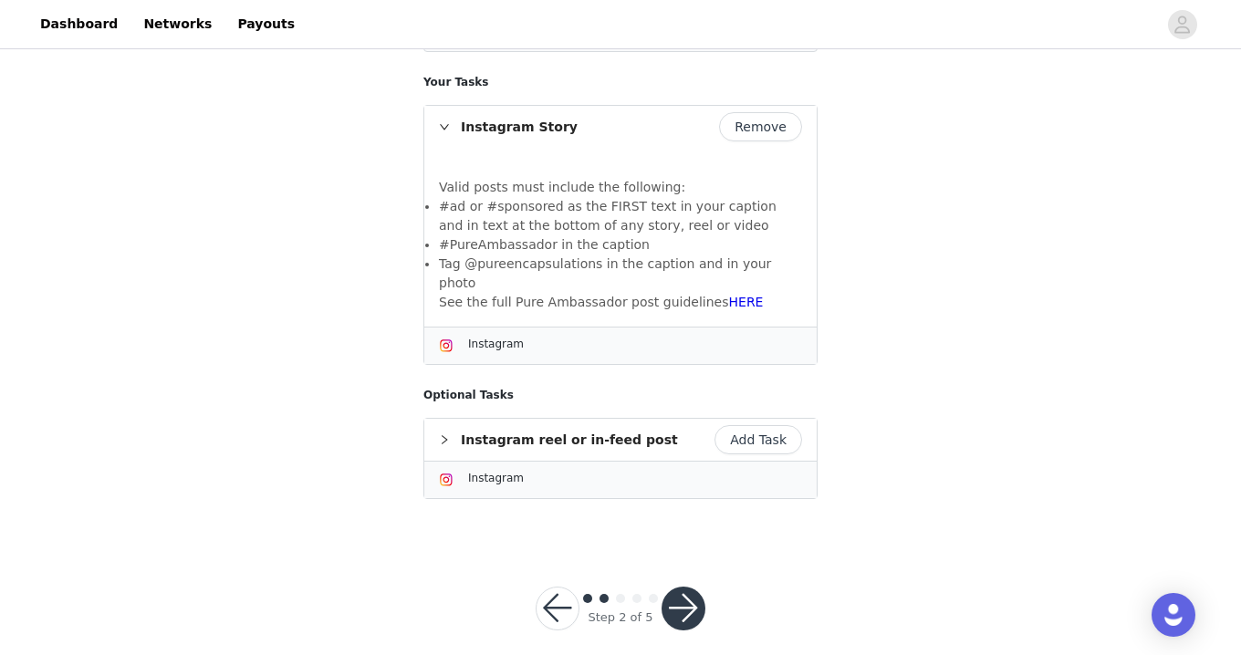
scroll to position [302, 0]
click at [673, 595] on button "button" at bounding box center [683, 609] width 44 height 44
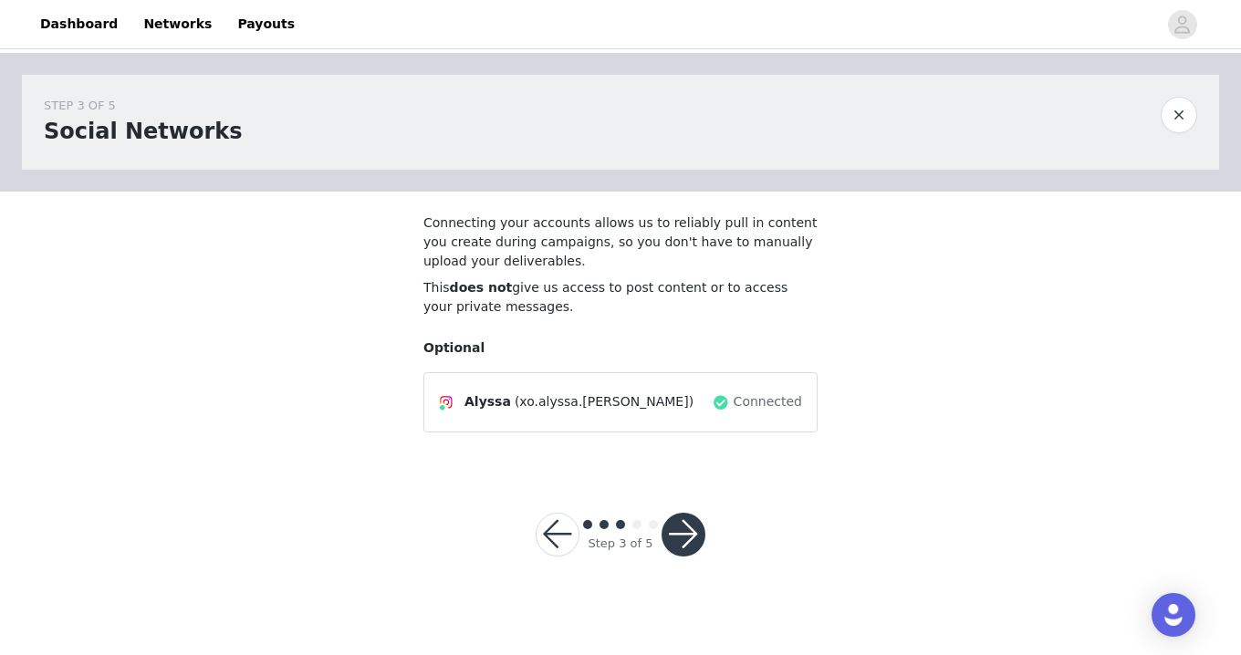
click at [682, 517] on button "button" at bounding box center [683, 535] width 44 height 44
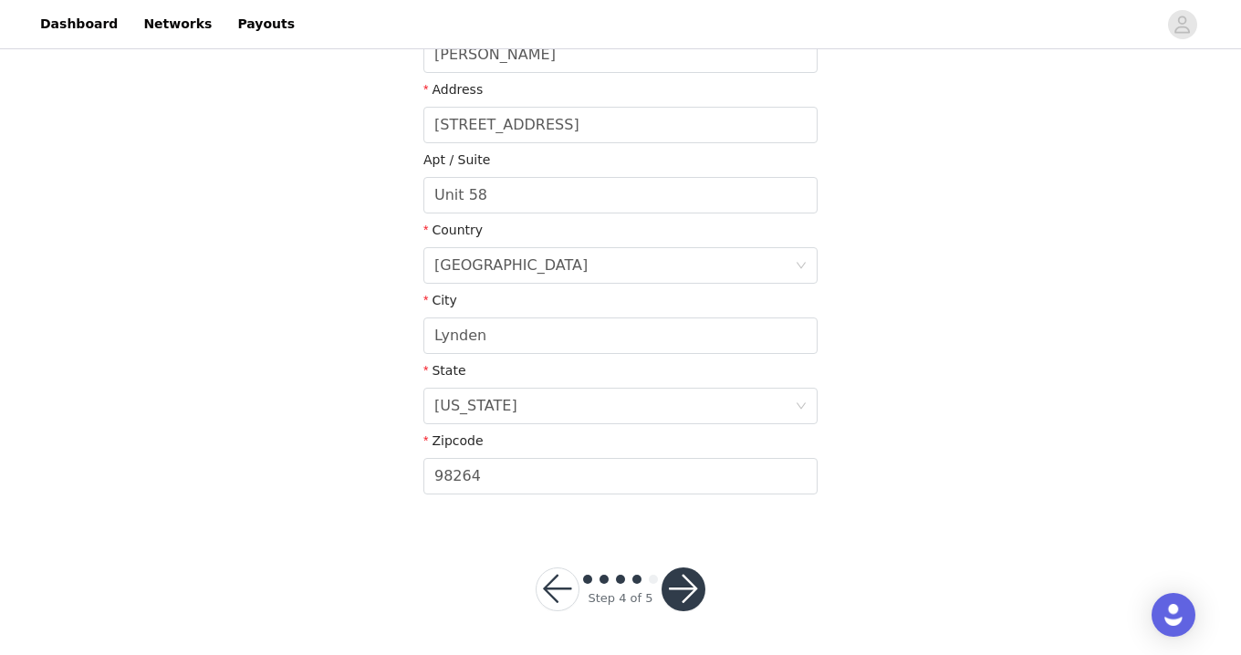
scroll to position [471, 0]
click at [690, 596] on button "button" at bounding box center [683, 590] width 44 height 44
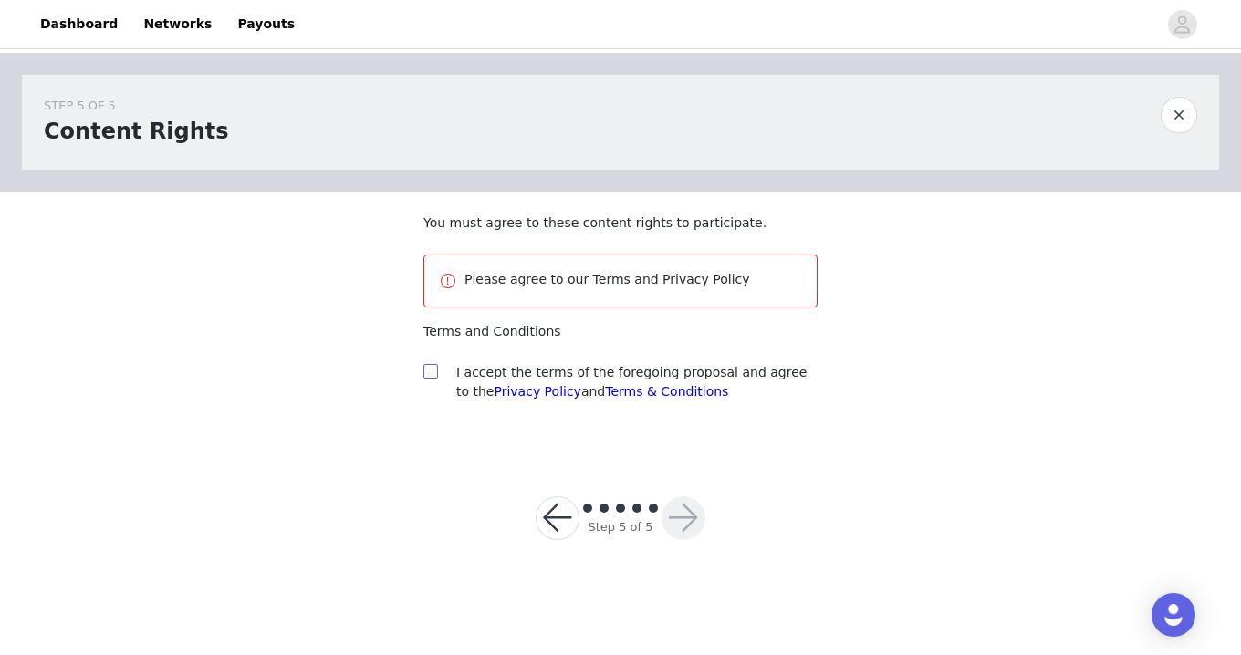
click at [426, 372] on input "checkbox" at bounding box center [429, 370] width 13 height 13
checkbox input "true"
click at [684, 512] on button "button" at bounding box center [683, 518] width 44 height 44
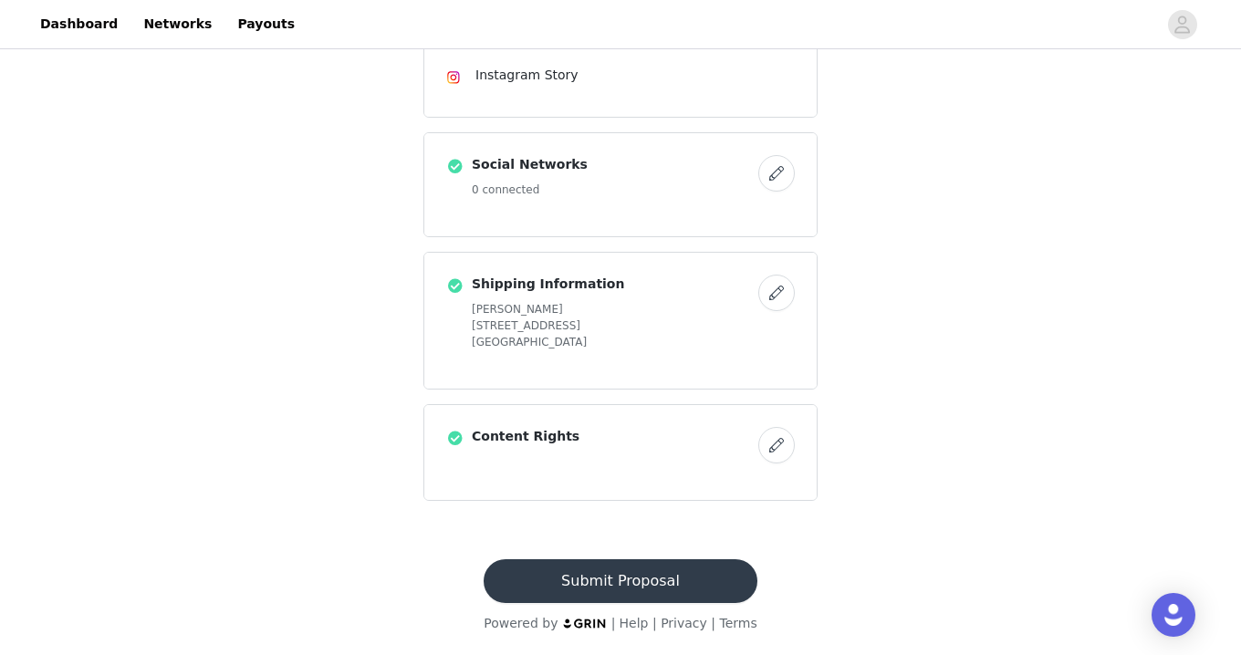
scroll to position [584, 0]
click at [621, 585] on button "Submit Proposal" at bounding box center [619, 581] width 273 height 44
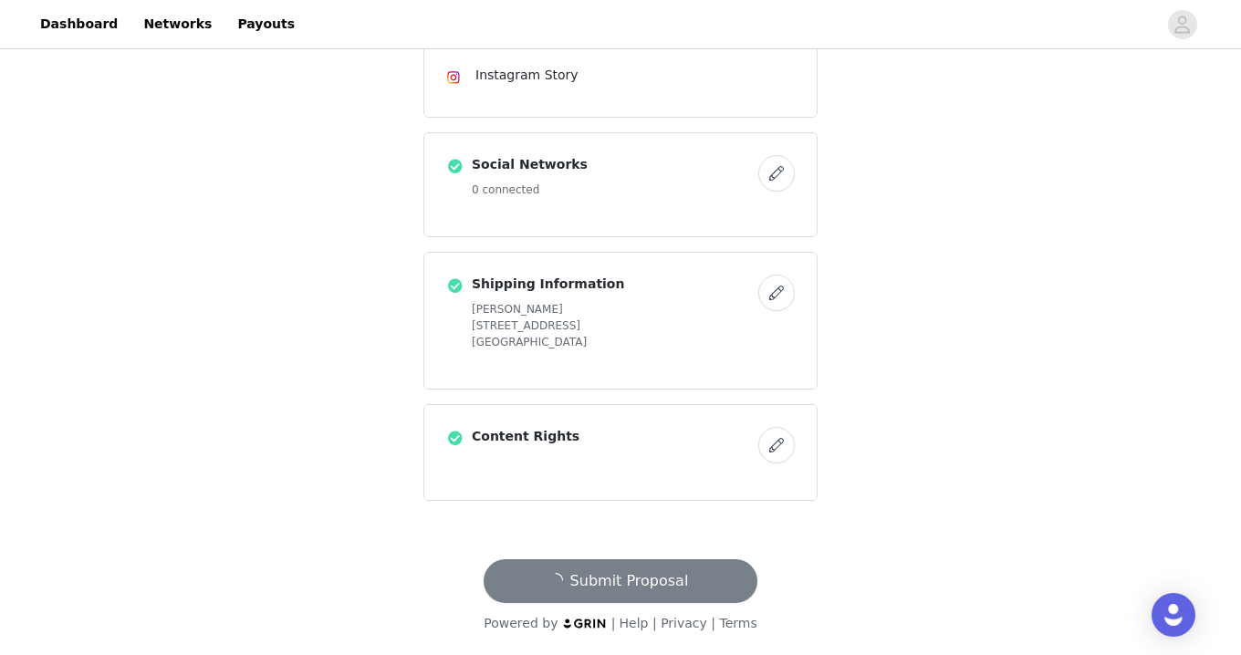
scroll to position [0, 0]
